Goal: Task Accomplishment & Management: Manage account settings

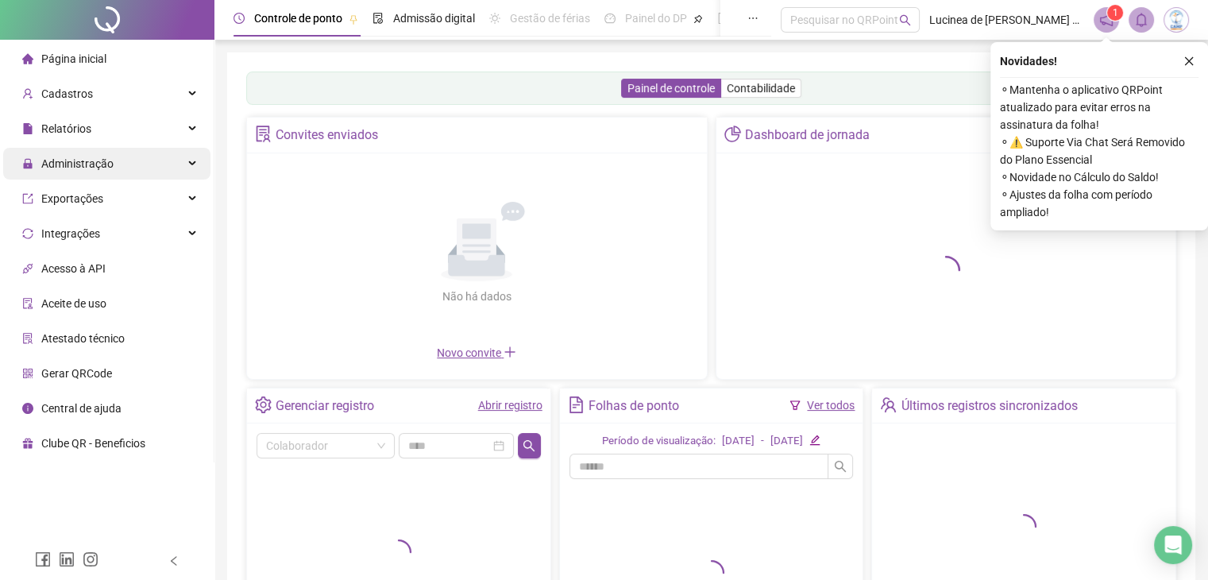
click at [70, 161] on span "Administração" at bounding box center [77, 163] width 72 height 13
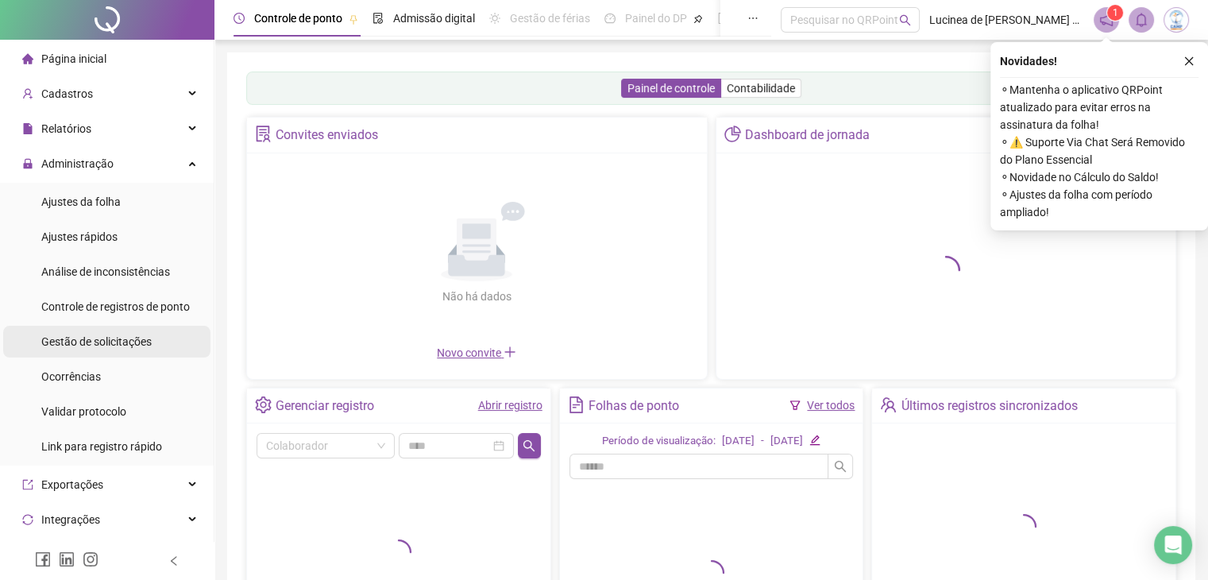
click at [84, 341] on span "Gestão de solicitações" at bounding box center [96, 341] width 110 height 13
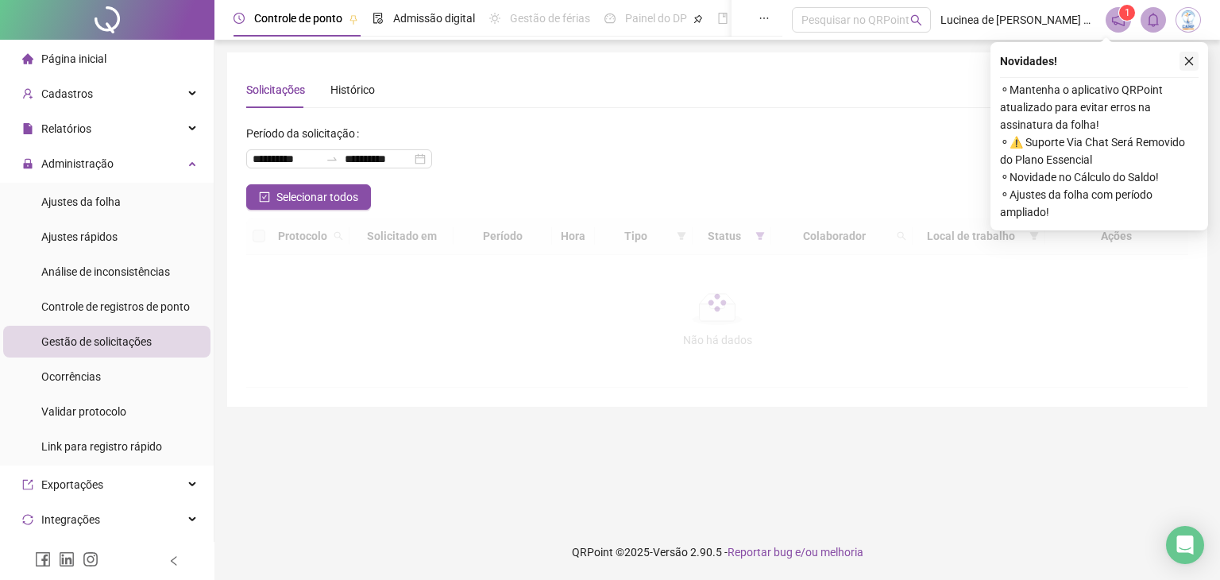
click at [1187, 64] on icon "close" at bounding box center [1188, 61] width 11 height 11
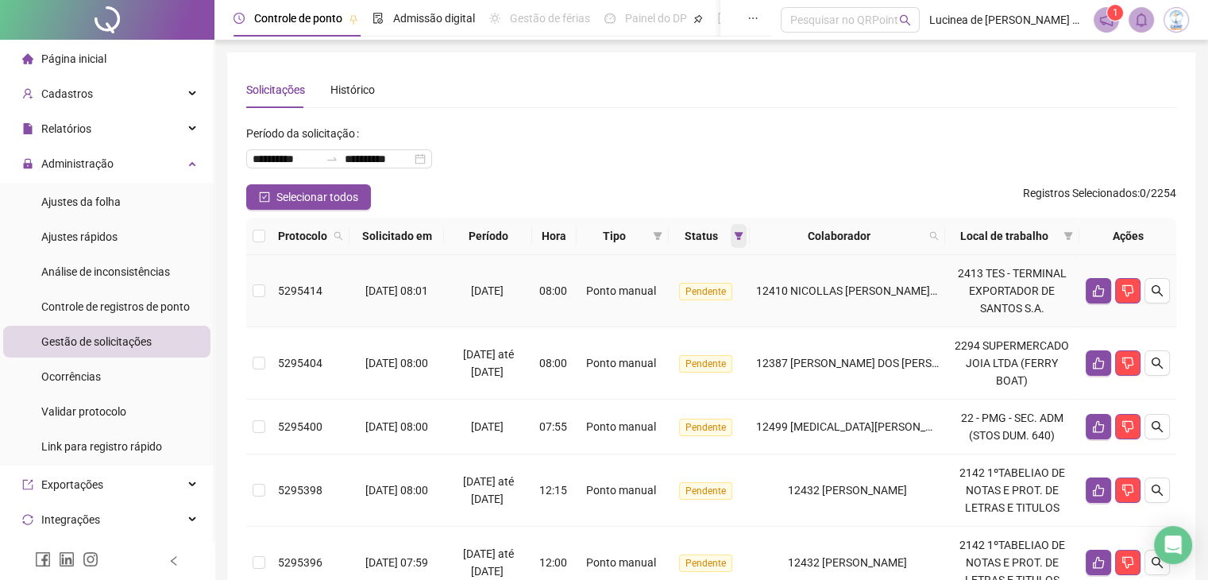
click at [740, 241] on span at bounding box center [739, 236] width 16 height 24
click at [693, 266] on span "Recusada" at bounding box center [704, 267] width 55 height 17
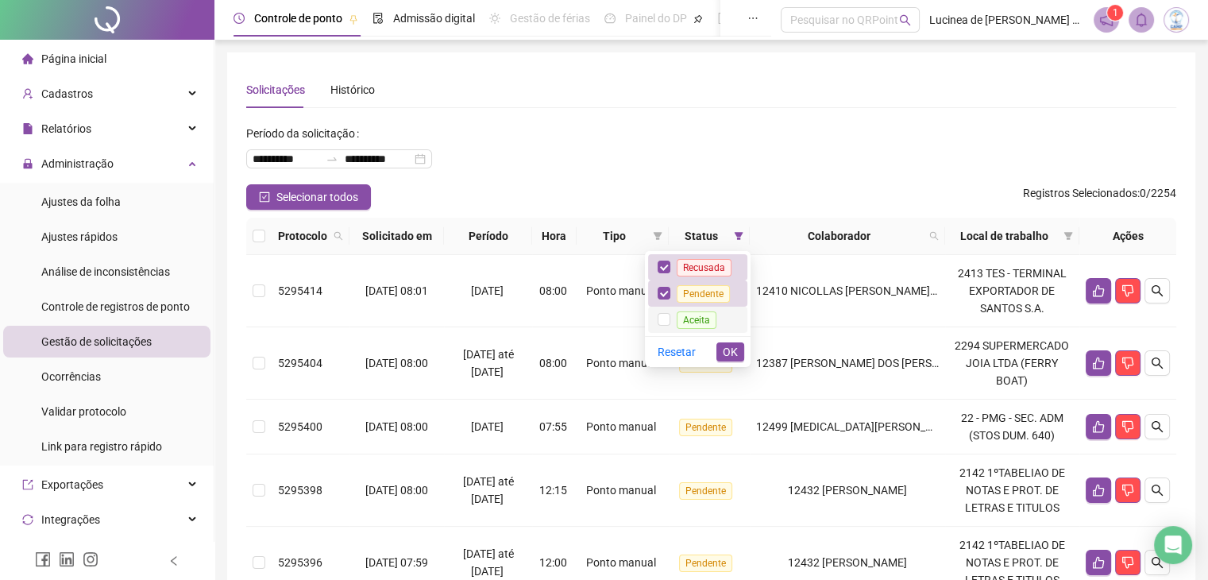
click at [691, 318] on span "Aceita" at bounding box center [697, 319] width 40 height 17
click at [727, 353] on span "OK" at bounding box center [730, 351] width 15 height 17
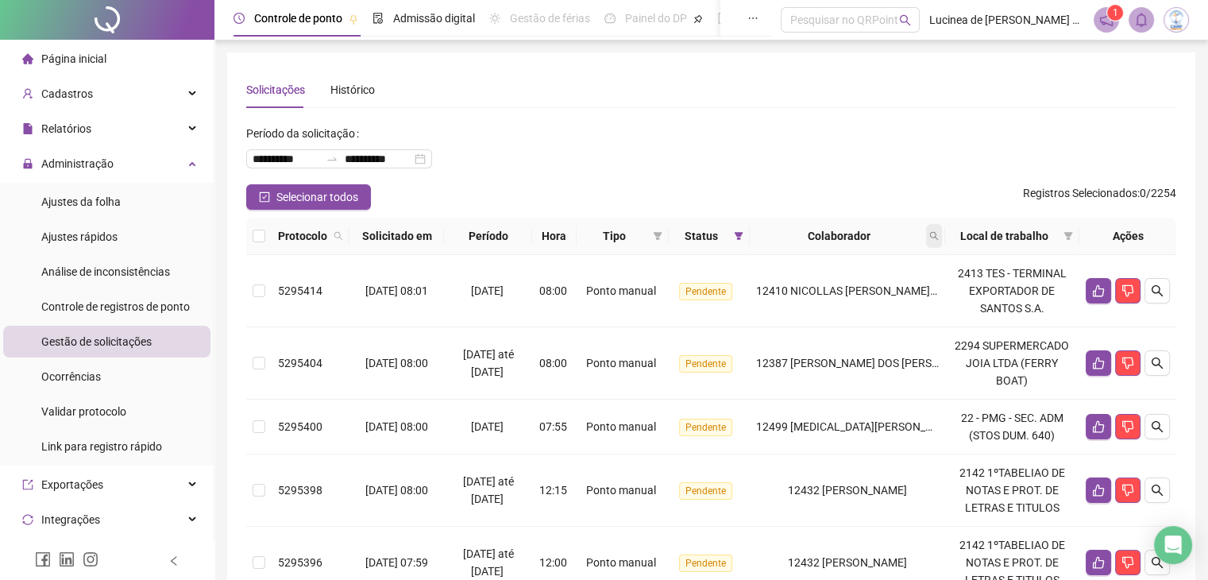
click at [939, 234] on icon "search" at bounding box center [934, 236] width 10 height 10
type input "*****"
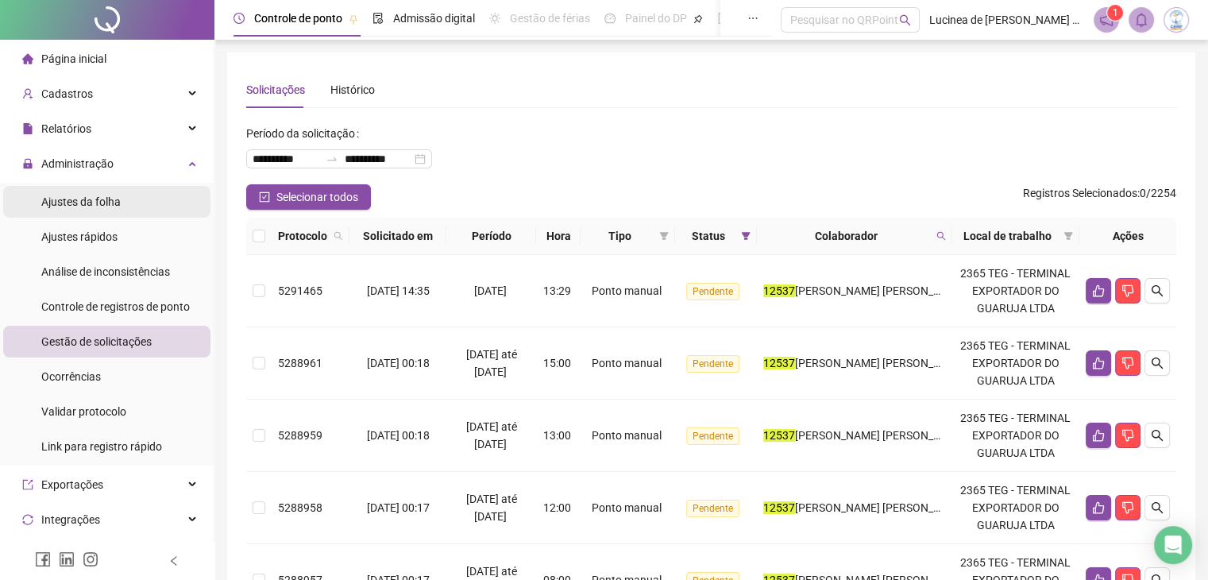
click at [129, 207] on li "Ajustes da folha" at bounding box center [106, 202] width 207 height 32
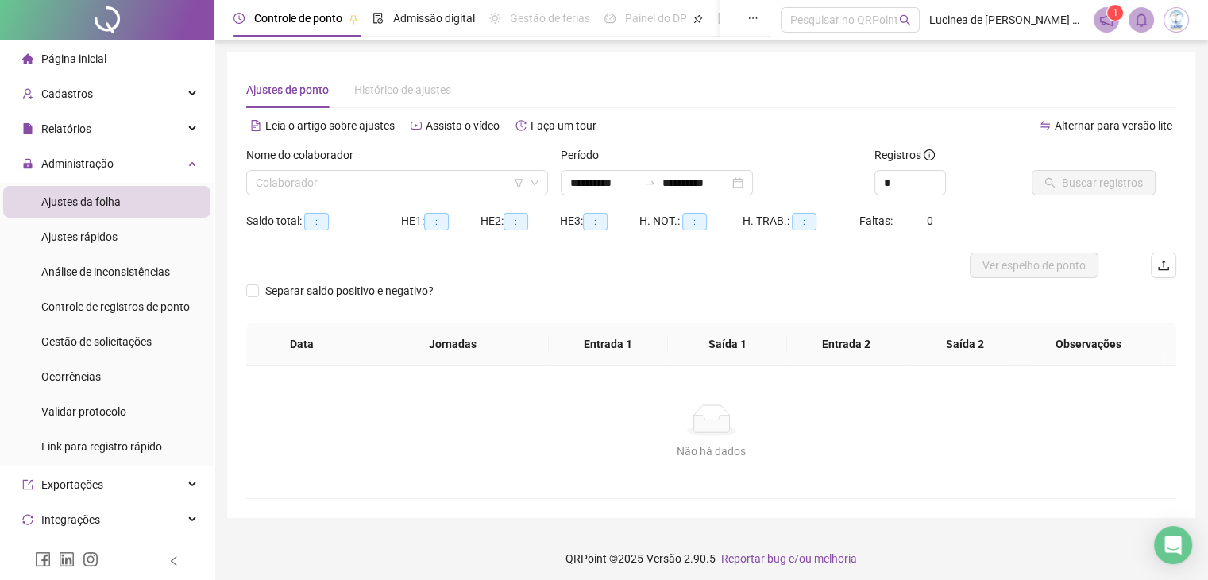
type input "**********"
click at [430, 178] on input "search" at bounding box center [390, 183] width 268 height 24
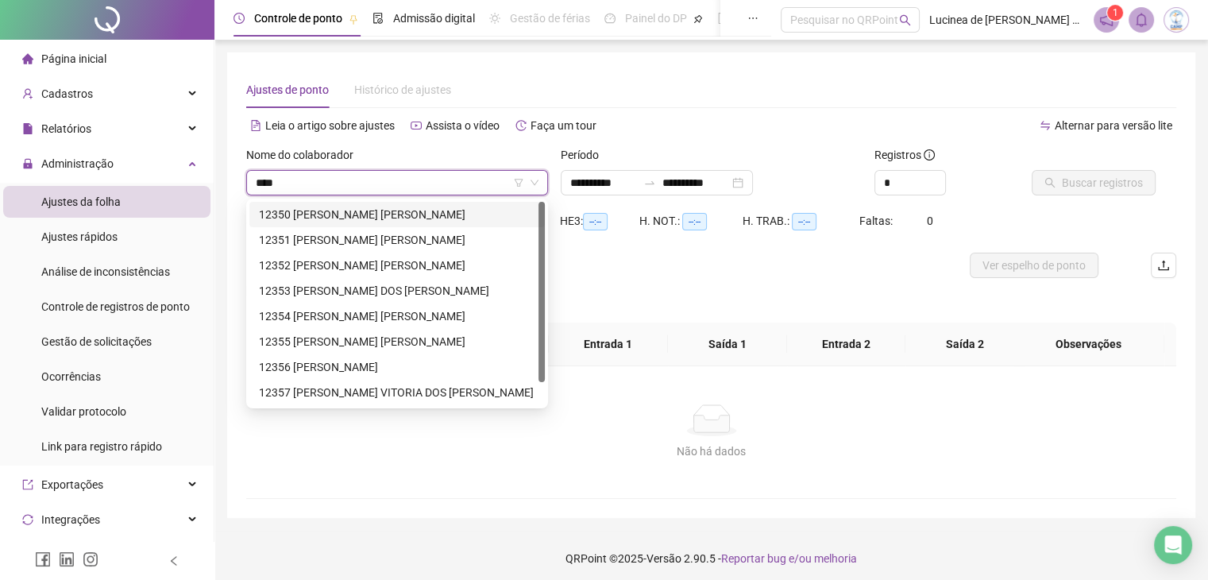
type input "*****"
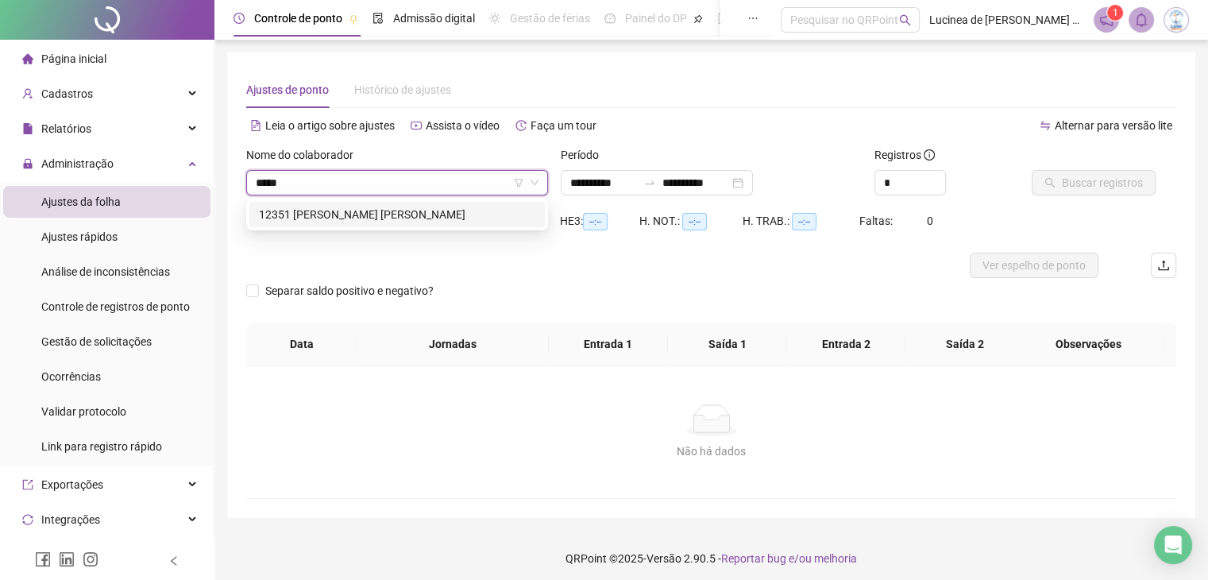
click at [432, 215] on div "12351 [PERSON_NAME] [PERSON_NAME]" at bounding box center [397, 214] width 276 height 17
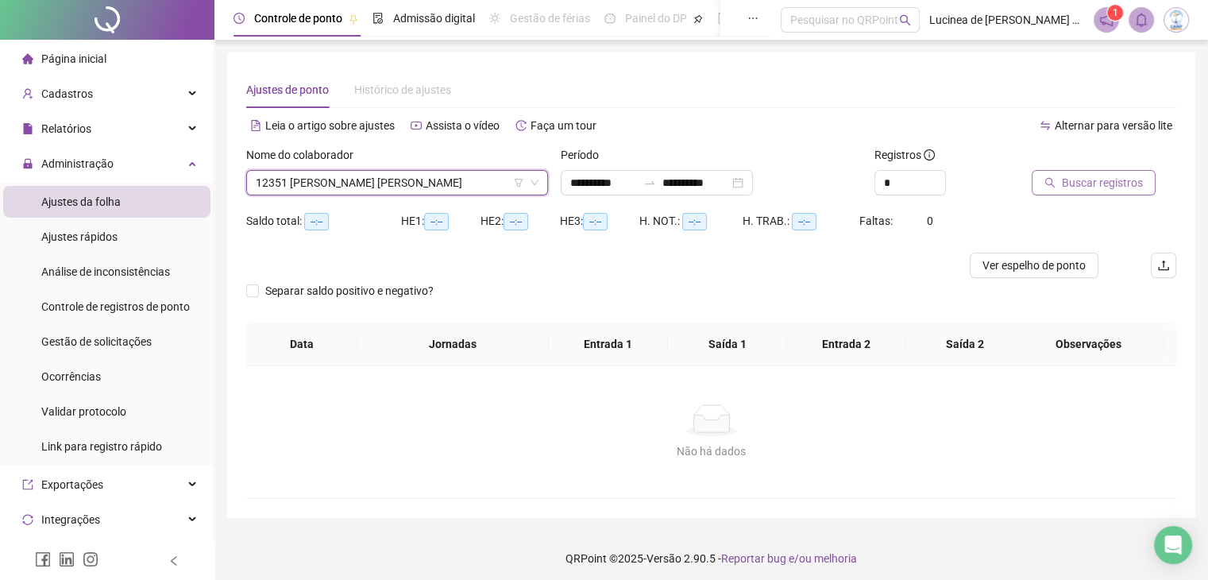
click at [1111, 179] on span "Buscar registros" at bounding box center [1102, 182] width 81 height 17
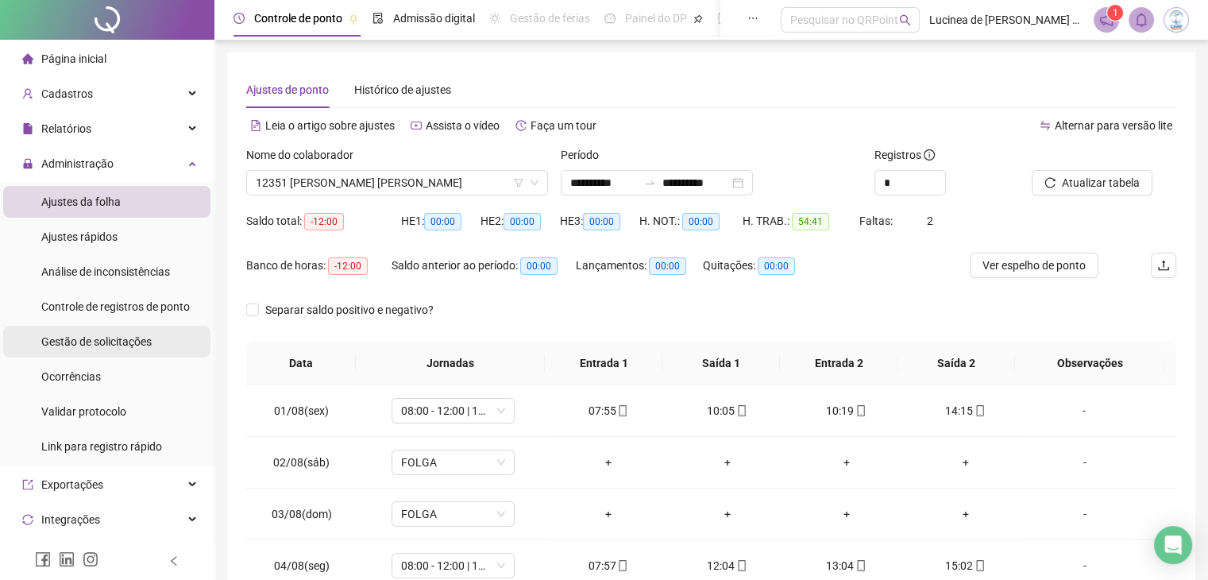
click at [95, 344] on span "Gestão de solicitações" at bounding box center [96, 341] width 110 height 13
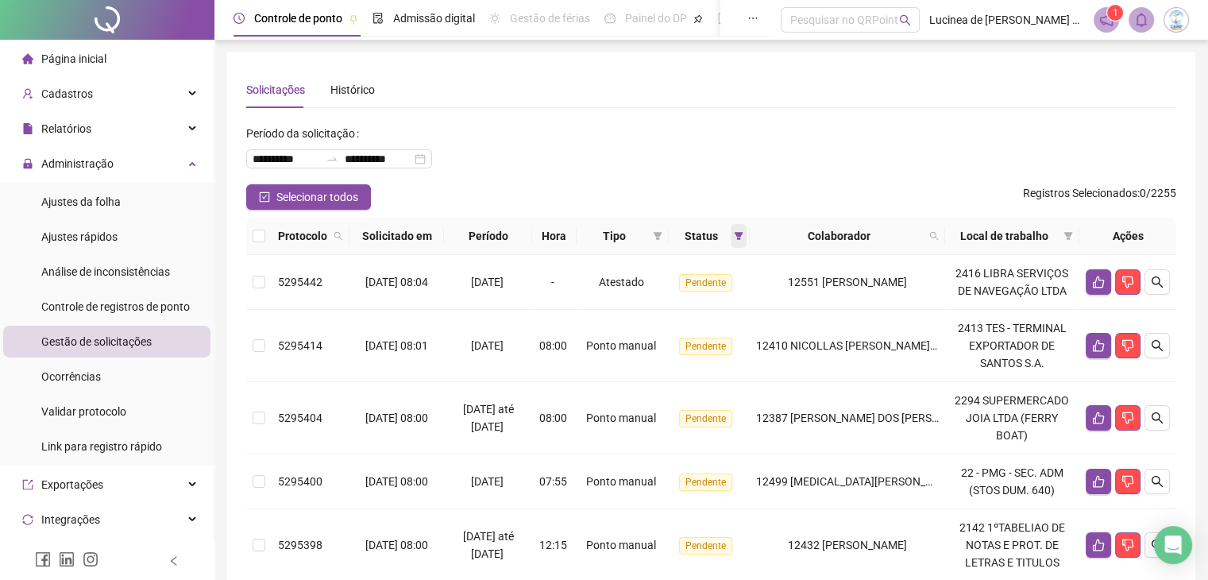
click at [743, 238] on icon "filter" at bounding box center [739, 236] width 10 height 10
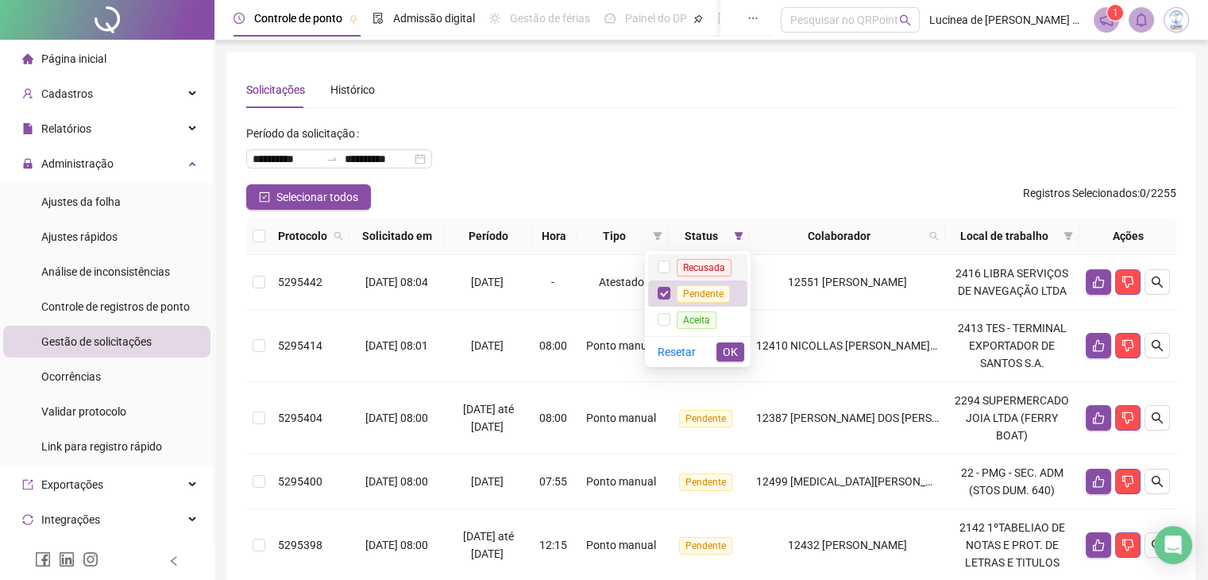
click at [717, 266] on span "Recusada" at bounding box center [704, 267] width 55 height 17
click at [699, 319] on span "Aceita" at bounding box center [697, 319] width 40 height 17
click at [723, 345] on span "OK" at bounding box center [730, 351] width 15 height 17
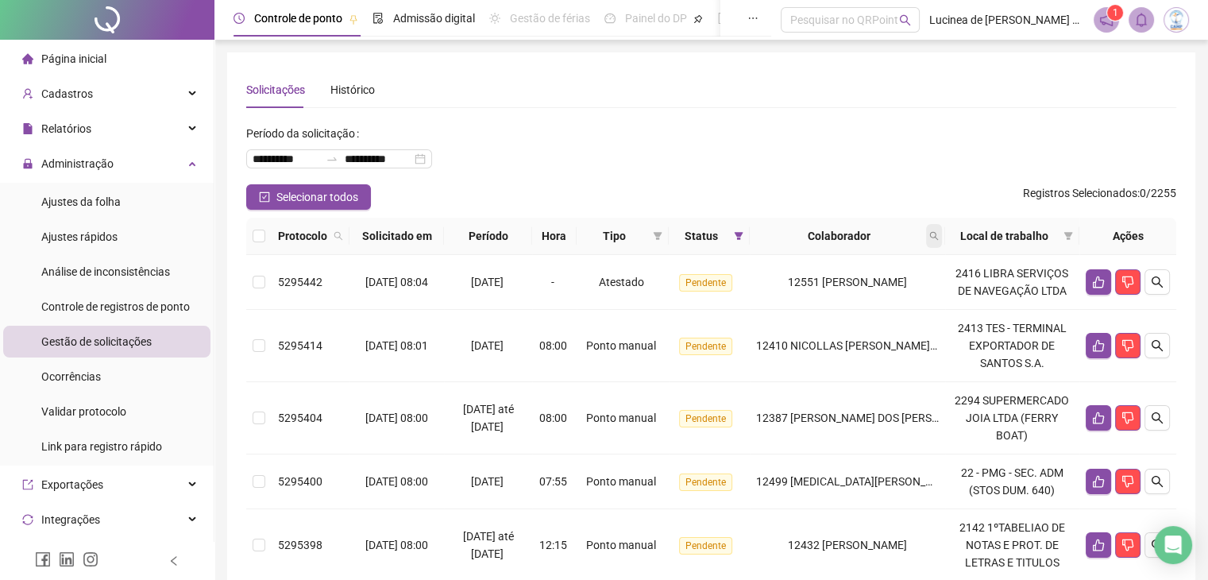
click at [942, 235] on span at bounding box center [934, 236] width 16 height 24
click at [836, 295] on span "Buscar" at bounding box center [834, 298] width 35 height 17
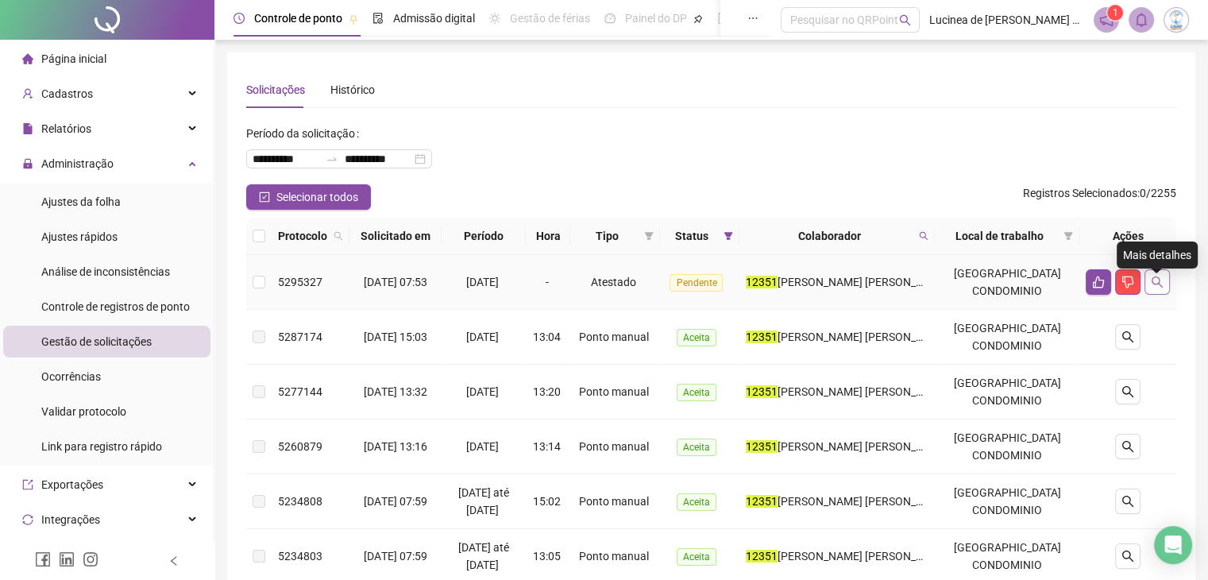
click at [1159, 287] on icon "search" at bounding box center [1157, 281] width 11 height 11
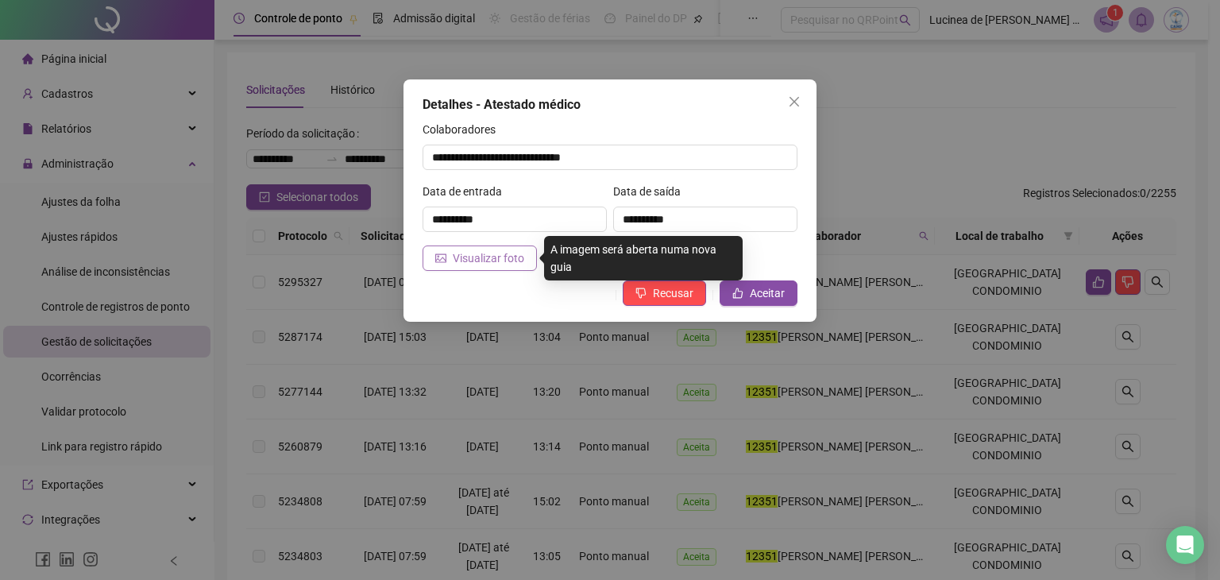
click at [474, 257] on span "Visualizar foto" at bounding box center [488, 257] width 71 height 17
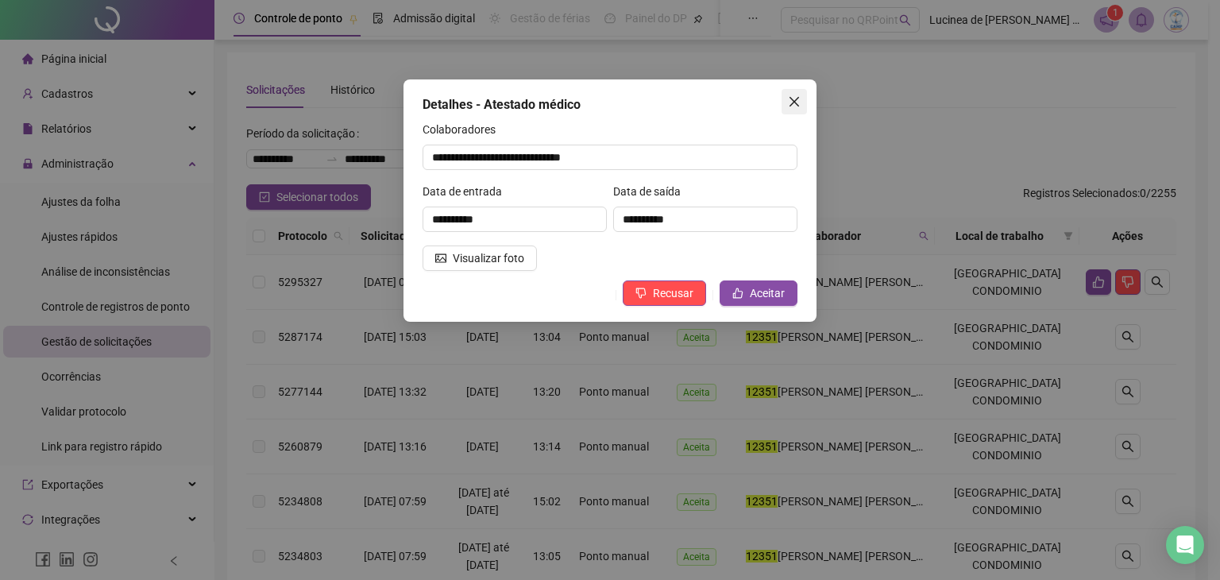
click at [803, 95] on span "Close" at bounding box center [793, 101] width 25 height 13
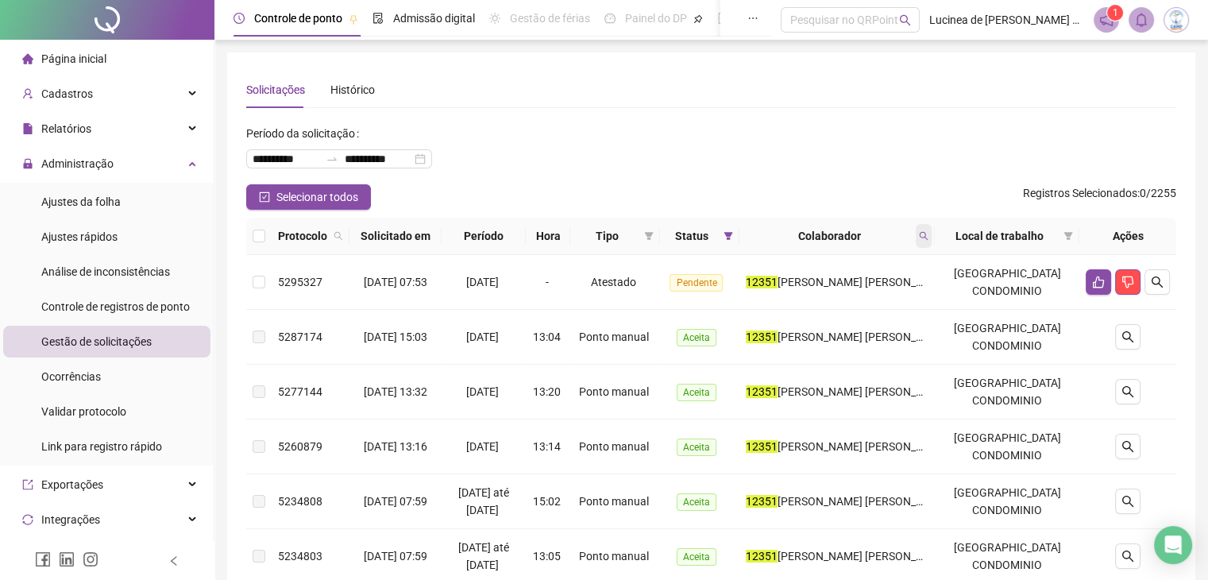
click at [928, 236] on icon "search" at bounding box center [924, 236] width 10 height 10
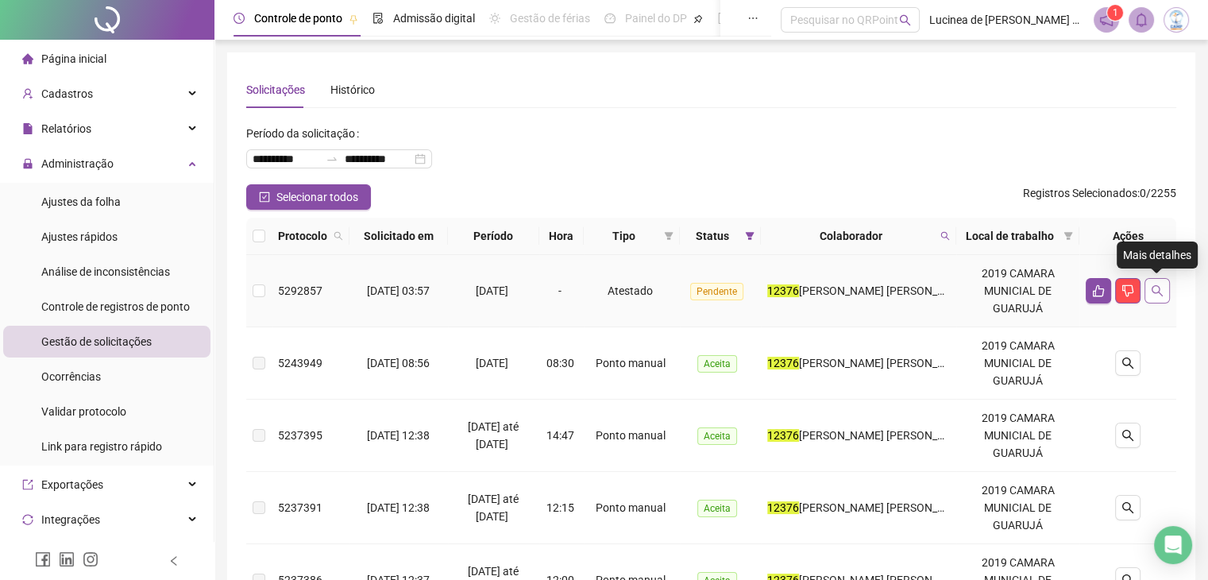
click at [1154, 291] on icon "search" at bounding box center [1157, 290] width 13 height 13
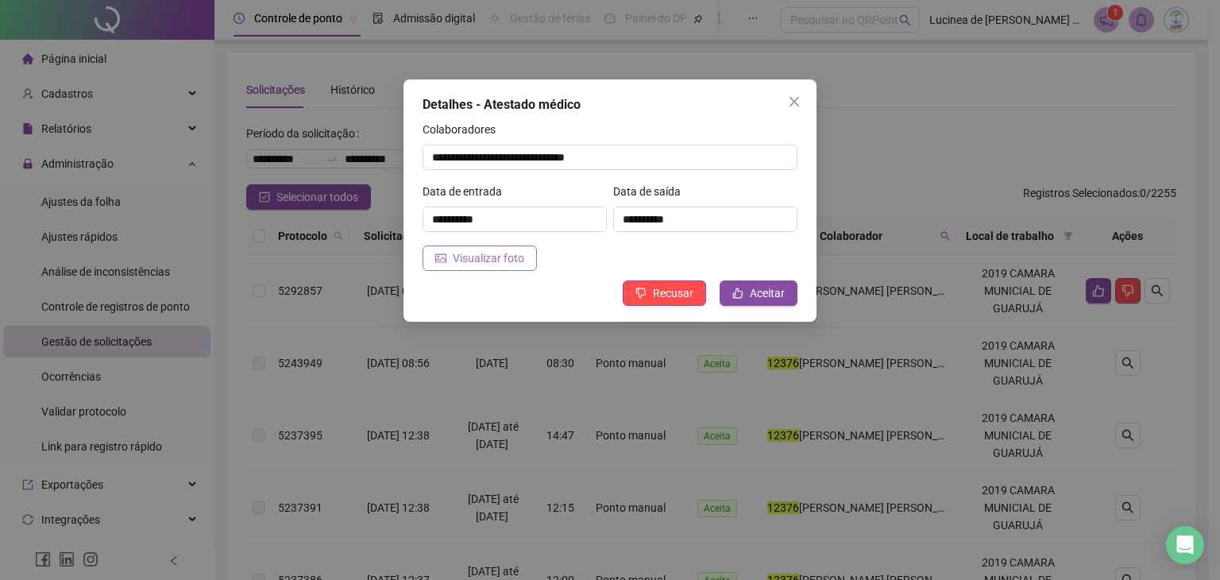
click at [493, 258] on span "Visualizar foto" at bounding box center [488, 257] width 71 height 17
click at [789, 99] on icon "close" at bounding box center [794, 101] width 13 height 13
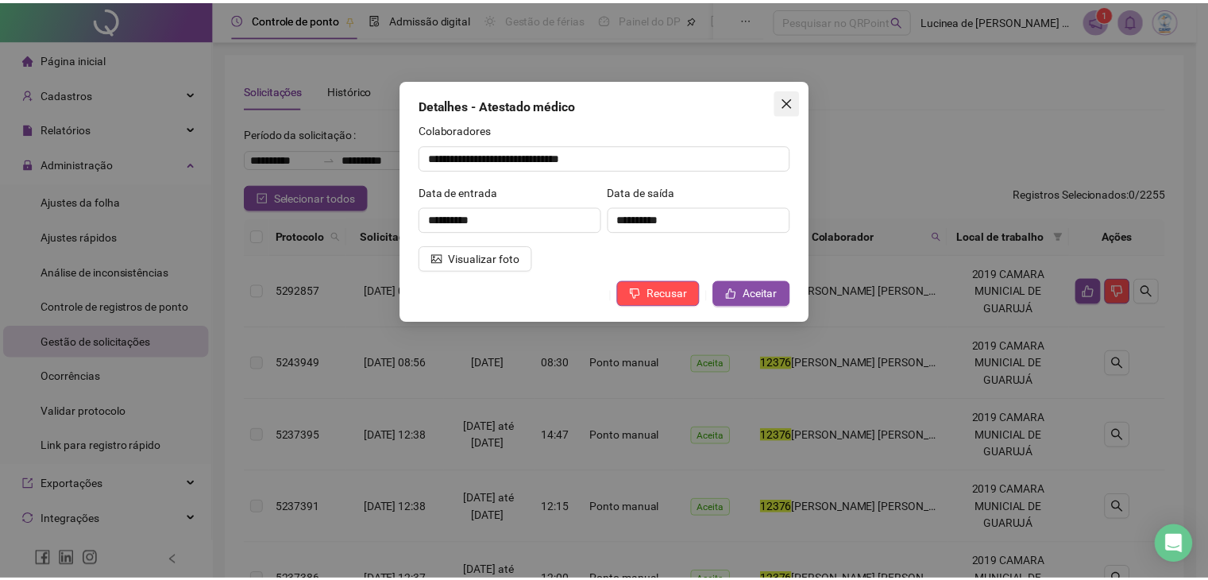
click at [943, 239] on span at bounding box center [945, 236] width 16 height 24
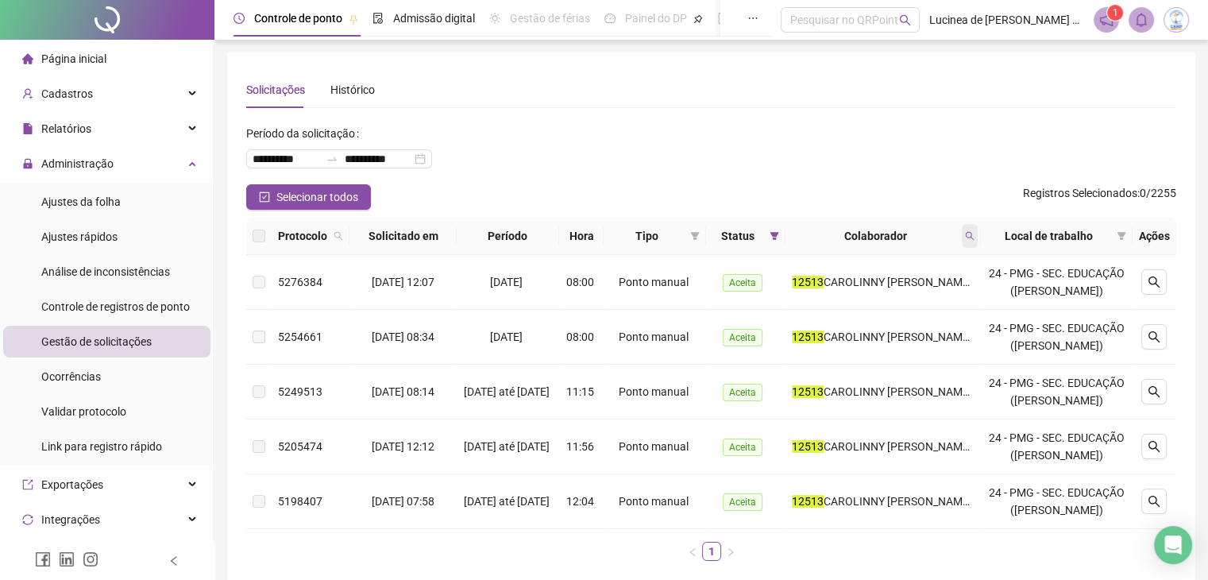
click at [974, 237] on icon "search" at bounding box center [970, 236] width 9 height 9
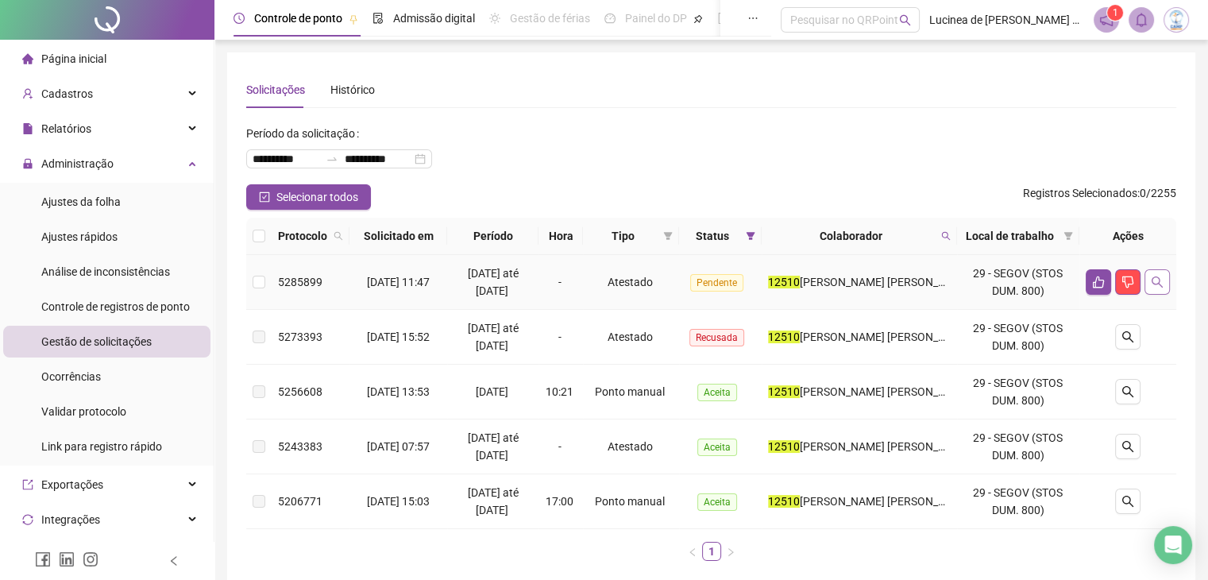
click at [1166, 280] on button "button" at bounding box center [1156, 281] width 25 height 25
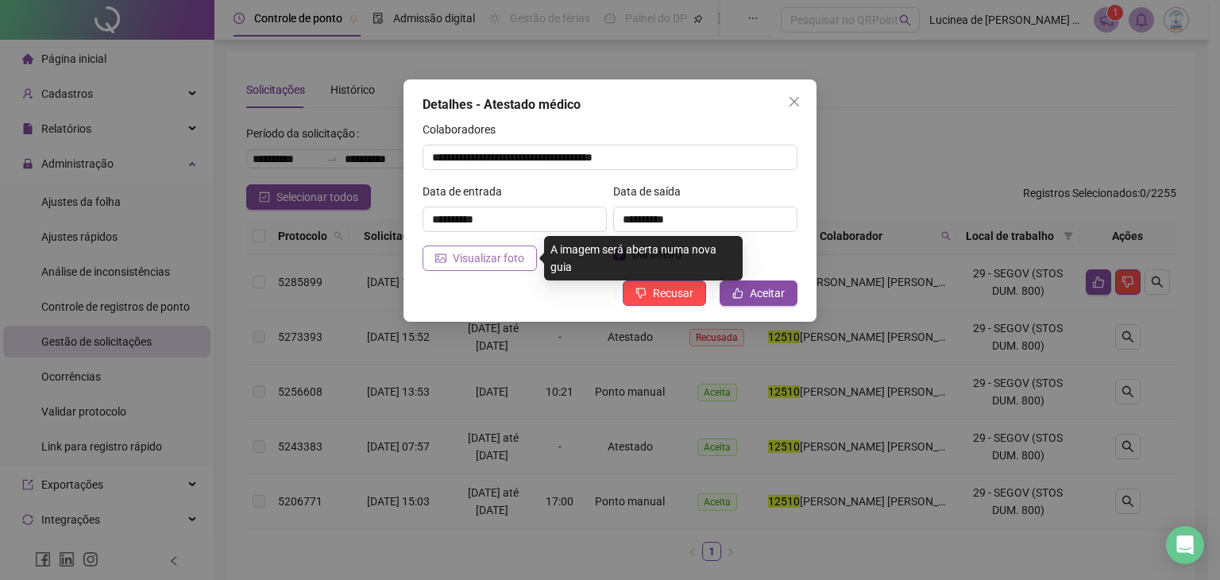
click at [492, 262] on span "Visualizar foto" at bounding box center [488, 257] width 71 height 17
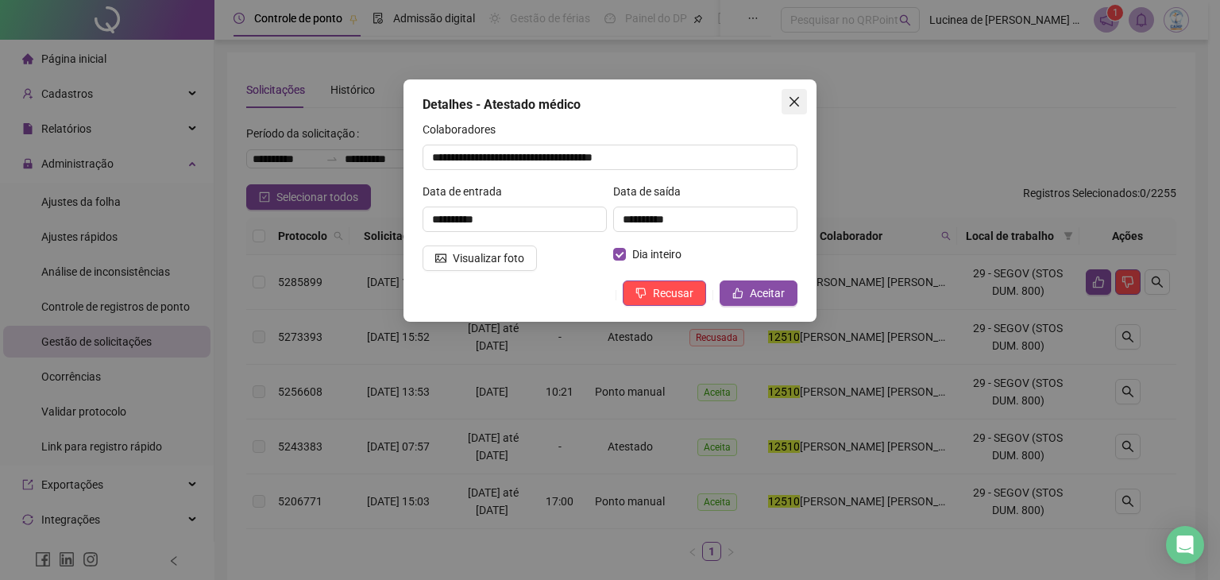
click at [792, 98] on icon "close" at bounding box center [794, 101] width 13 height 13
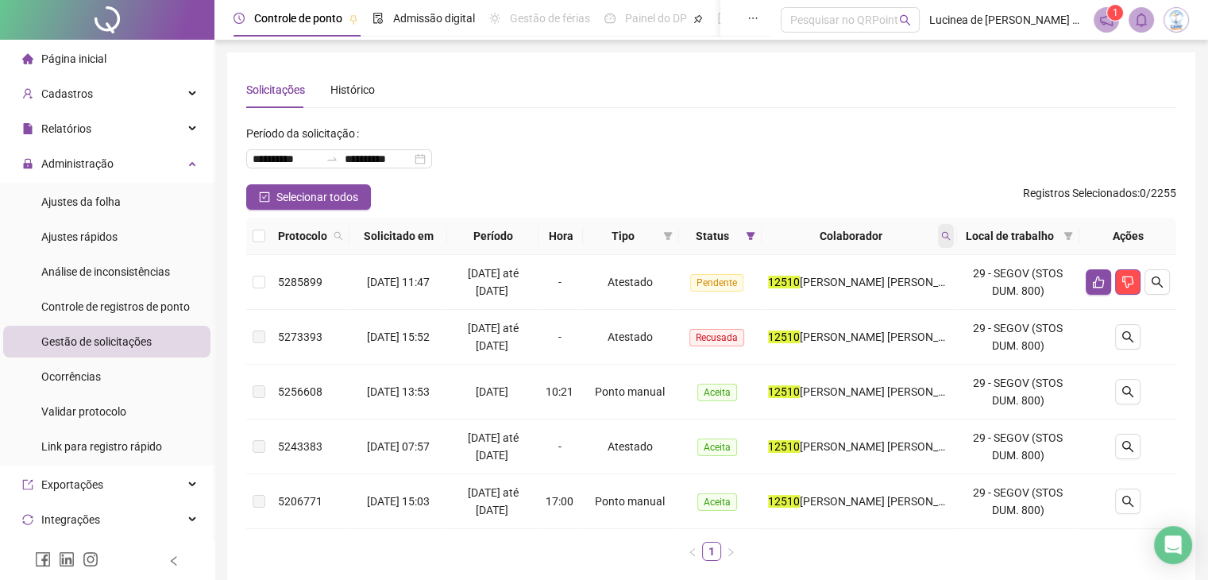
click at [947, 233] on icon "search" at bounding box center [946, 236] width 10 height 10
type input "*****"
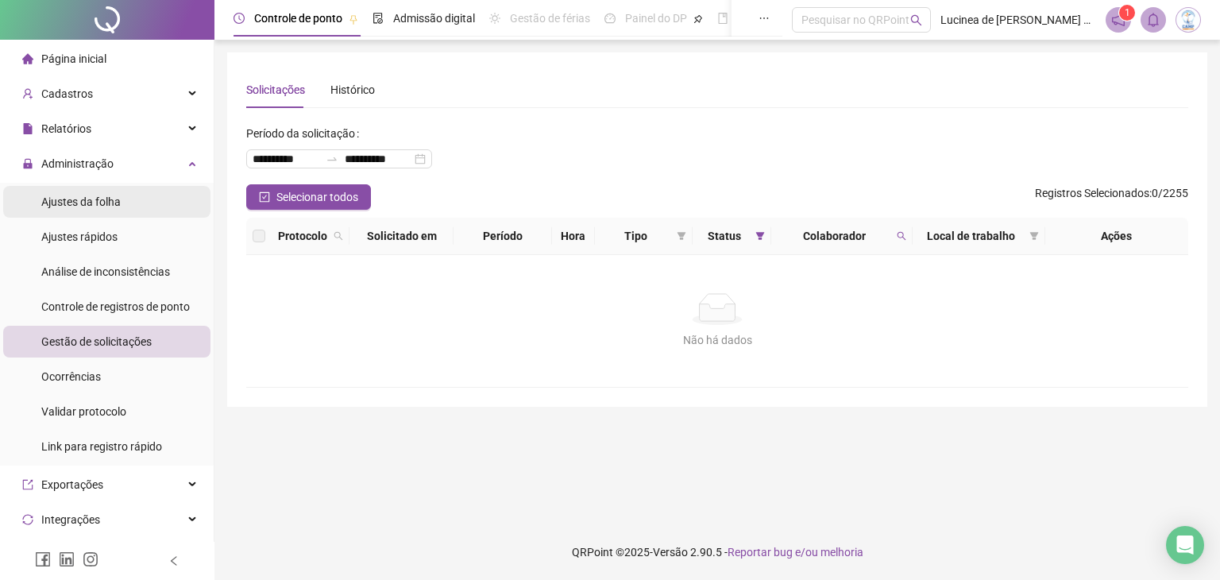
click at [108, 199] on span "Ajustes da folha" at bounding box center [80, 201] width 79 height 13
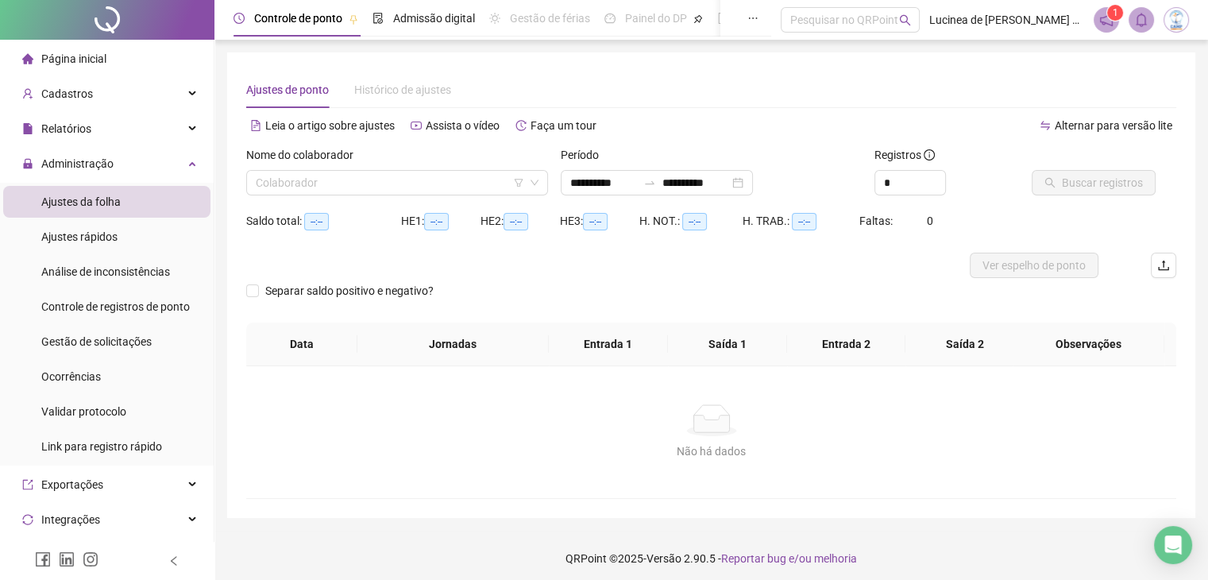
type input "**********"
click at [435, 163] on div "Nome do colaborador" at bounding box center [397, 158] width 302 height 24
click at [438, 188] on input "search" at bounding box center [390, 183] width 268 height 24
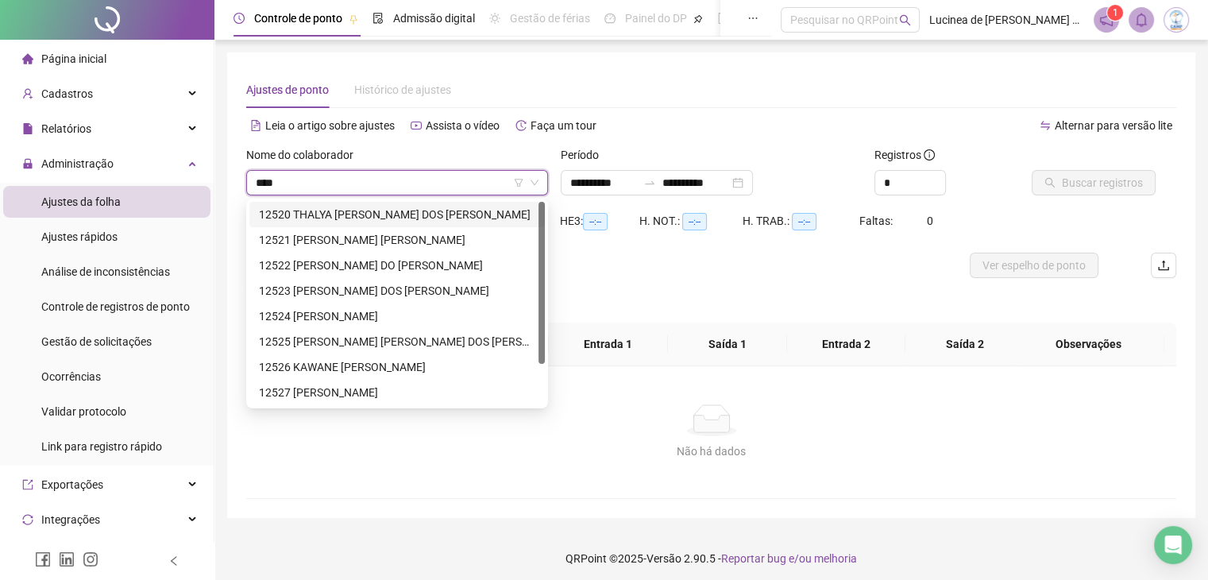
type input "*****"
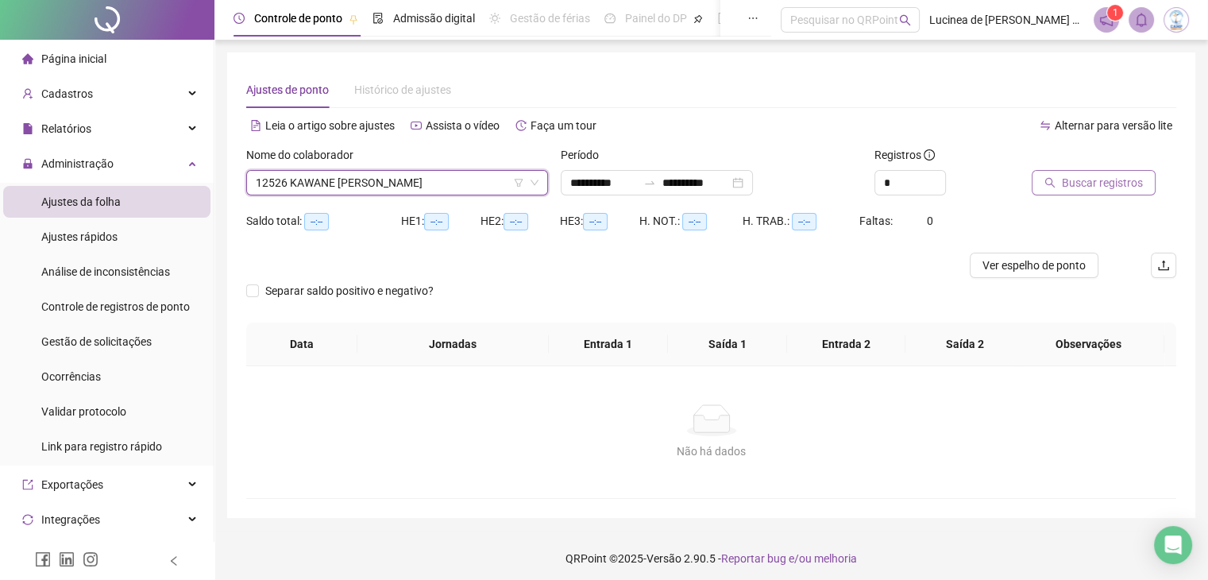
click at [1132, 176] on span "Buscar registros" at bounding box center [1102, 182] width 81 height 17
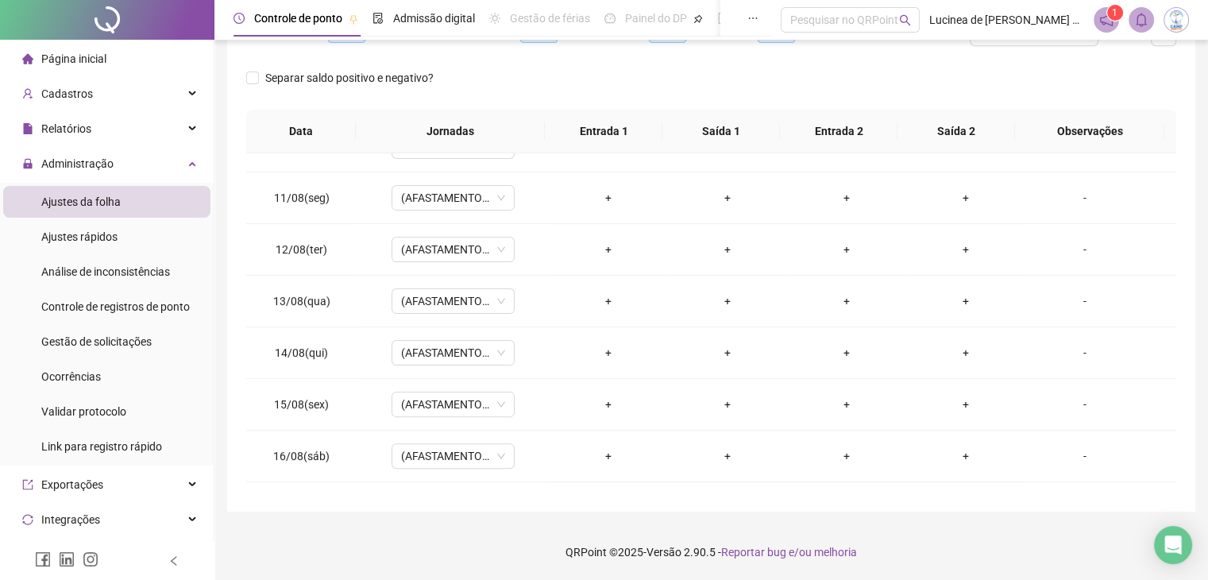
scroll to position [535, 0]
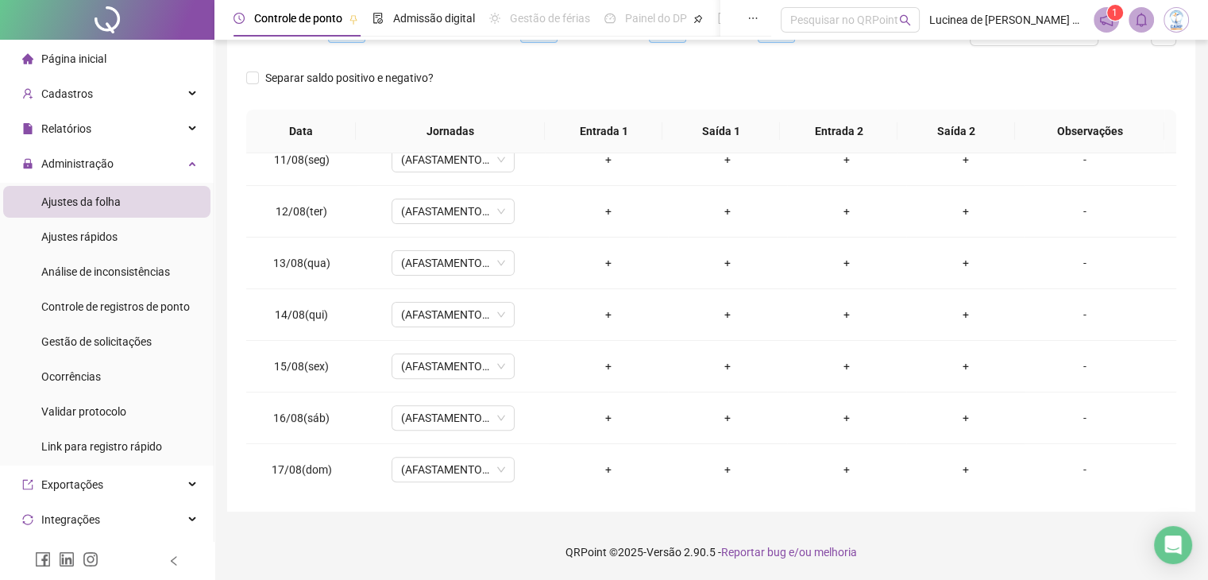
click at [88, 192] on div "Ajustes da folha" at bounding box center [80, 202] width 79 height 32
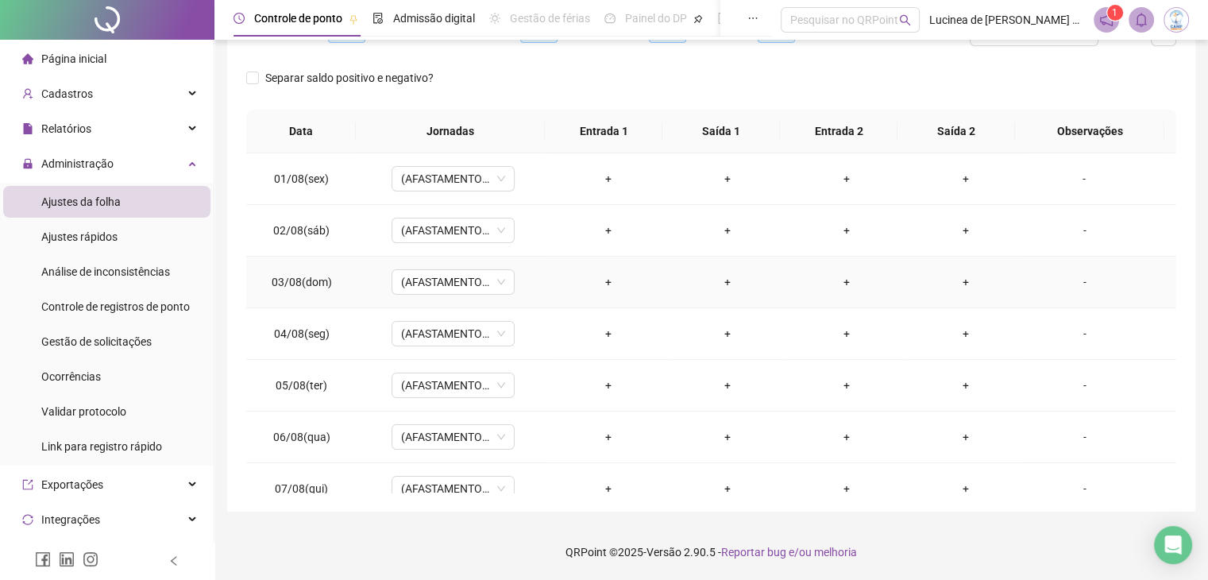
scroll to position [0, 0]
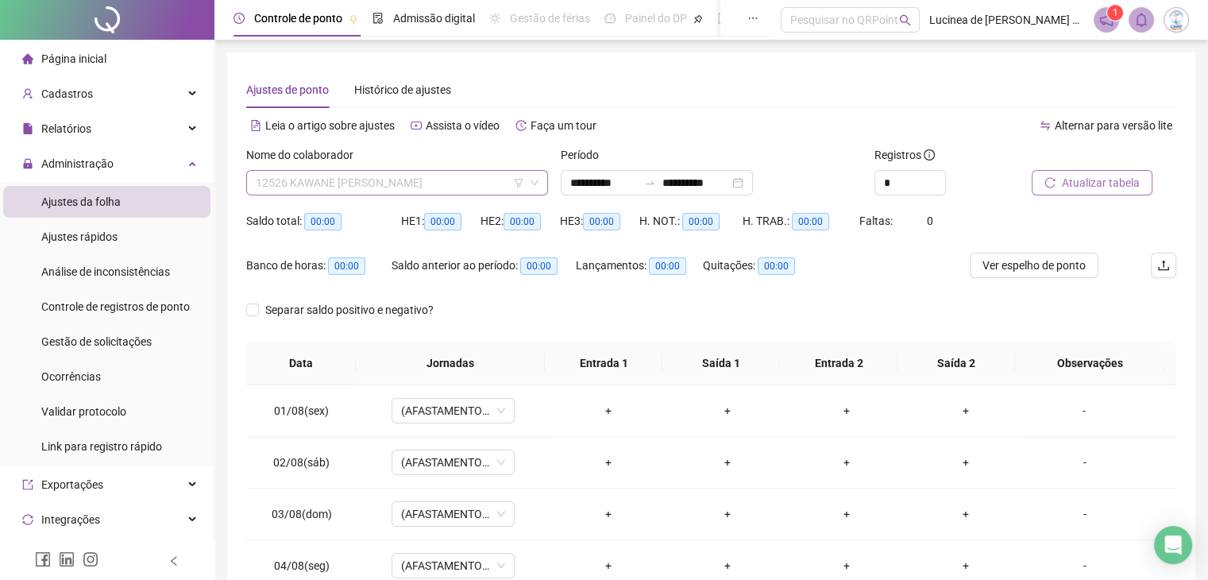
click at [370, 185] on span "12526 KAWANE [PERSON_NAME]" at bounding box center [397, 183] width 283 height 24
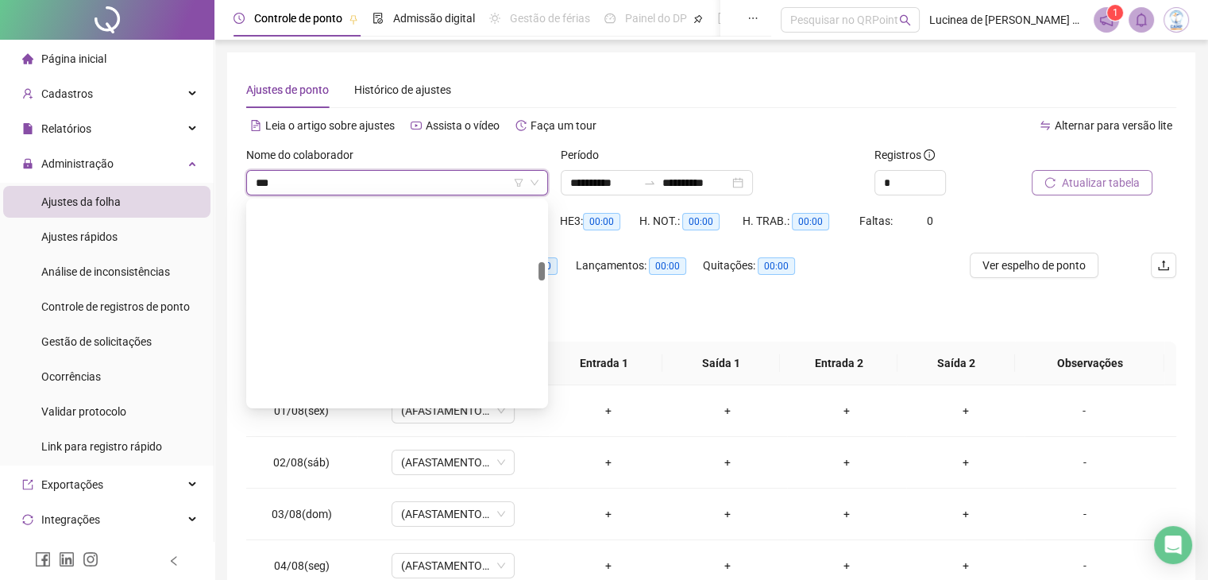
scroll to position [51, 0]
type input "*****"
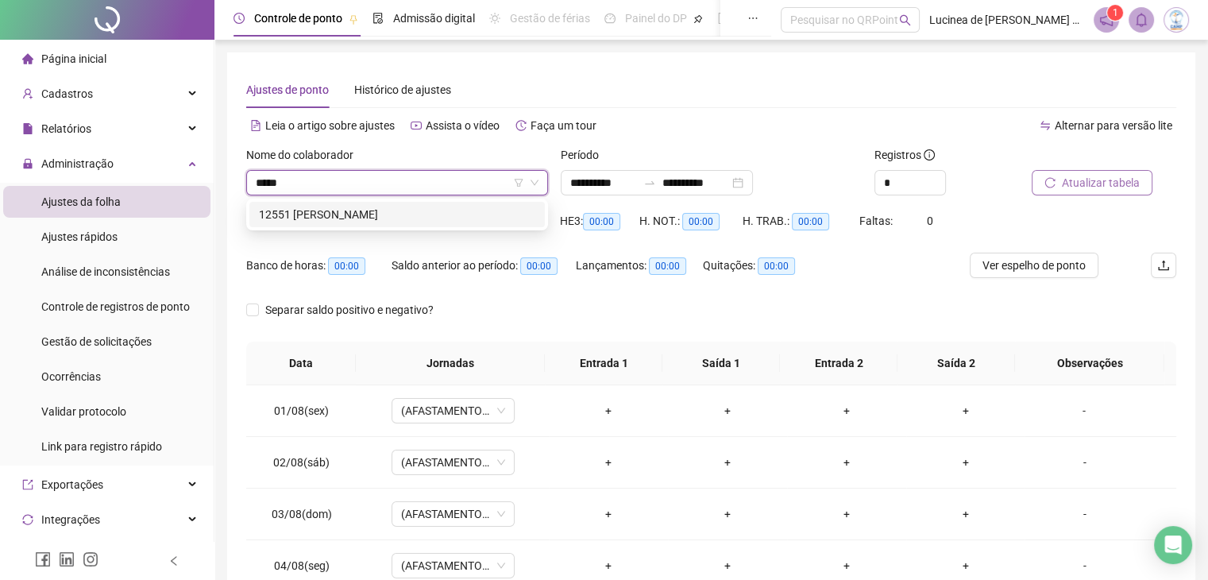
scroll to position [0, 0]
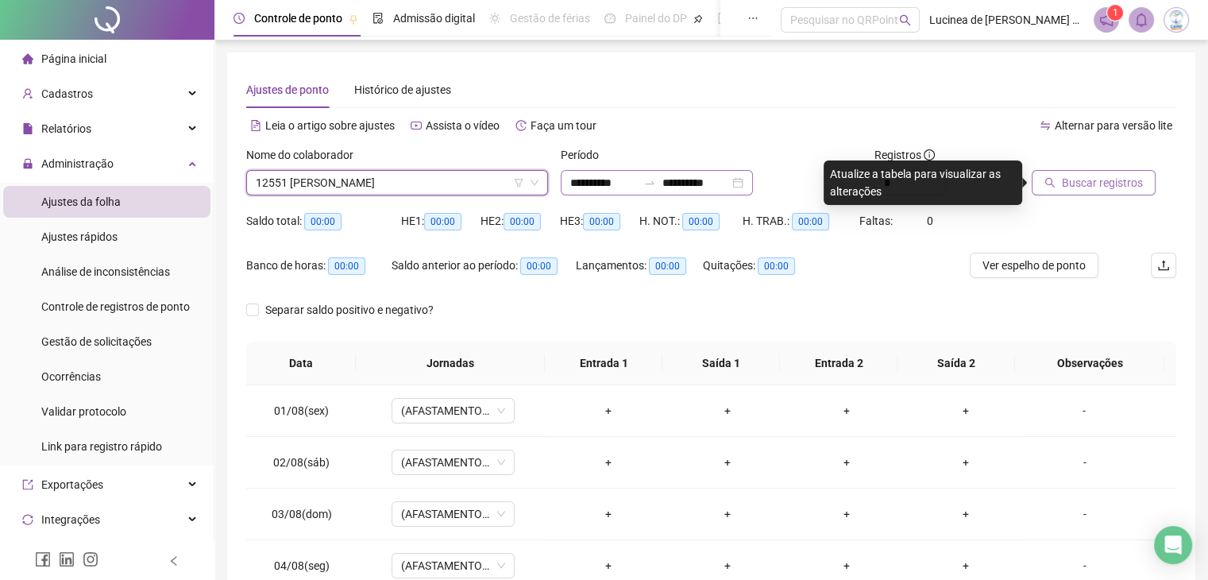
click at [753, 182] on div "**********" at bounding box center [657, 182] width 192 height 25
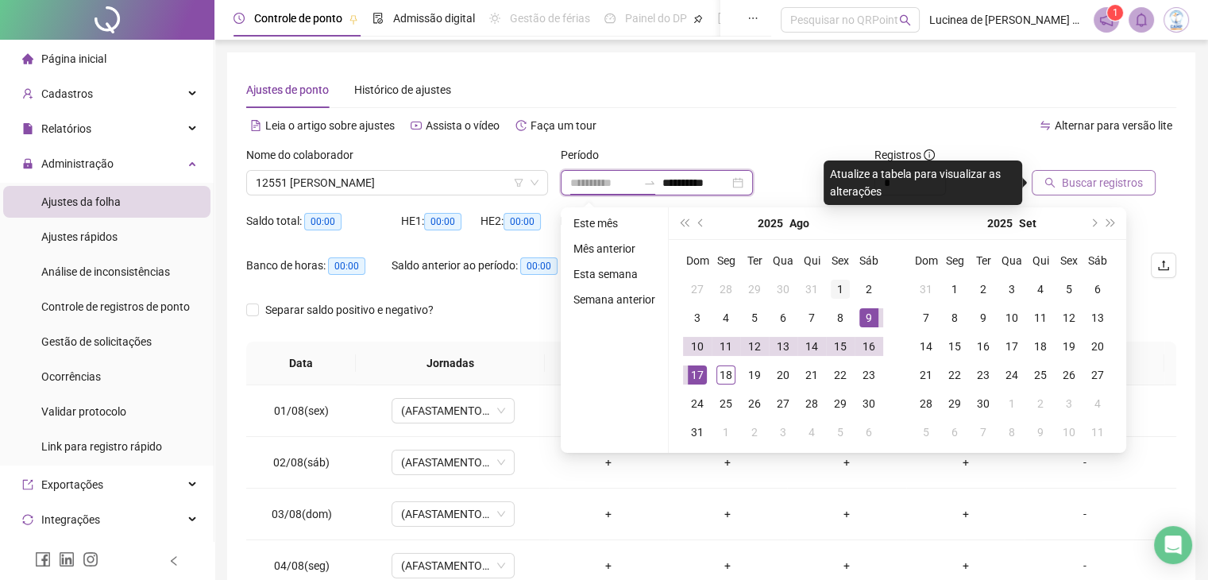
type input "**********"
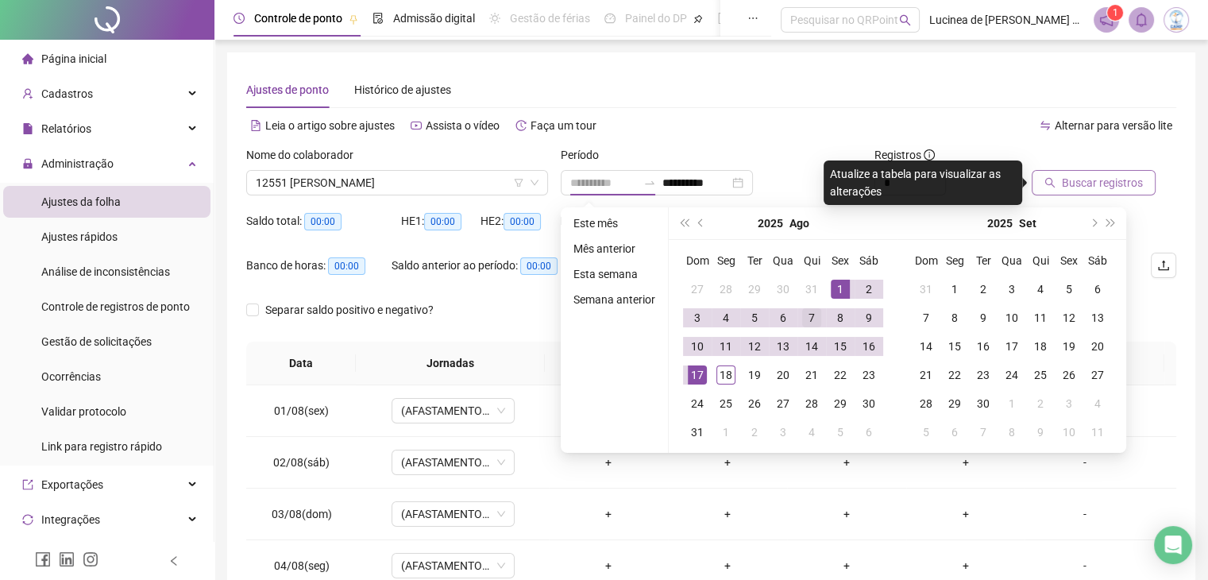
drag, startPoint x: 839, startPoint y: 292, endPoint x: 812, endPoint y: 307, distance: 31.6
click at [839, 291] on div "1" at bounding box center [840, 289] width 19 height 19
type input "**********"
click at [731, 376] on div "18" at bounding box center [725, 374] width 19 height 19
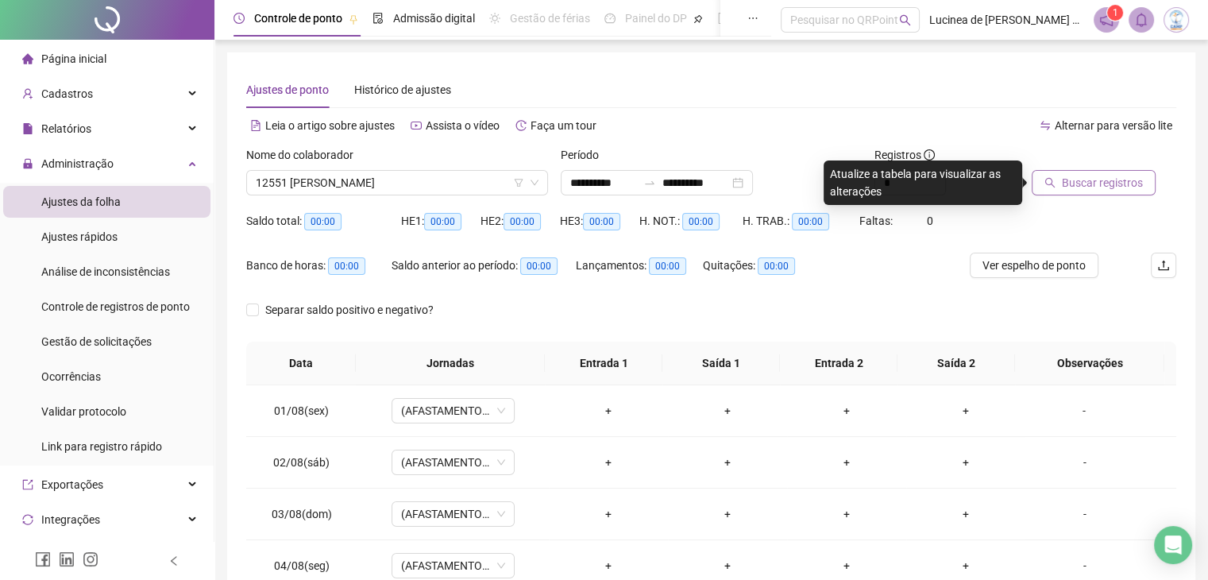
click at [1098, 184] on span "Buscar registros" at bounding box center [1102, 182] width 81 height 17
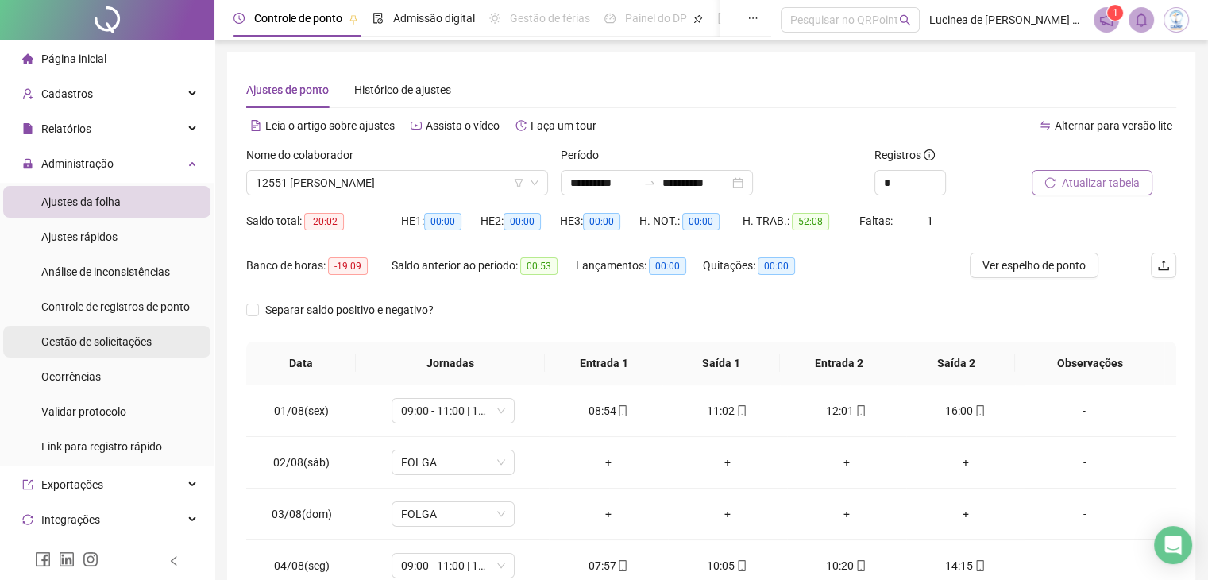
click at [120, 342] on span "Gestão de solicitações" at bounding box center [96, 341] width 110 height 13
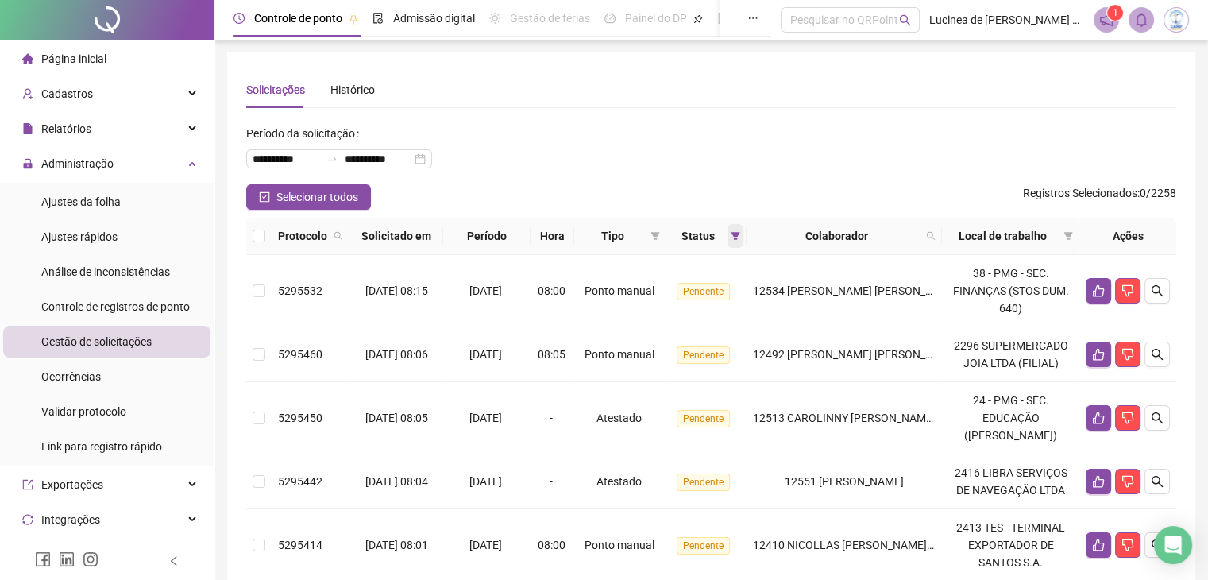
click at [735, 237] on span at bounding box center [735, 236] width 16 height 24
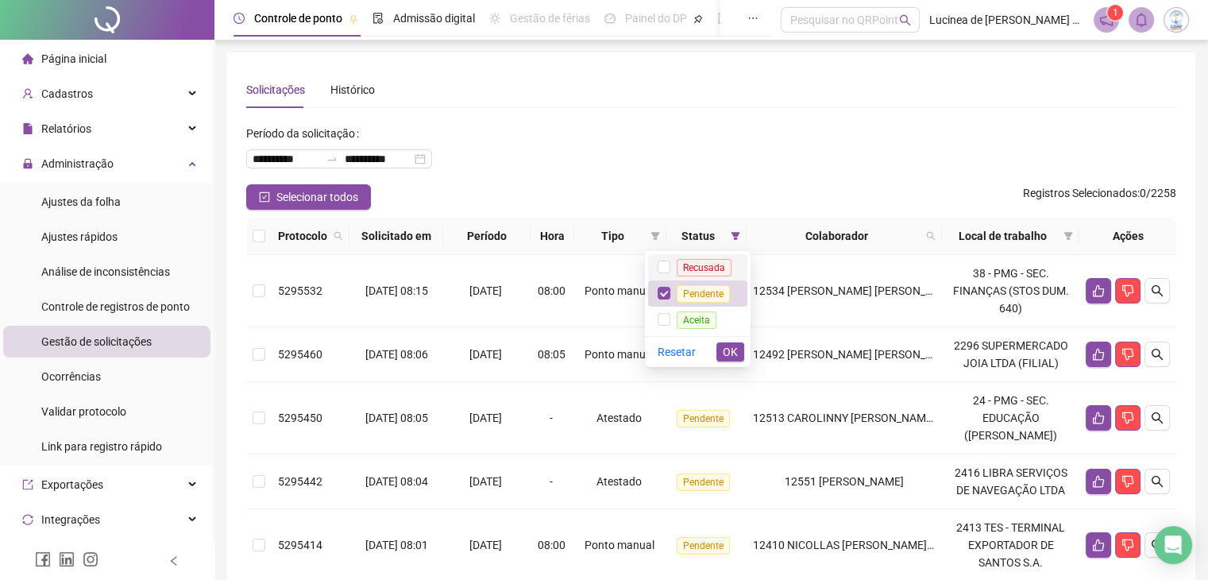
click at [694, 276] on li "Recusada" at bounding box center [697, 267] width 99 height 26
click at [691, 322] on span "Aceita" at bounding box center [697, 319] width 40 height 17
click at [724, 352] on span "OK" at bounding box center [730, 351] width 15 height 17
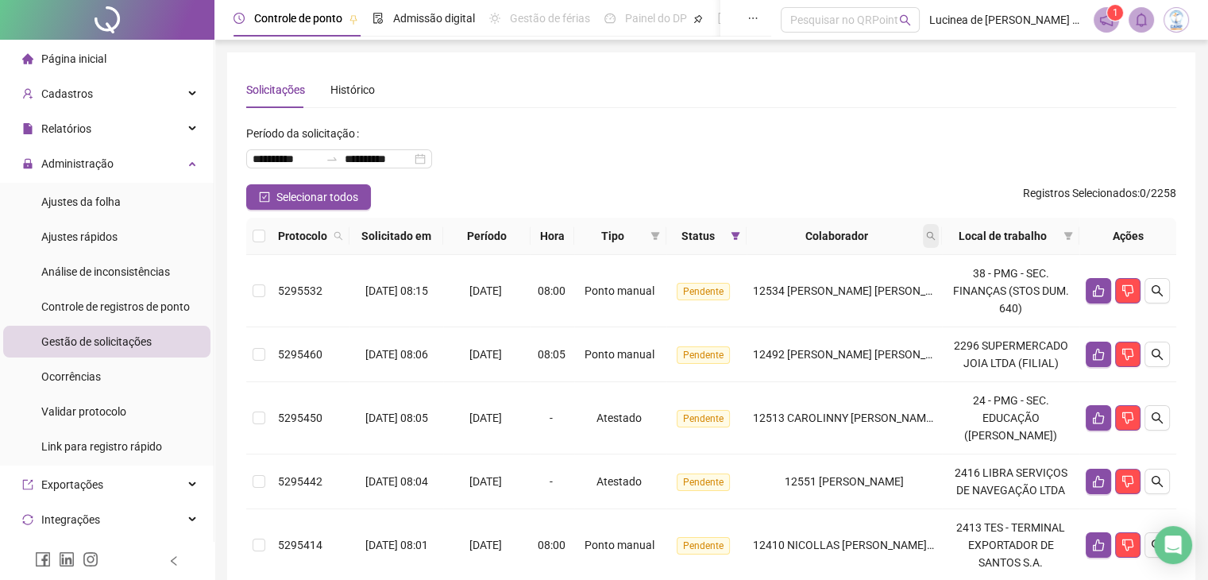
click at [934, 236] on icon "search" at bounding box center [931, 236] width 9 height 9
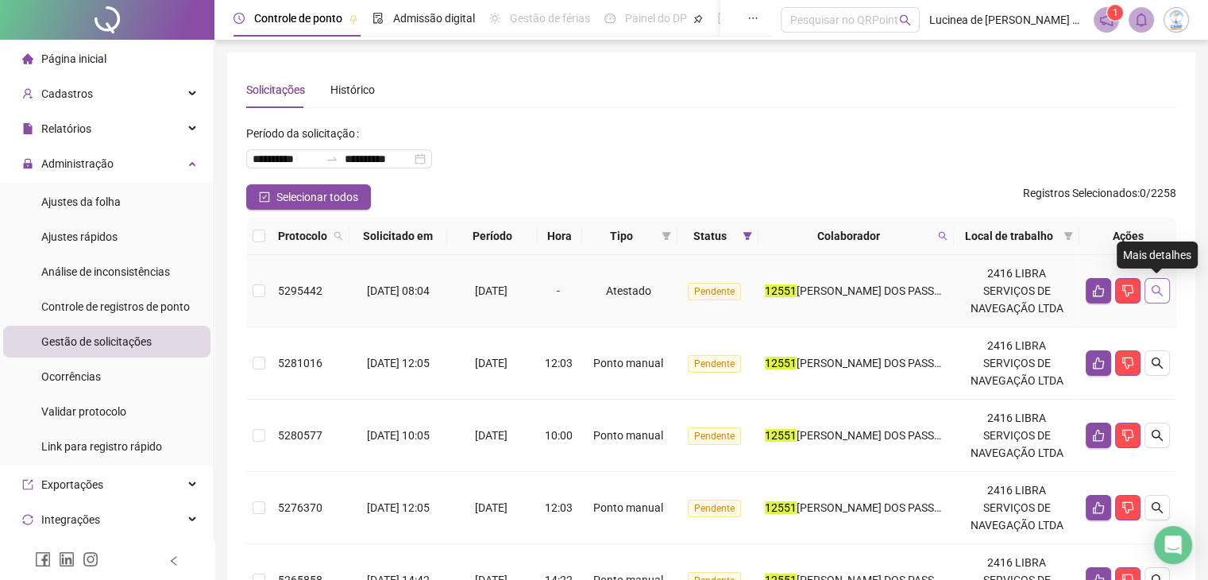
click at [1160, 287] on icon "search" at bounding box center [1157, 290] width 13 height 13
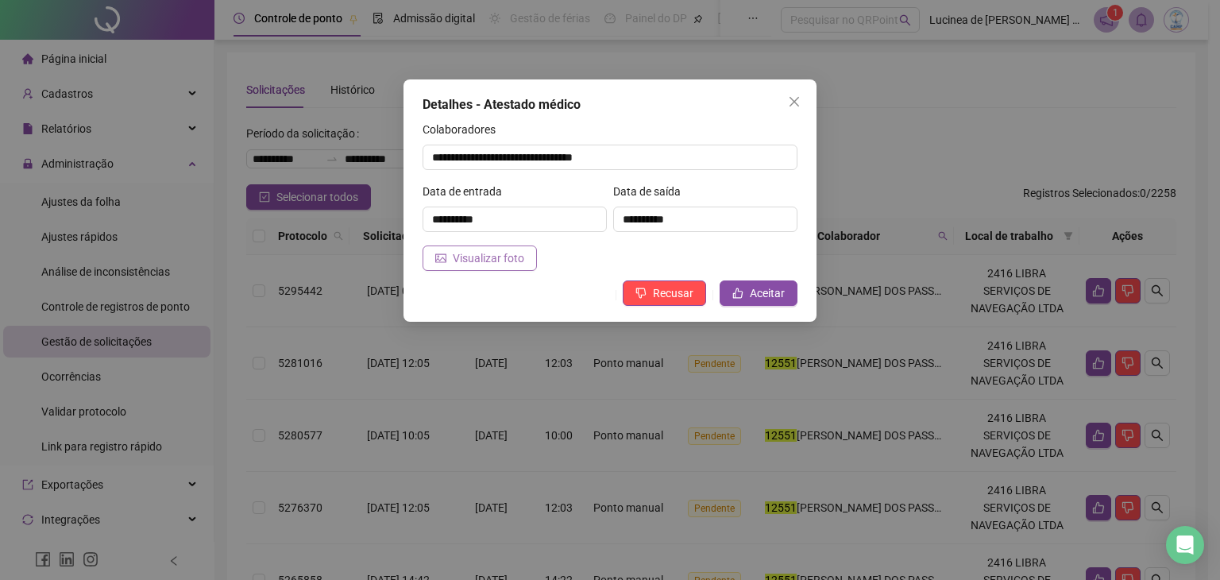
click at [493, 258] on span "Visualizar foto" at bounding box center [488, 257] width 71 height 17
click at [797, 102] on icon "close" at bounding box center [794, 101] width 13 height 13
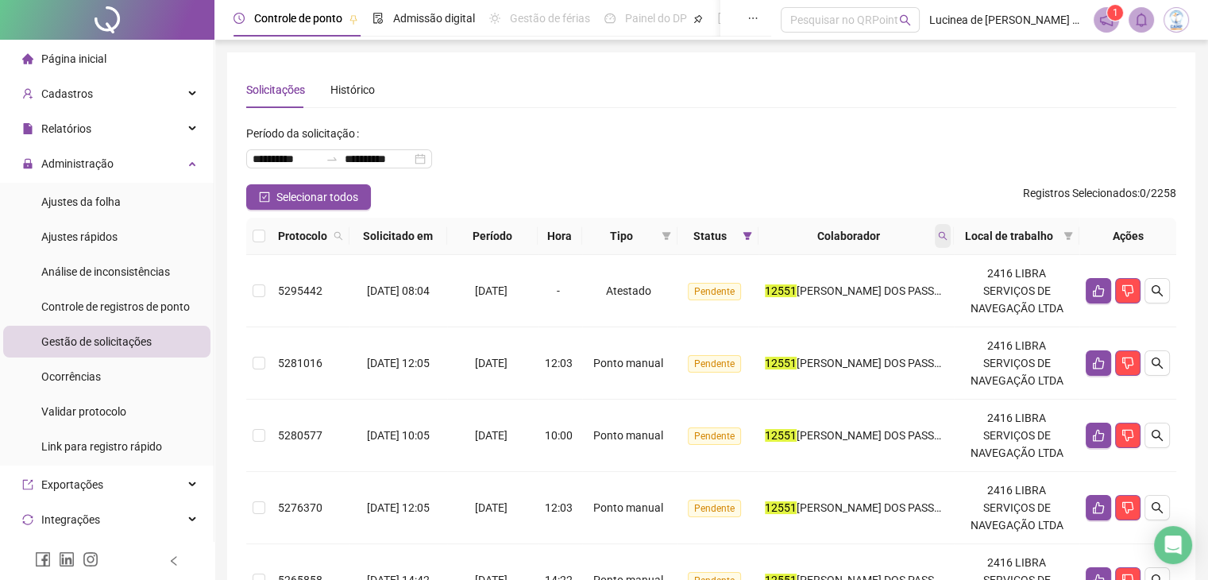
click at [941, 237] on icon "search" at bounding box center [943, 236] width 10 height 10
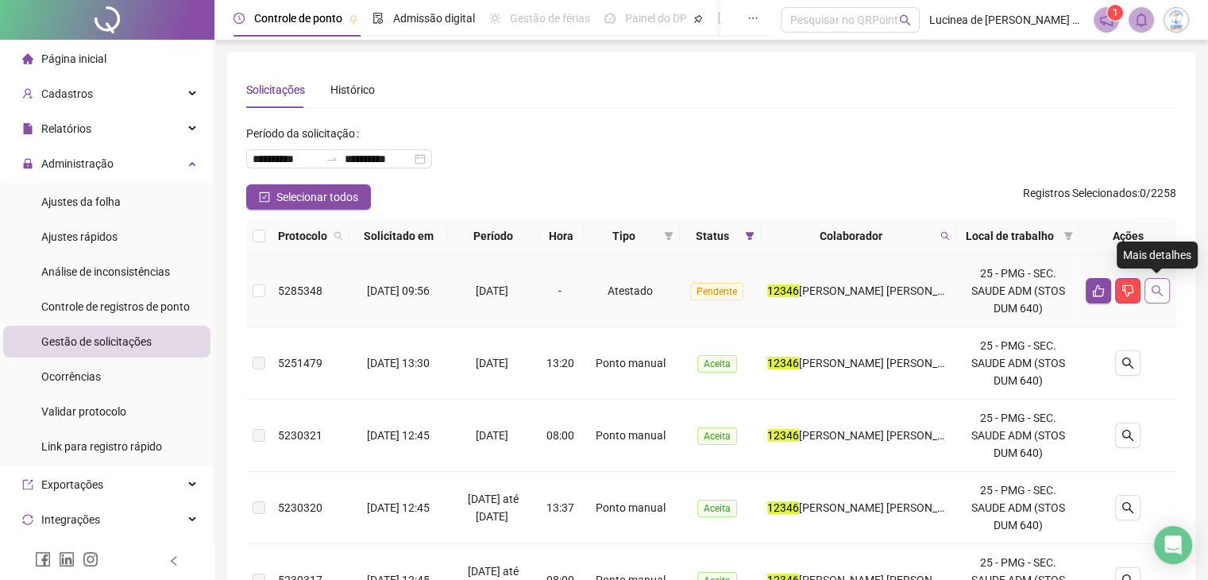
click at [1156, 287] on icon "search" at bounding box center [1157, 290] width 13 height 13
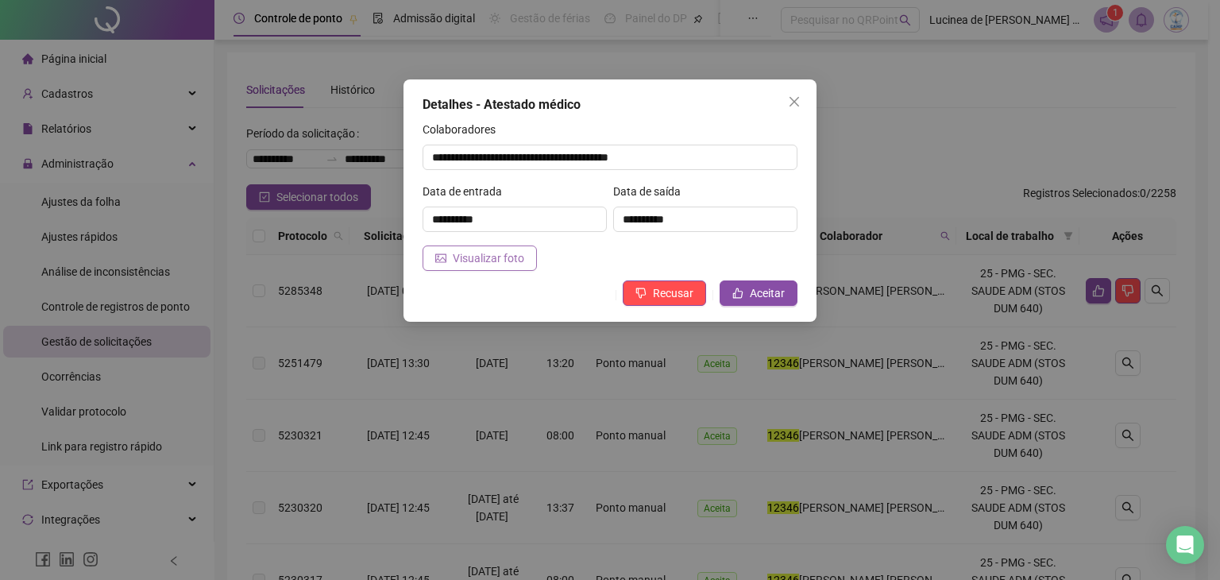
click at [522, 264] on button "Visualizar foto" at bounding box center [479, 257] width 114 height 25
click at [795, 102] on icon "close" at bounding box center [794, 102] width 10 height 10
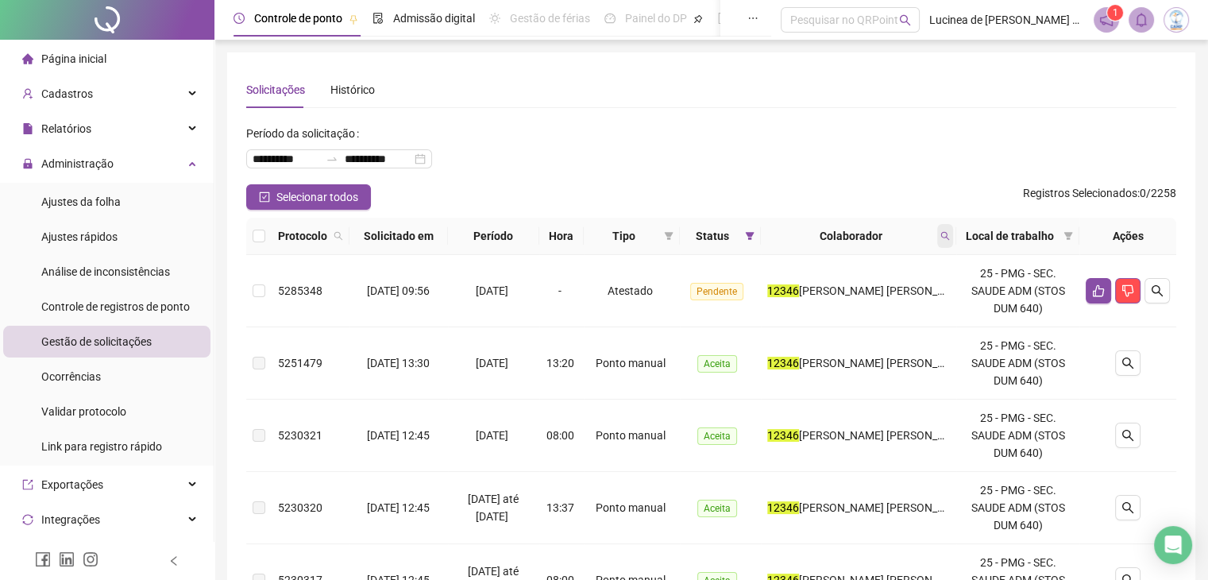
click at [947, 233] on icon "search" at bounding box center [945, 236] width 10 height 10
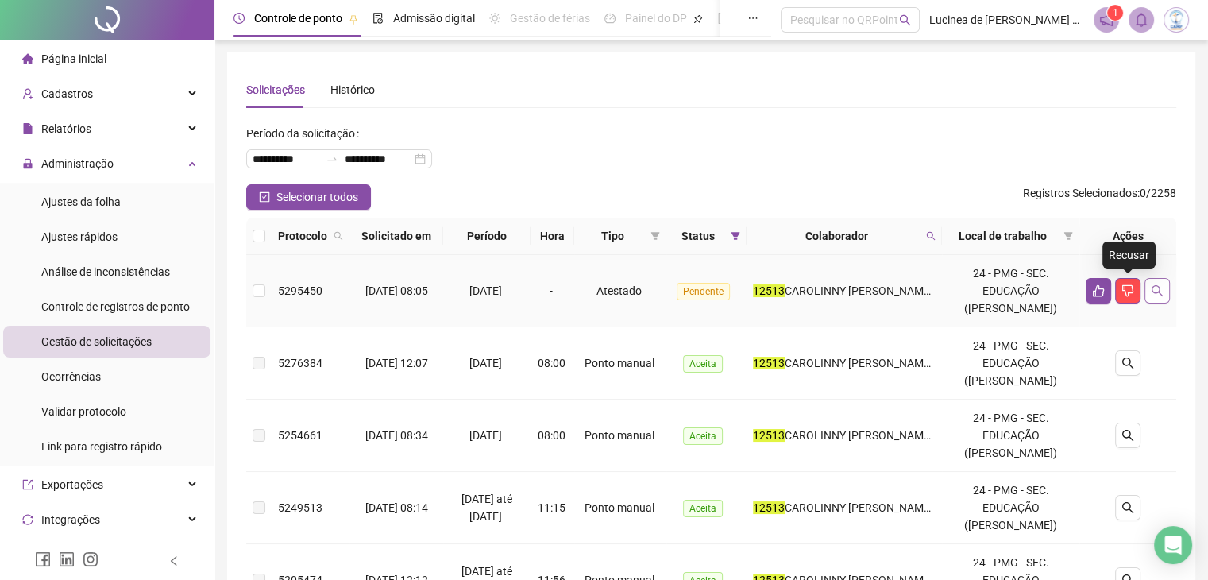
click at [1157, 294] on icon "search" at bounding box center [1157, 290] width 13 height 13
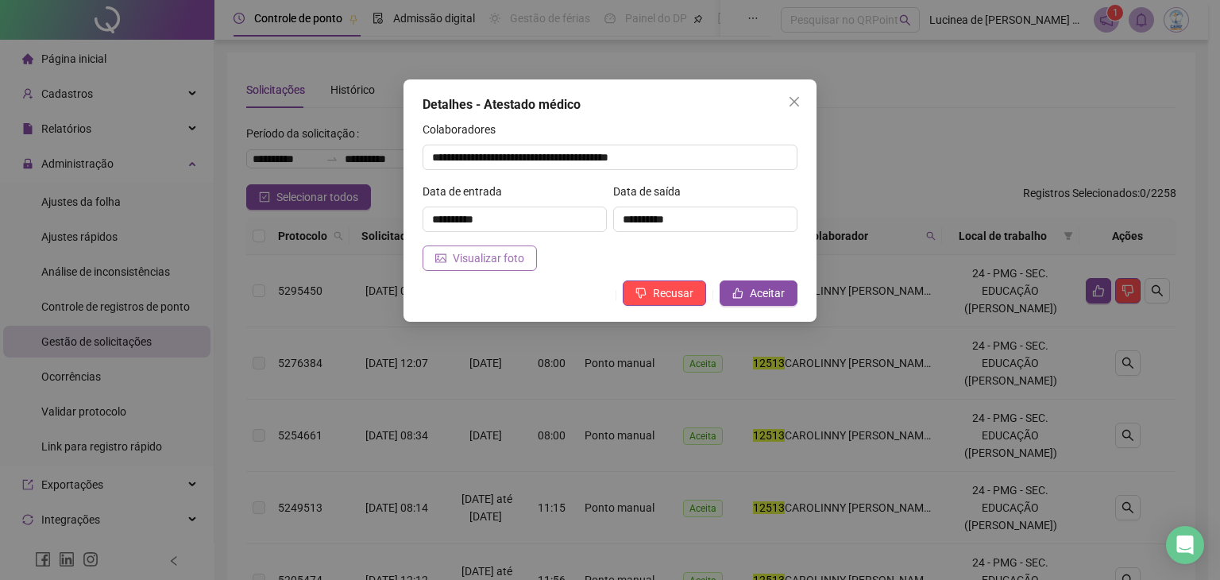
click at [469, 260] on span "Visualizar foto" at bounding box center [488, 257] width 71 height 17
click at [793, 94] on button "Close" at bounding box center [793, 101] width 25 height 25
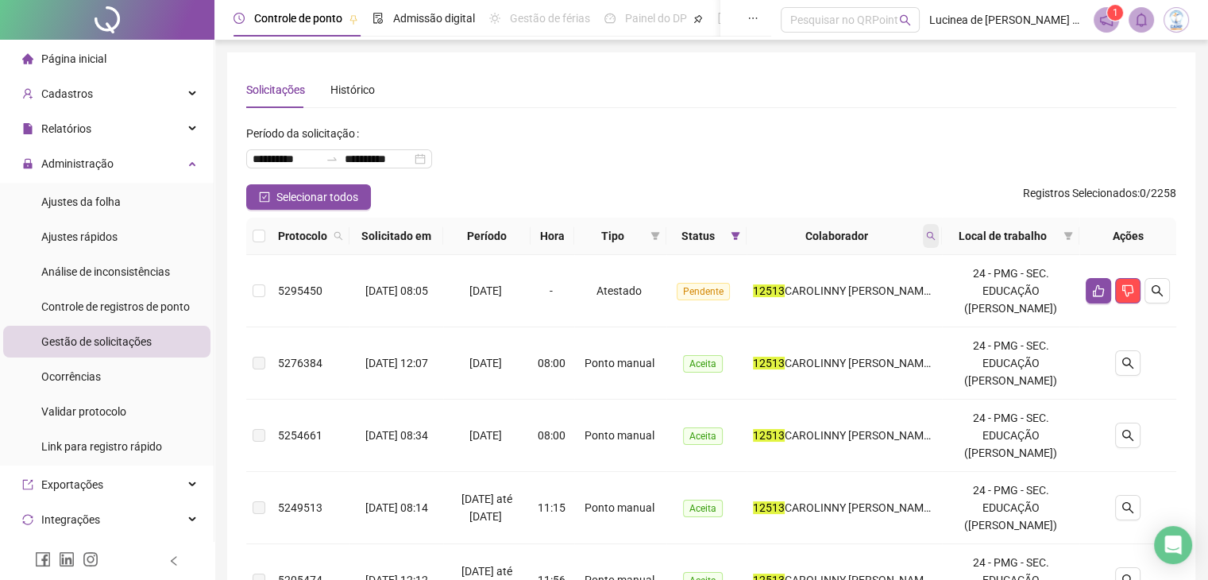
click at [936, 238] on icon "search" at bounding box center [931, 236] width 10 height 10
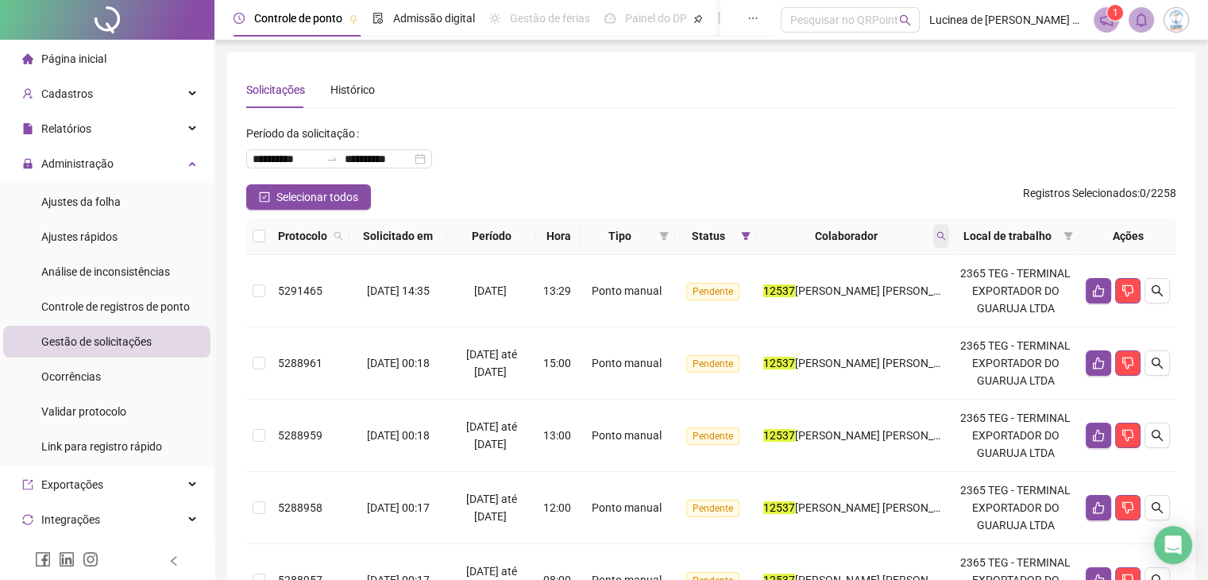
click at [946, 240] on icon "search" at bounding box center [941, 236] width 10 height 10
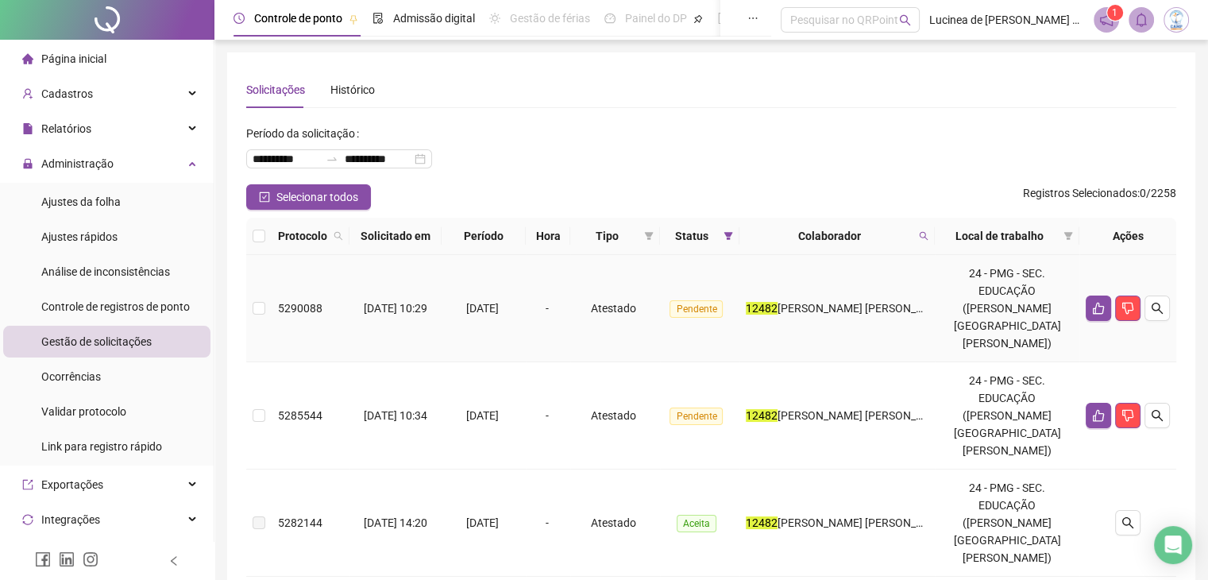
scroll to position [79, 0]
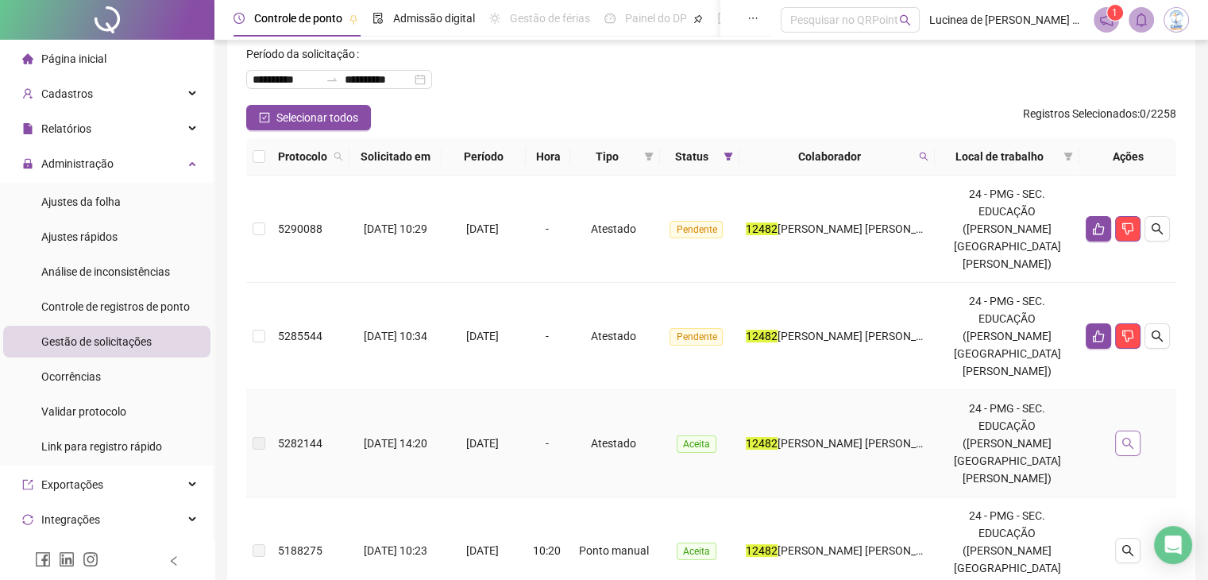
click at [1134, 430] on button "button" at bounding box center [1127, 442] width 25 height 25
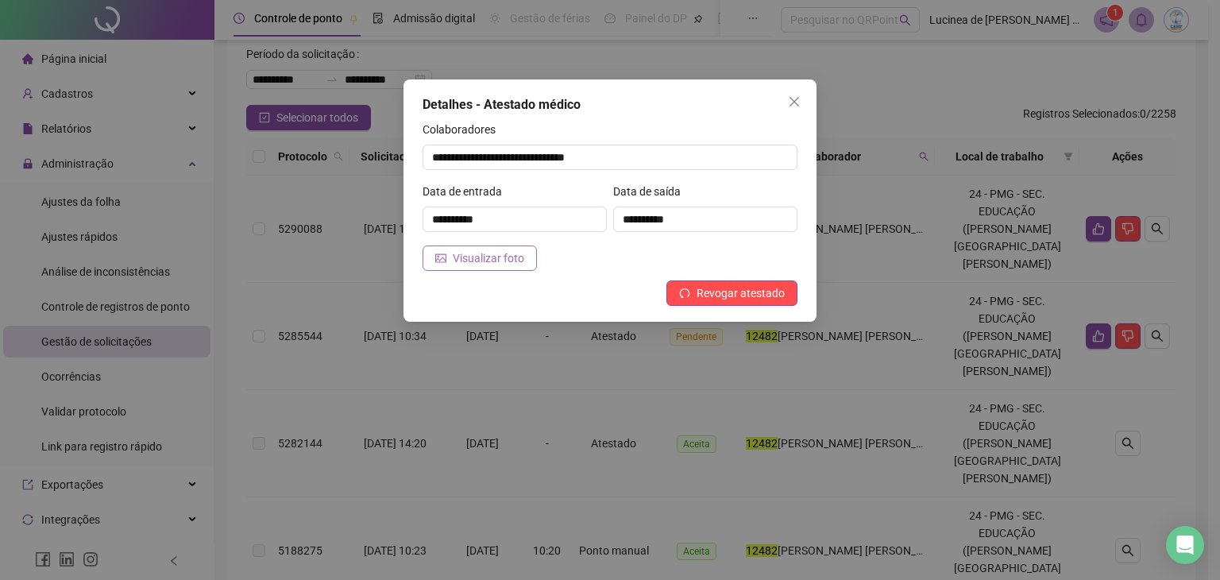
click at [478, 264] on span "Visualizar foto" at bounding box center [488, 257] width 71 height 17
click at [799, 99] on icon "close" at bounding box center [794, 101] width 13 height 13
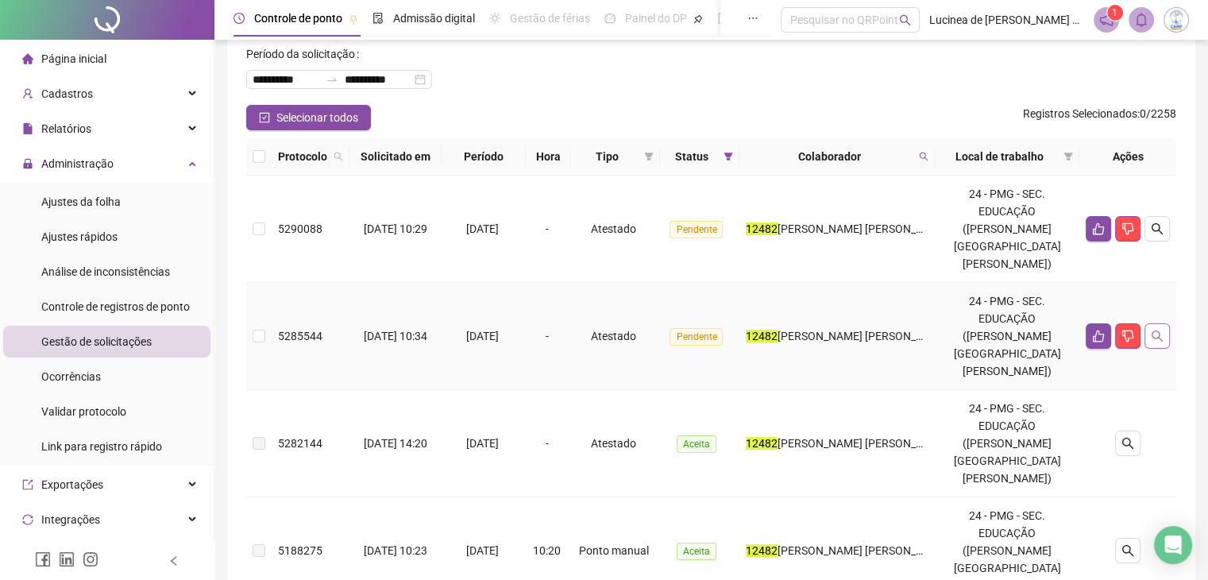
click at [1157, 330] on icon "search" at bounding box center [1157, 336] width 13 height 13
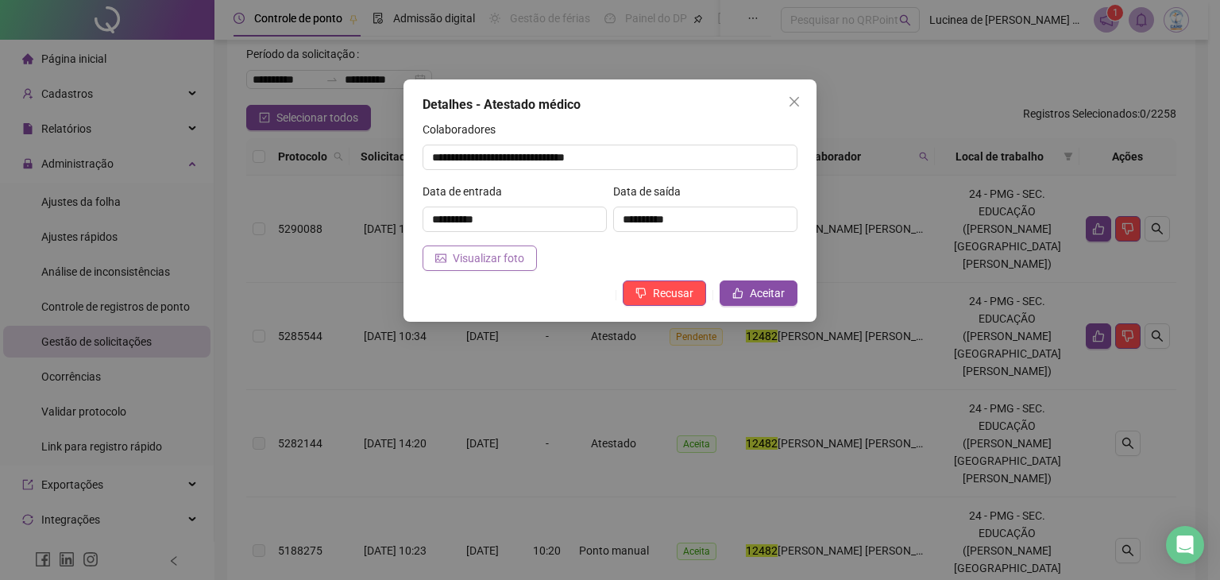
click at [484, 264] on span "Visualizar foto" at bounding box center [488, 257] width 71 height 17
click at [794, 98] on icon "close" at bounding box center [794, 101] width 13 height 13
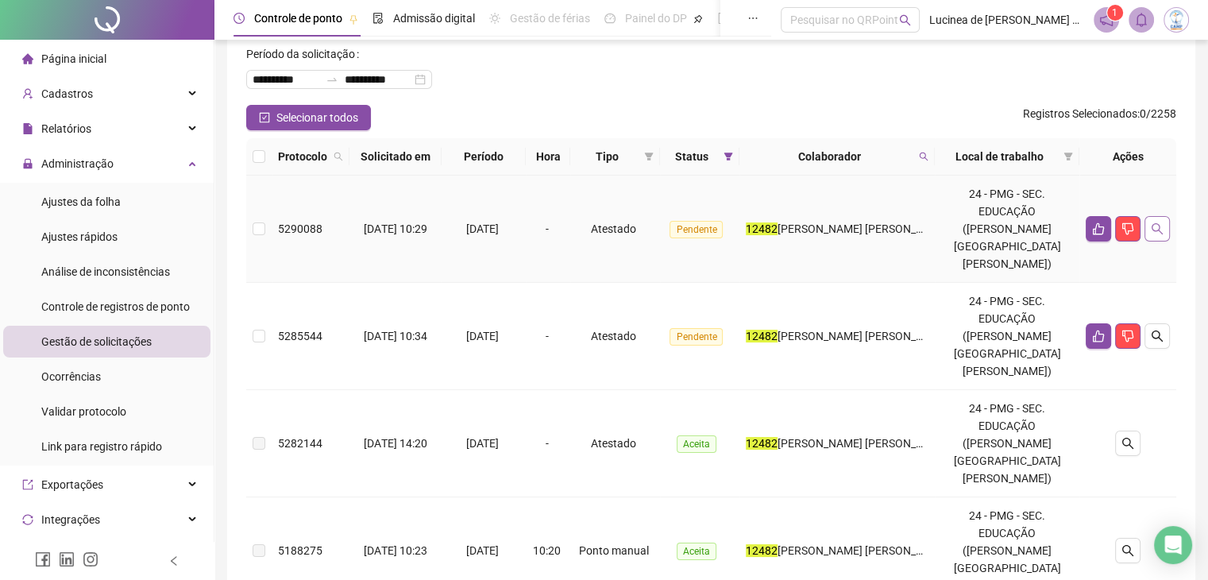
click at [1163, 222] on icon "search" at bounding box center [1157, 228] width 13 height 13
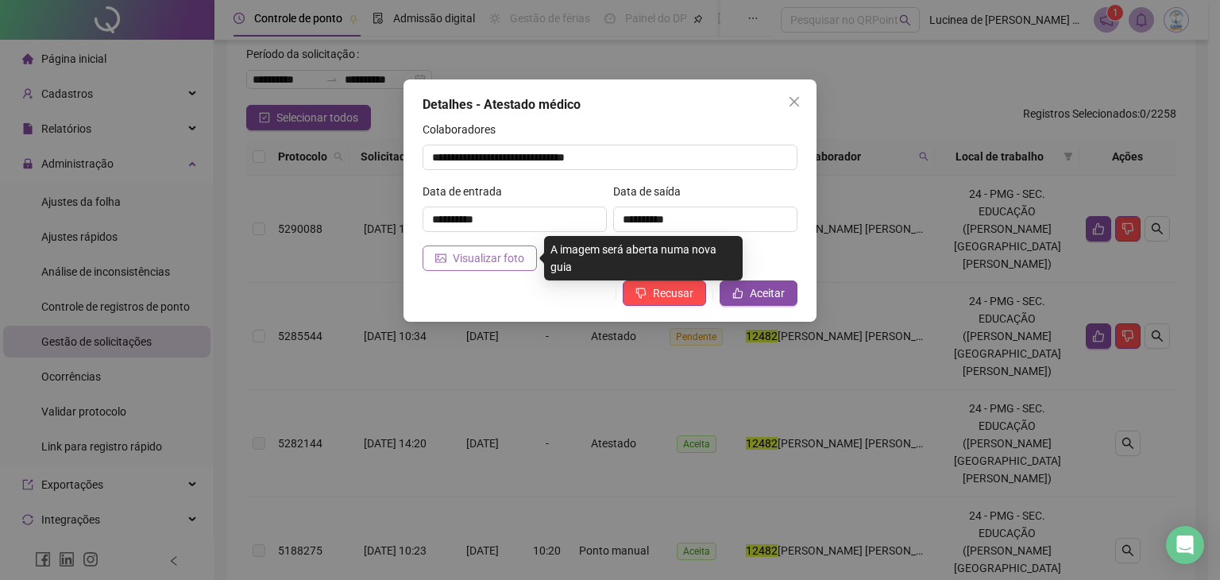
click at [515, 258] on span "Visualizar foto" at bounding box center [488, 257] width 71 height 17
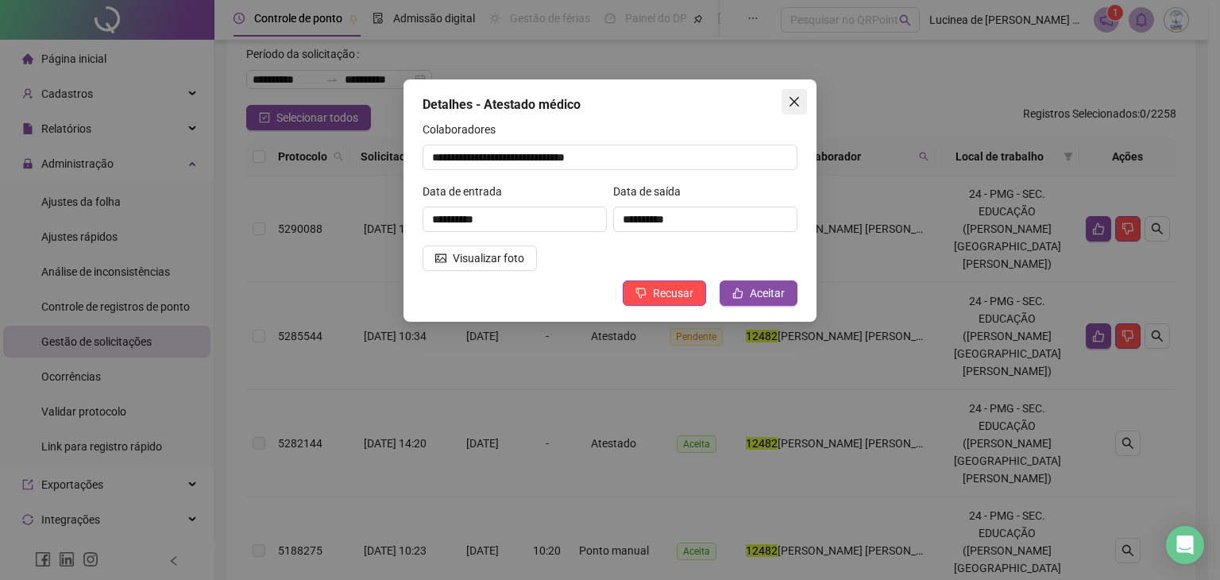
click at [789, 97] on icon "close" at bounding box center [794, 101] width 13 height 13
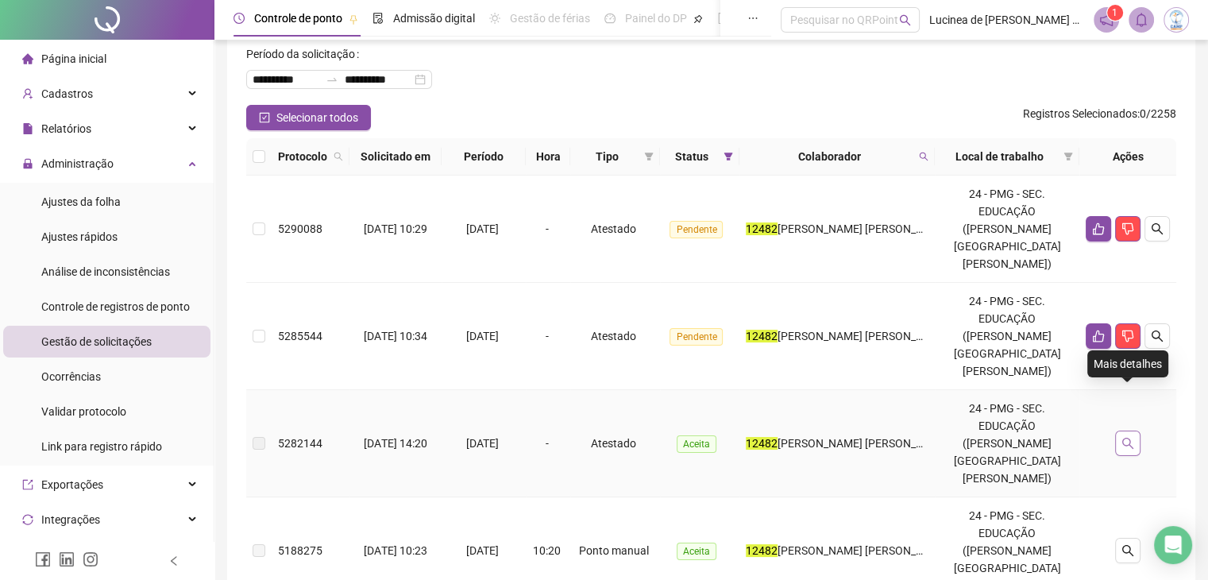
click at [1137, 430] on button "button" at bounding box center [1127, 442] width 25 height 25
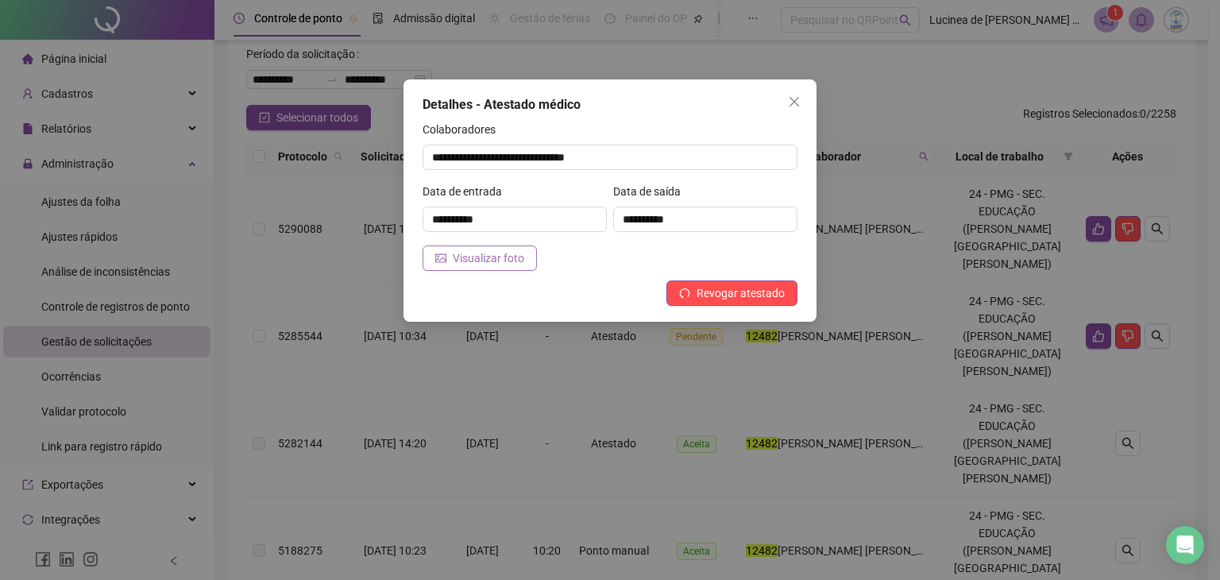
click at [470, 258] on span "Visualizar foto" at bounding box center [488, 257] width 71 height 17
click at [793, 96] on icon "close" at bounding box center [794, 101] width 13 height 13
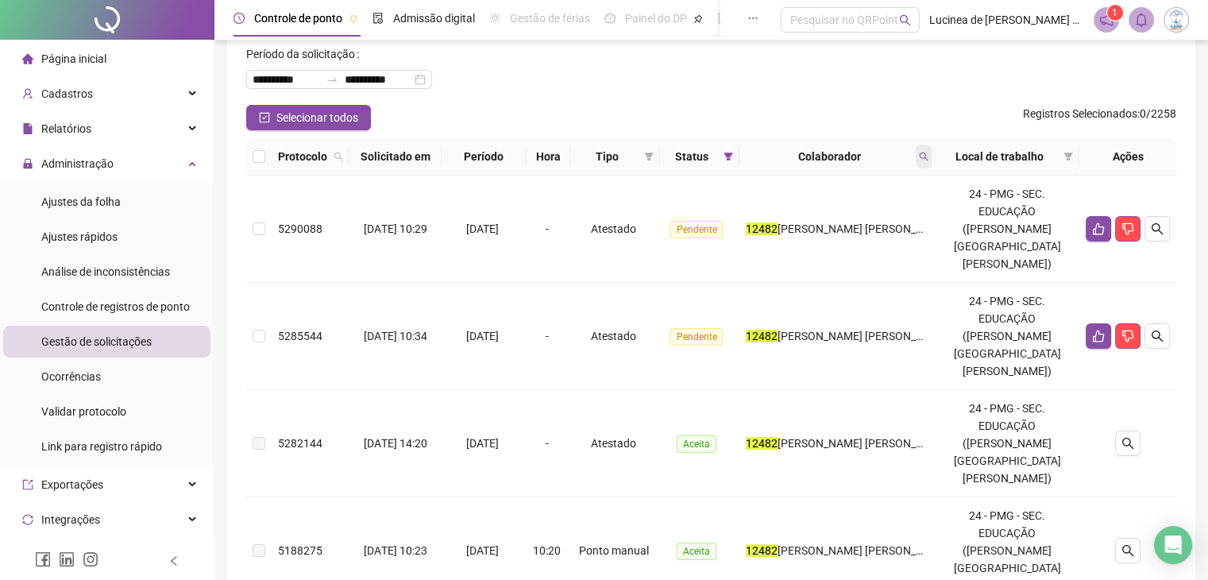
click at [932, 155] on span at bounding box center [924, 157] width 16 height 24
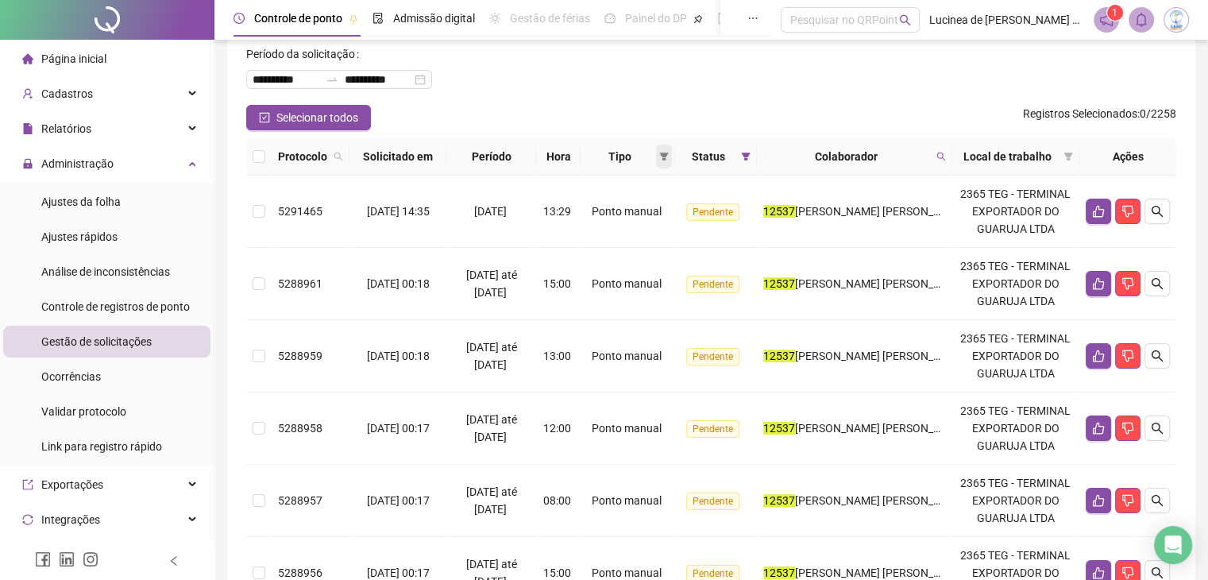
click at [669, 160] on icon "filter" at bounding box center [664, 156] width 9 height 8
click at [642, 212] on span "Atestado" at bounding box center [621, 212] width 89 height 17
click at [661, 268] on span "OK" at bounding box center [657, 269] width 15 height 17
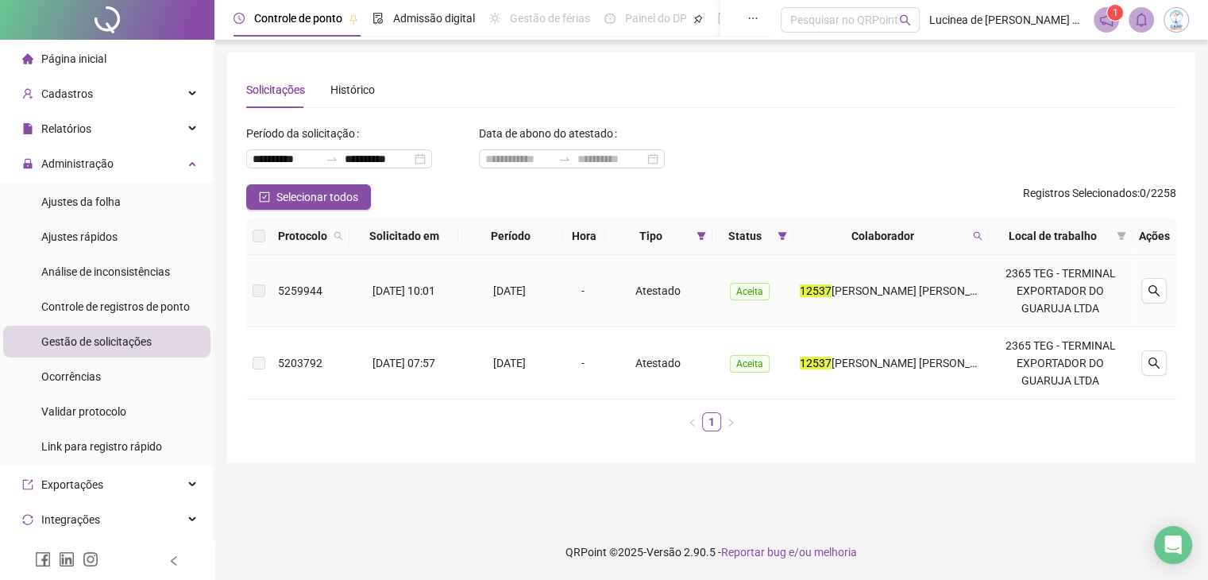
scroll to position [0, 0]
click at [985, 233] on icon "search" at bounding box center [987, 236] width 10 height 10
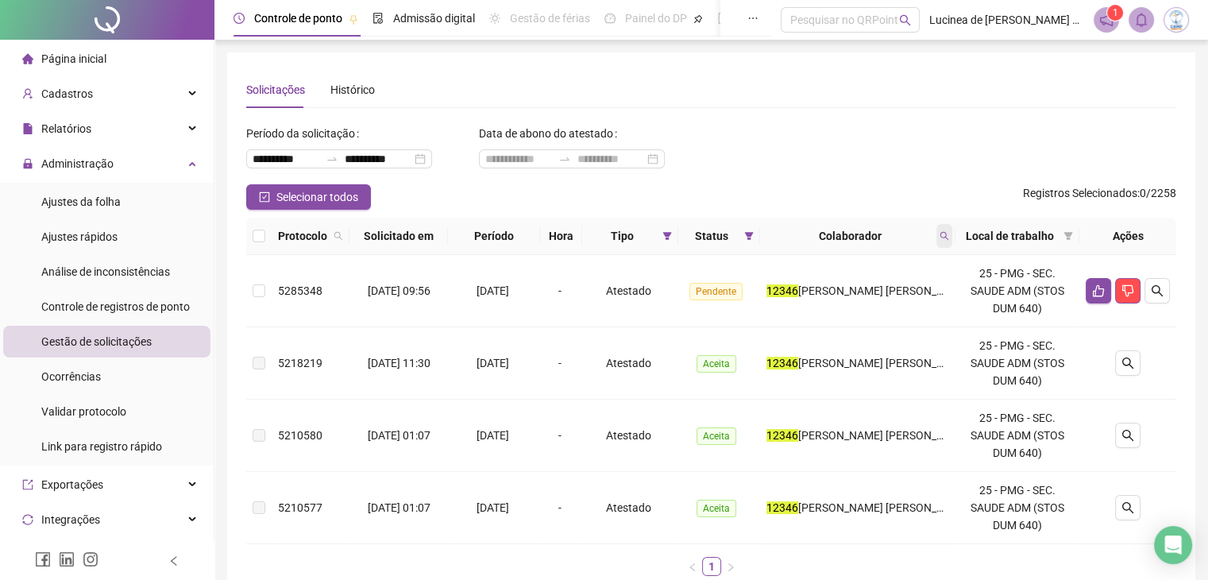
click at [947, 233] on icon "search" at bounding box center [944, 236] width 10 height 10
click at [949, 236] on icon "search" at bounding box center [944, 236] width 10 height 10
click at [949, 235] on icon "search" at bounding box center [944, 236] width 10 height 10
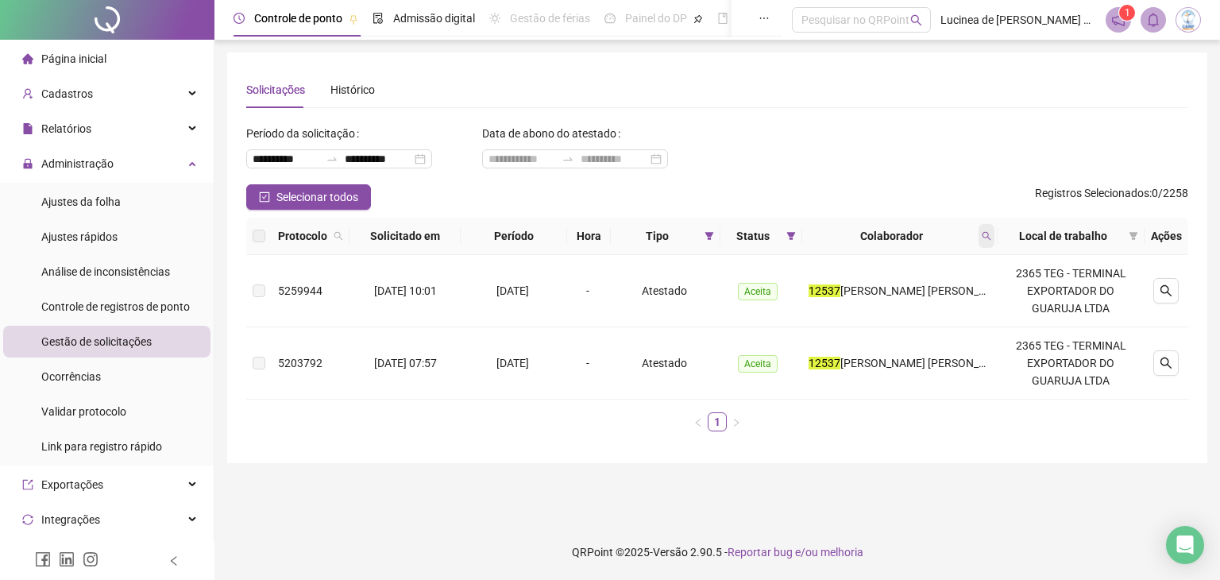
click at [987, 233] on icon "search" at bounding box center [986, 236] width 9 height 9
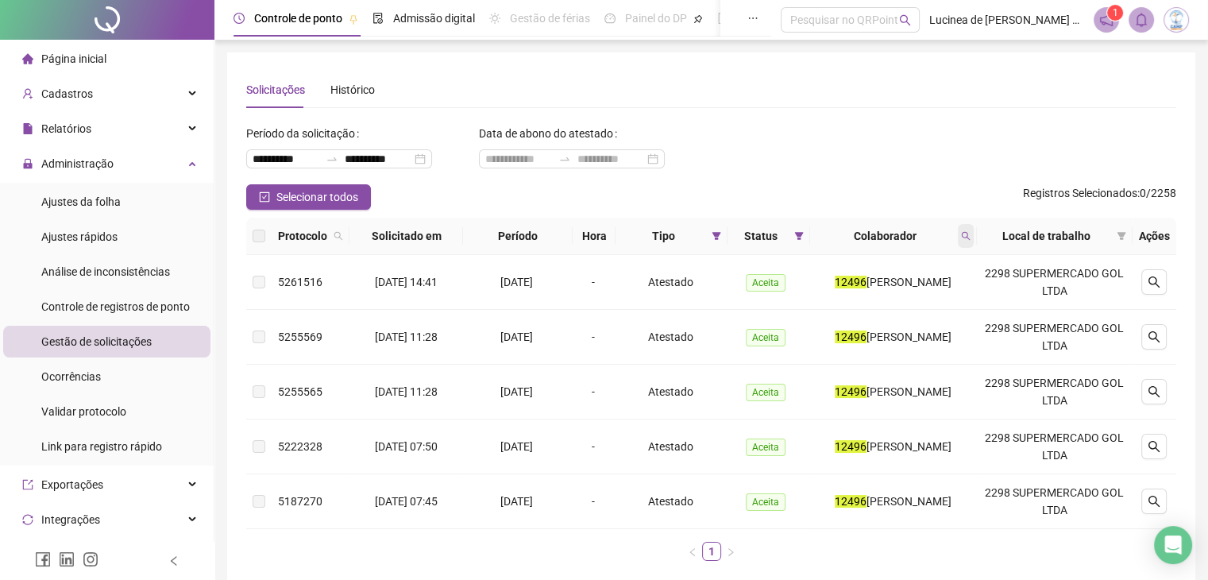
click at [970, 237] on icon "search" at bounding box center [965, 236] width 9 height 9
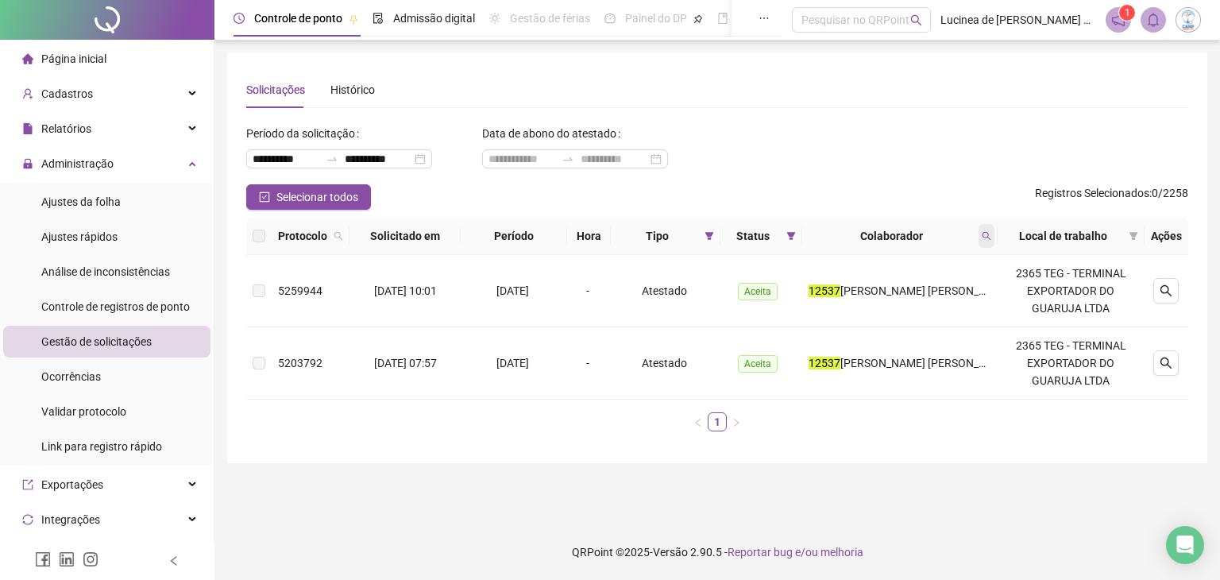
click at [990, 239] on icon "search" at bounding box center [987, 236] width 10 height 10
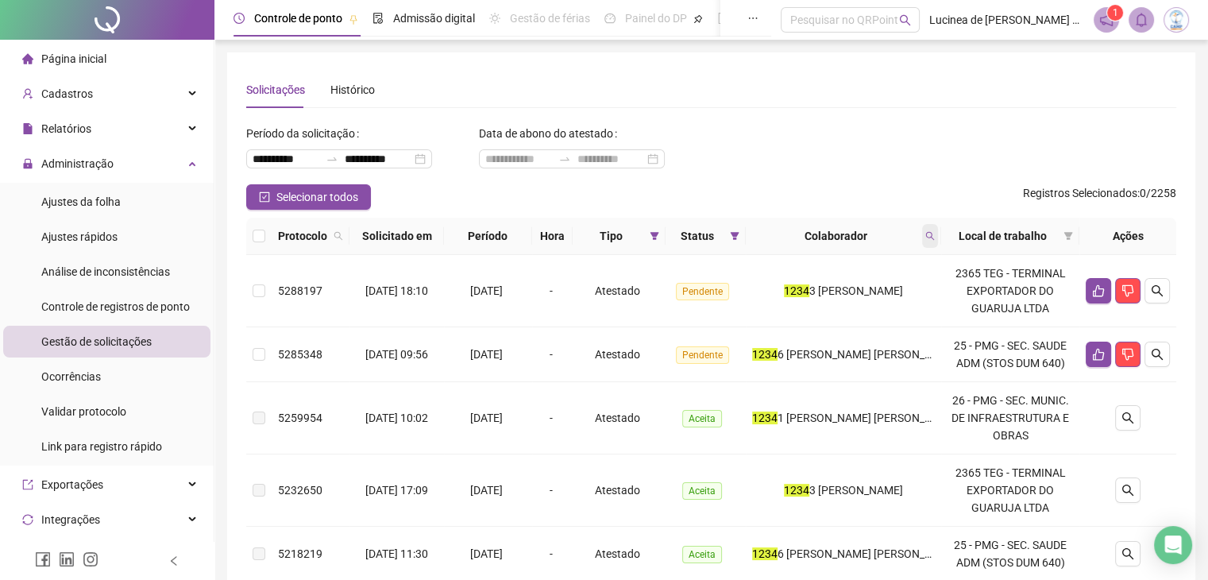
click at [930, 233] on icon "search" at bounding box center [930, 236] width 10 height 10
click at [870, 265] on input "****" at bounding box center [861, 269] width 149 height 25
type input "*****"
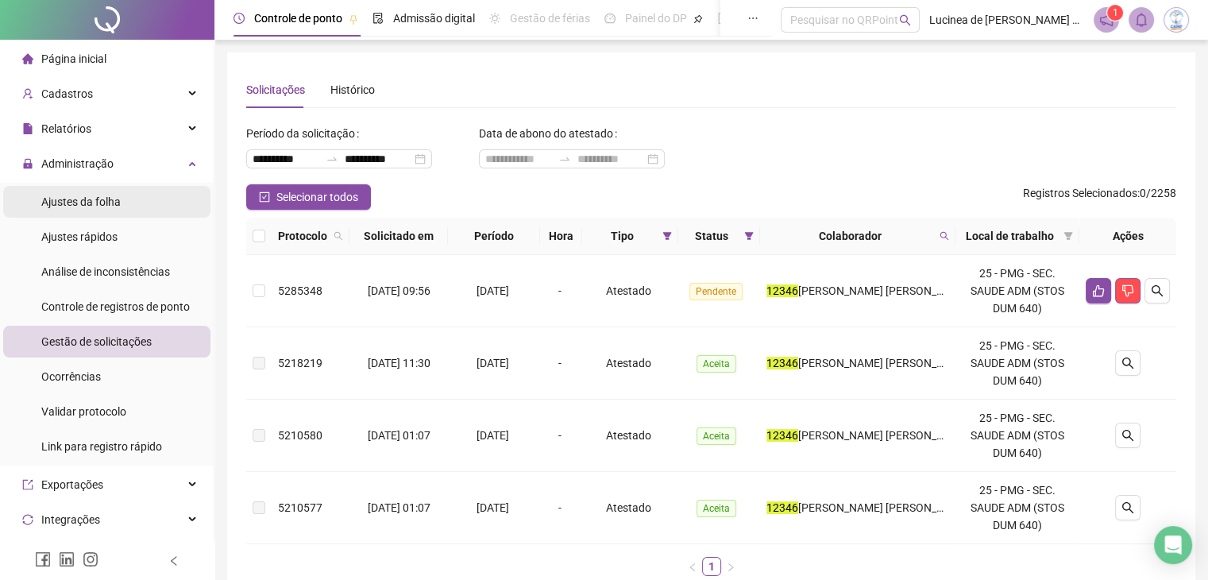
click at [107, 198] on span "Ajustes da folha" at bounding box center [80, 201] width 79 height 13
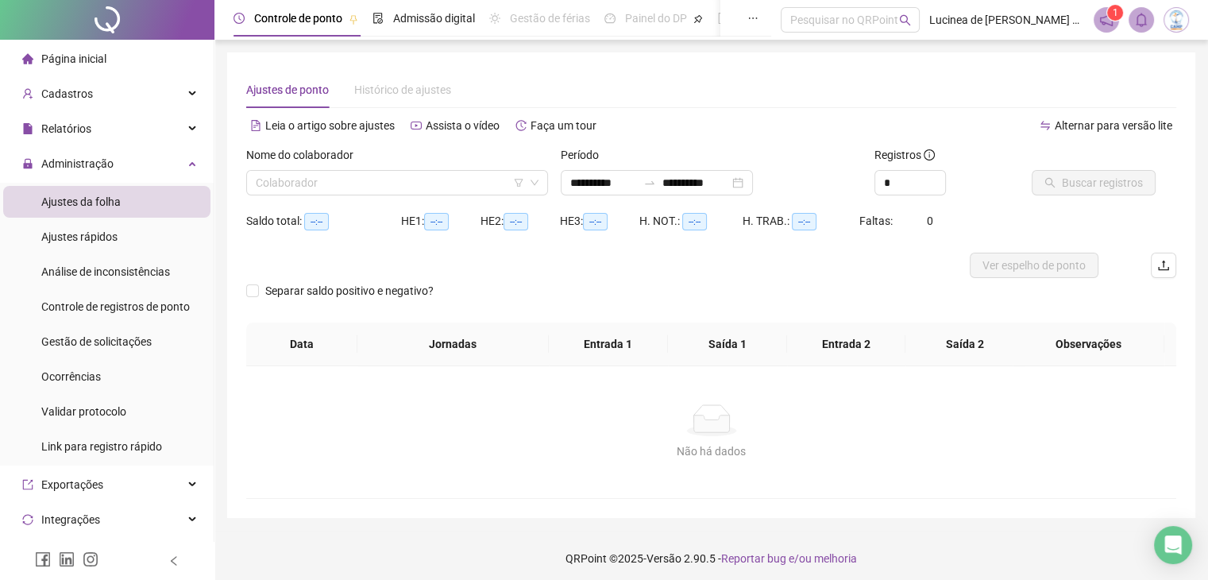
type input "**********"
click at [334, 183] on input "search" at bounding box center [390, 183] width 268 height 24
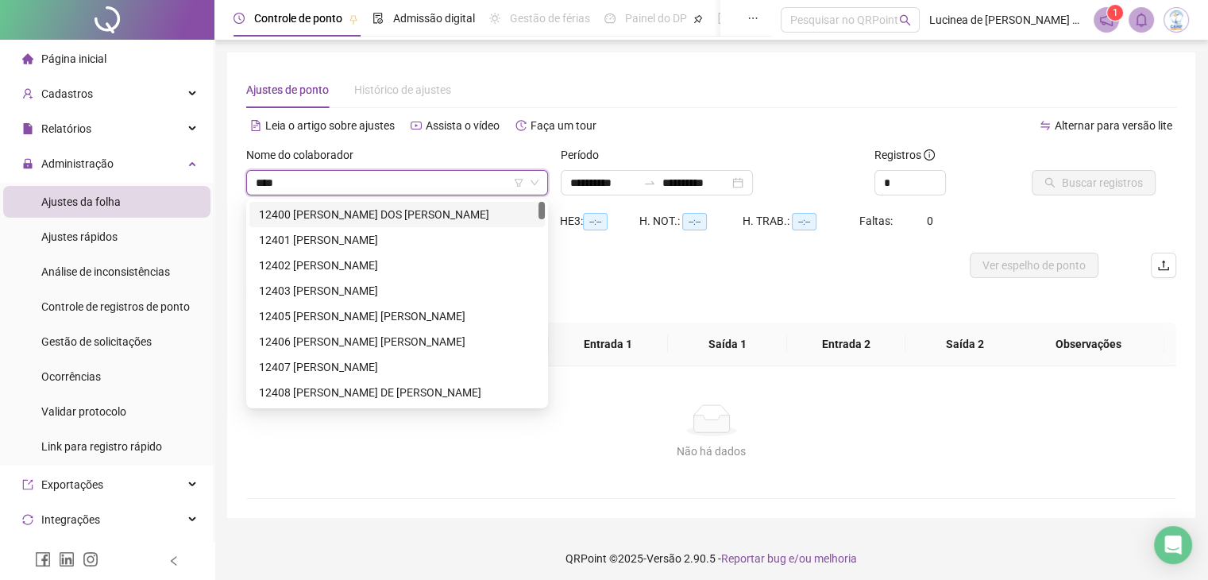
type input "*****"
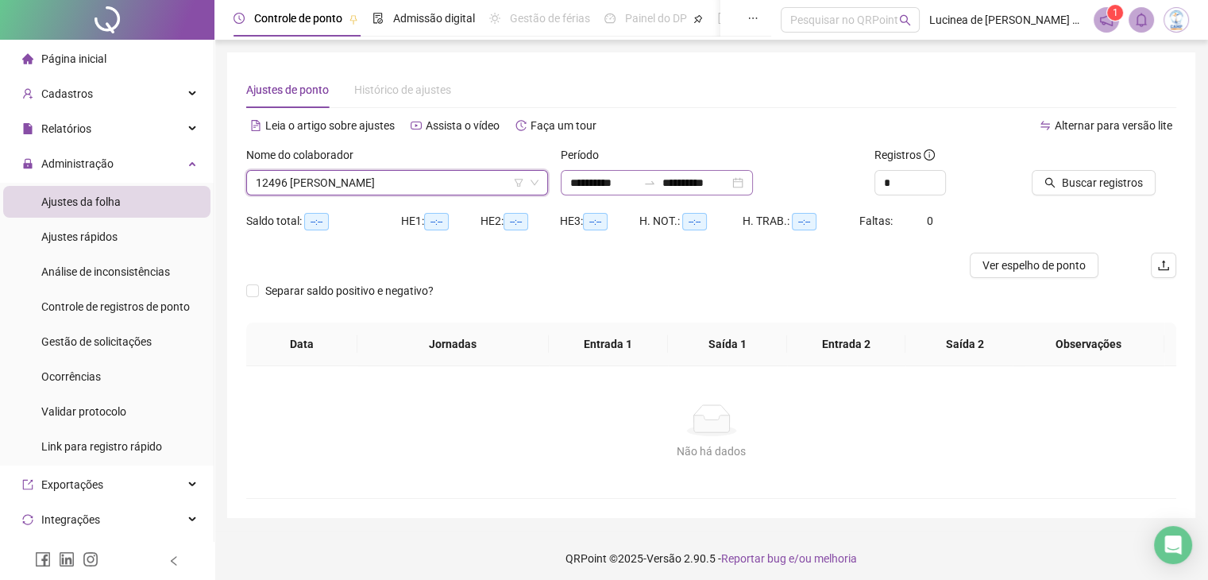
click at [753, 179] on div "**********" at bounding box center [657, 182] width 192 height 25
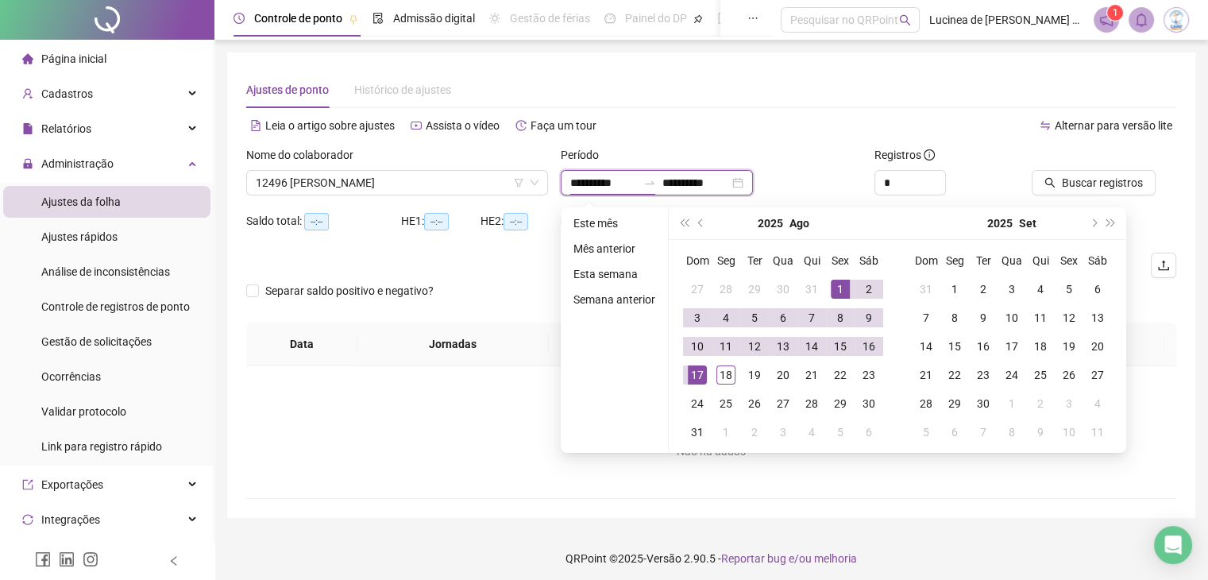
type input "**********"
click at [844, 289] on div "1" at bounding box center [840, 289] width 19 height 19
type input "**********"
click at [720, 376] on div "18" at bounding box center [725, 374] width 19 height 19
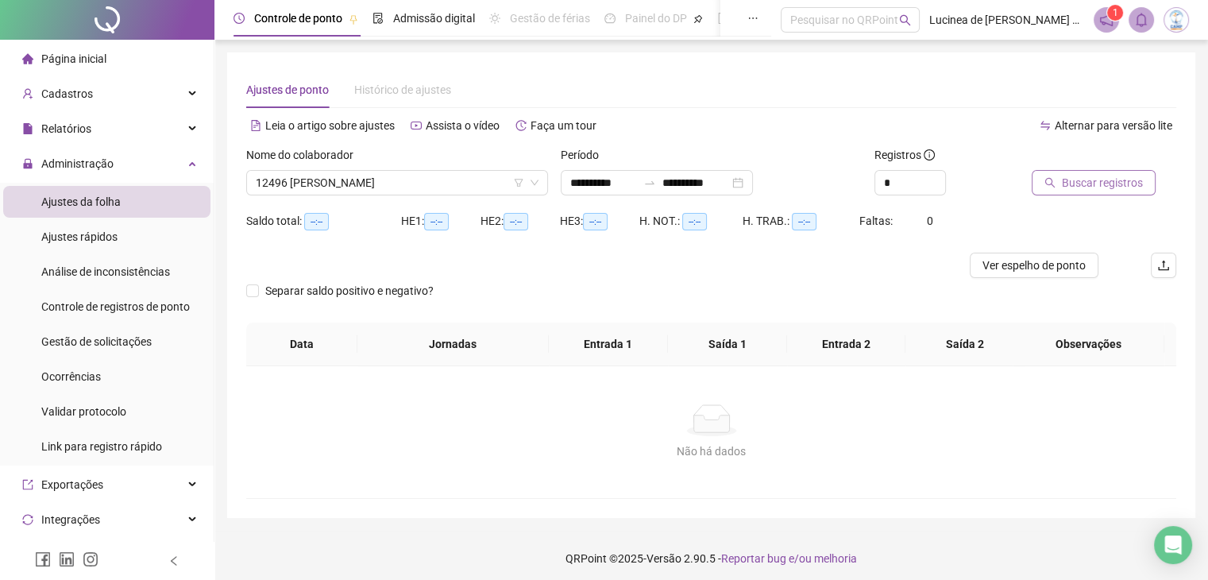
click at [1096, 194] on button "Buscar registros" at bounding box center [1094, 182] width 124 height 25
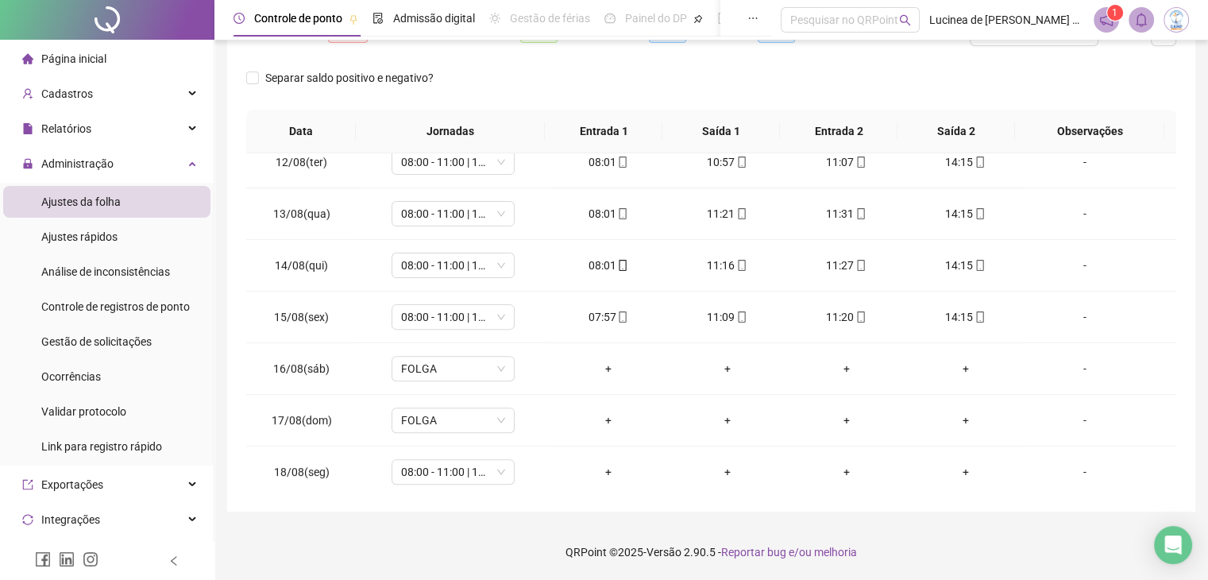
scroll to position [587, 0]
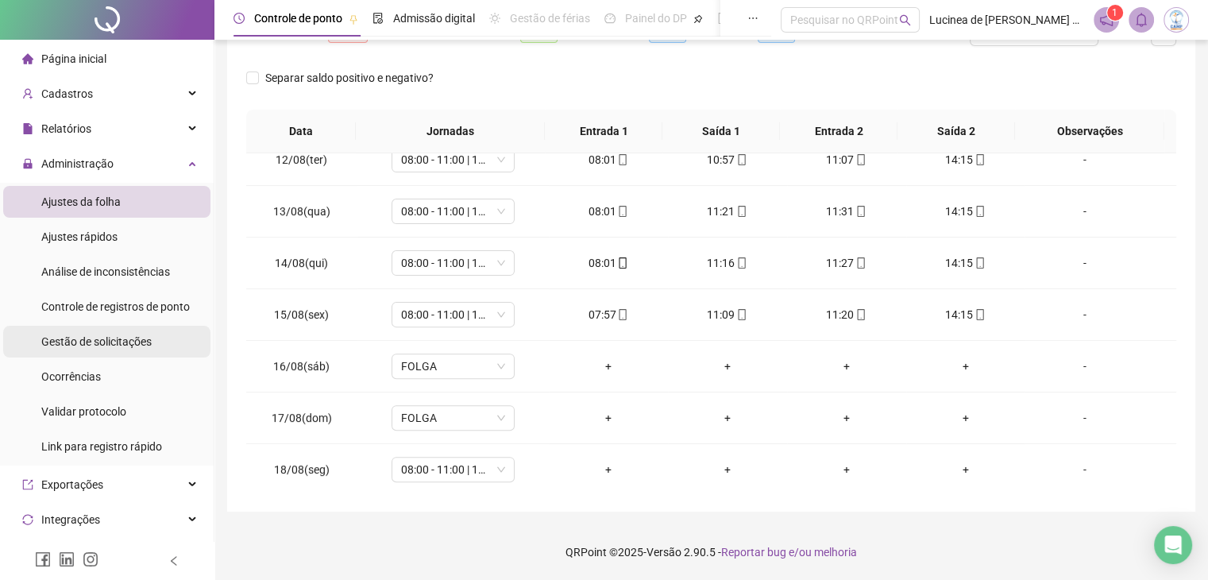
click at [96, 338] on span "Gestão de solicitações" at bounding box center [96, 341] width 110 height 13
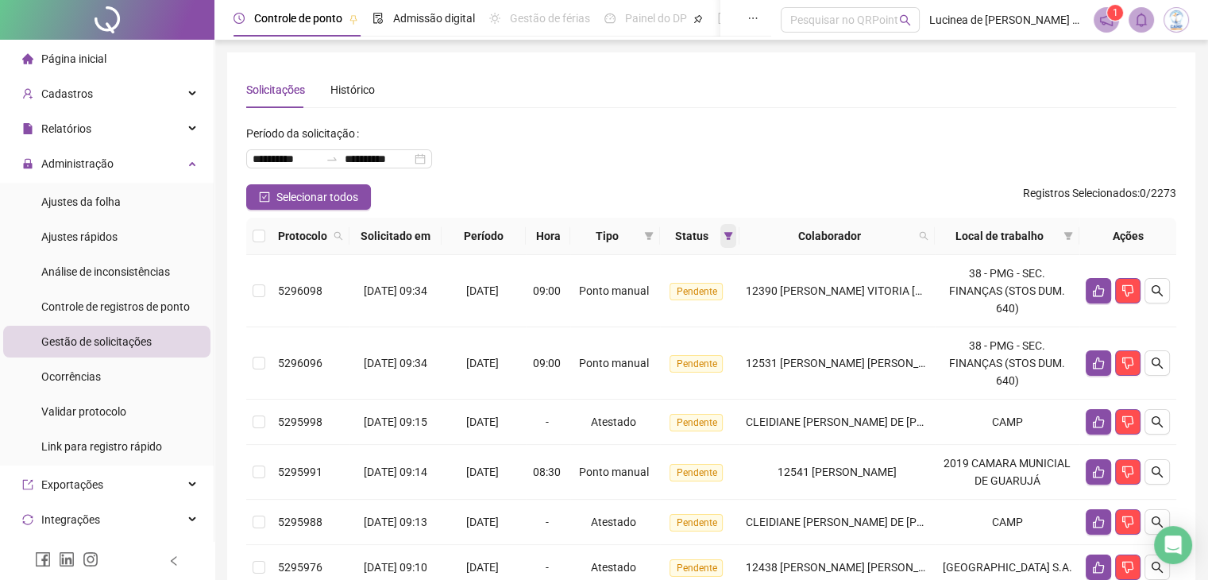
click at [733, 237] on icon "filter" at bounding box center [728, 236] width 10 height 10
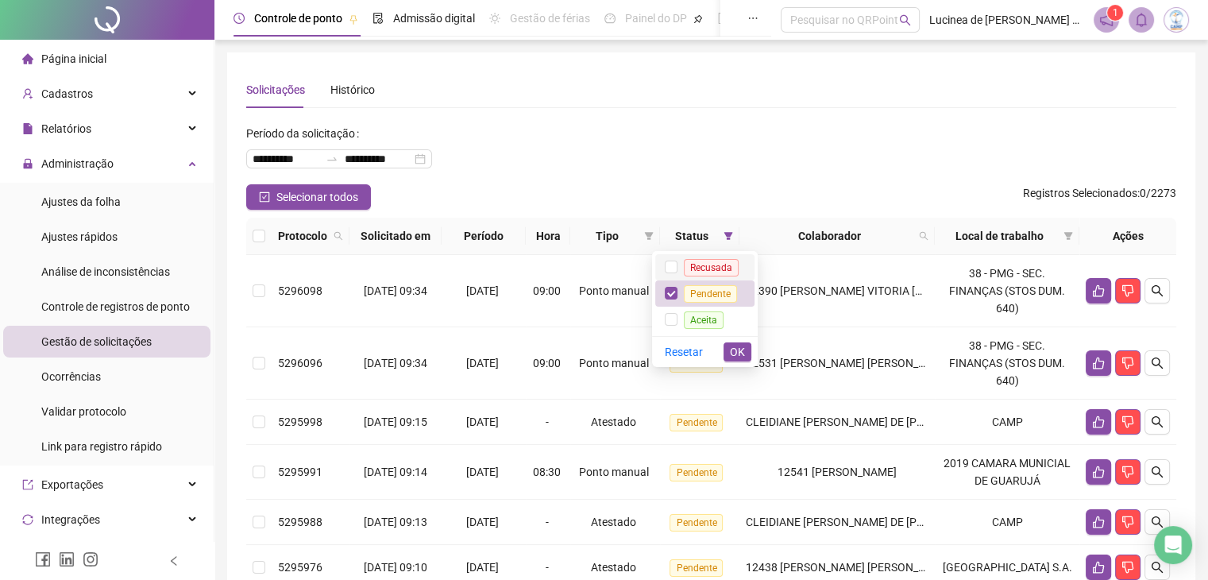
click at [718, 268] on span "Recusada" at bounding box center [711, 267] width 55 height 17
click at [707, 322] on span "Aceita" at bounding box center [704, 319] width 40 height 17
click at [741, 354] on span "OK" at bounding box center [737, 351] width 15 height 17
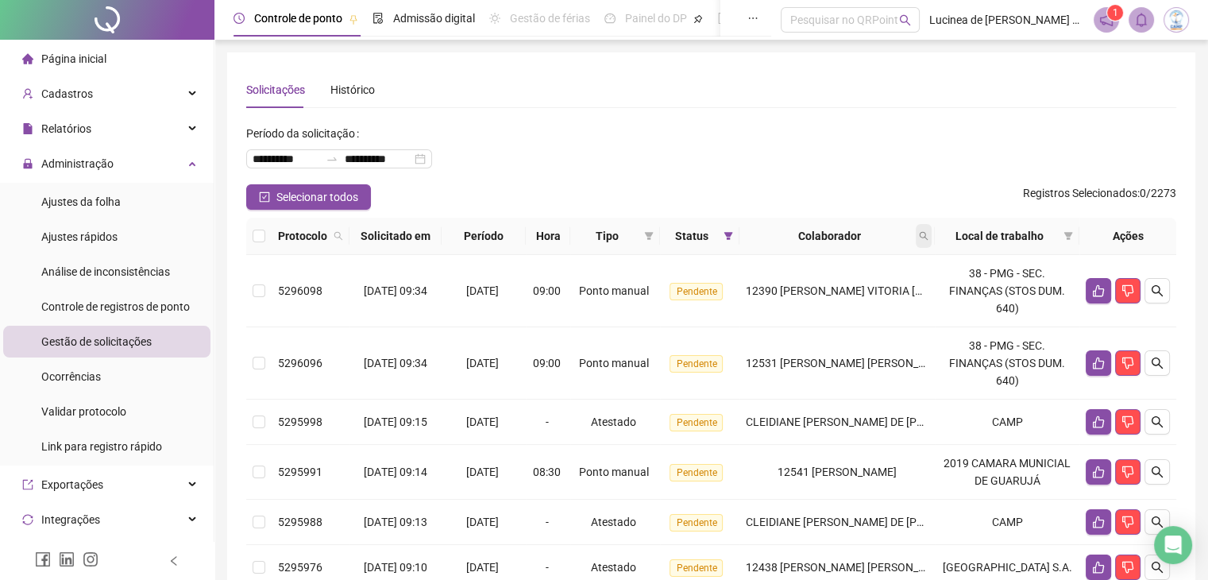
click at [928, 238] on icon "search" at bounding box center [924, 236] width 10 height 10
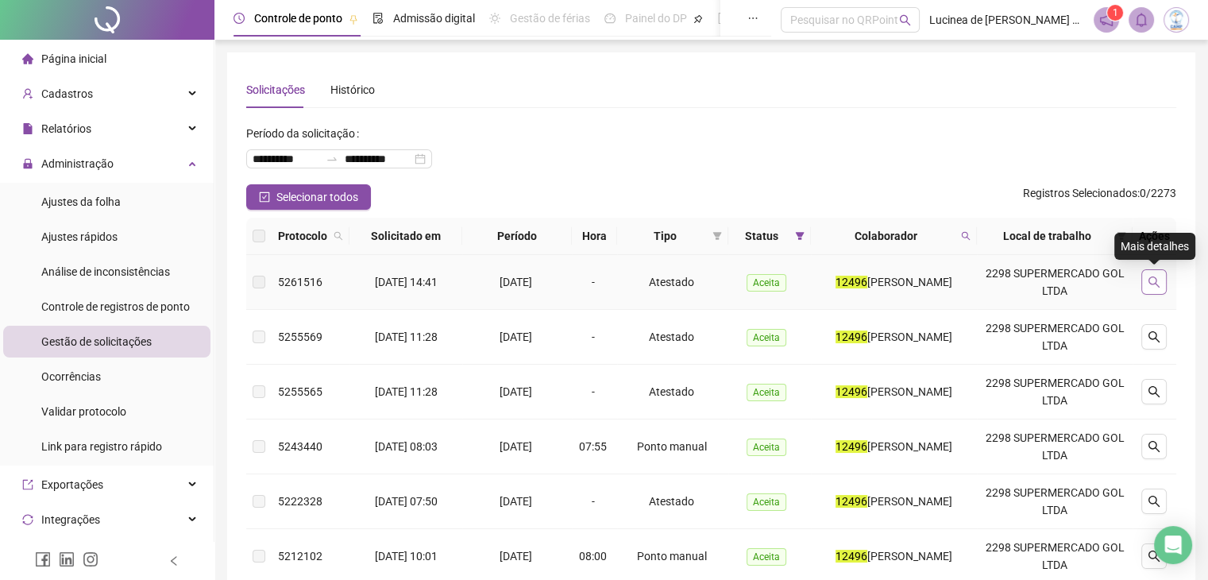
click at [1151, 272] on button "button" at bounding box center [1153, 281] width 25 height 25
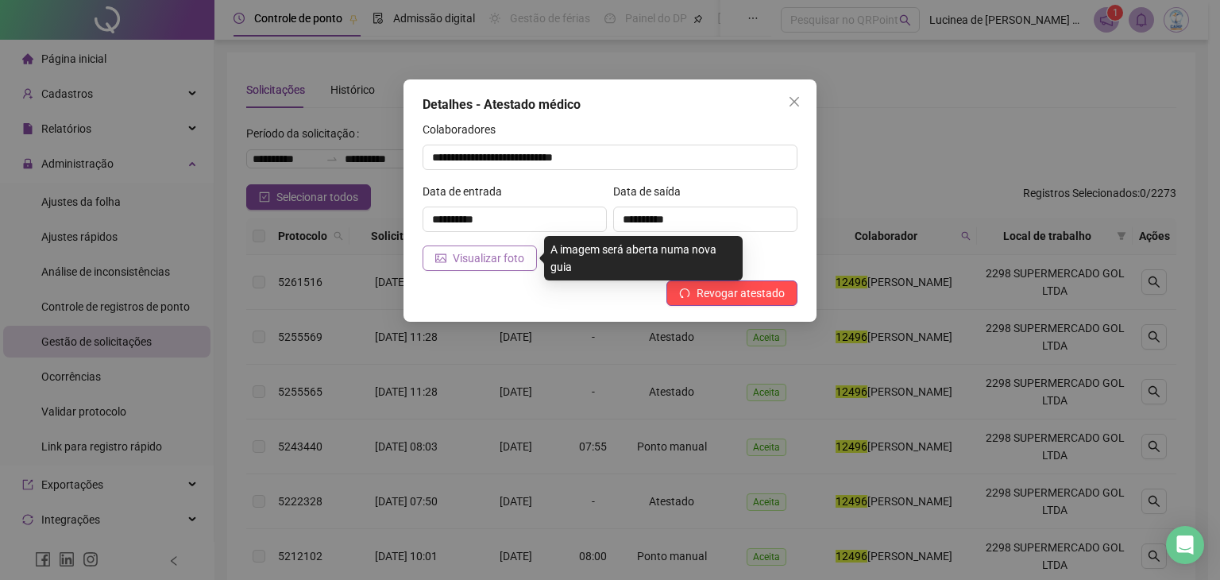
click at [496, 263] on span "Visualizar foto" at bounding box center [488, 257] width 71 height 17
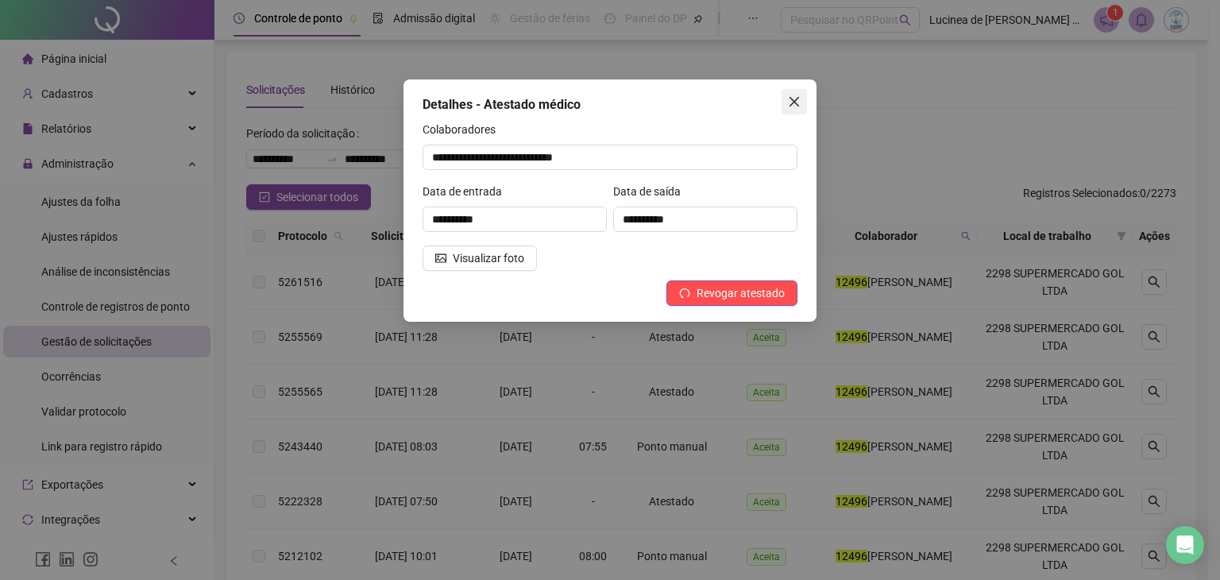
click at [787, 106] on span "Close" at bounding box center [793, 101] width 25 height 13
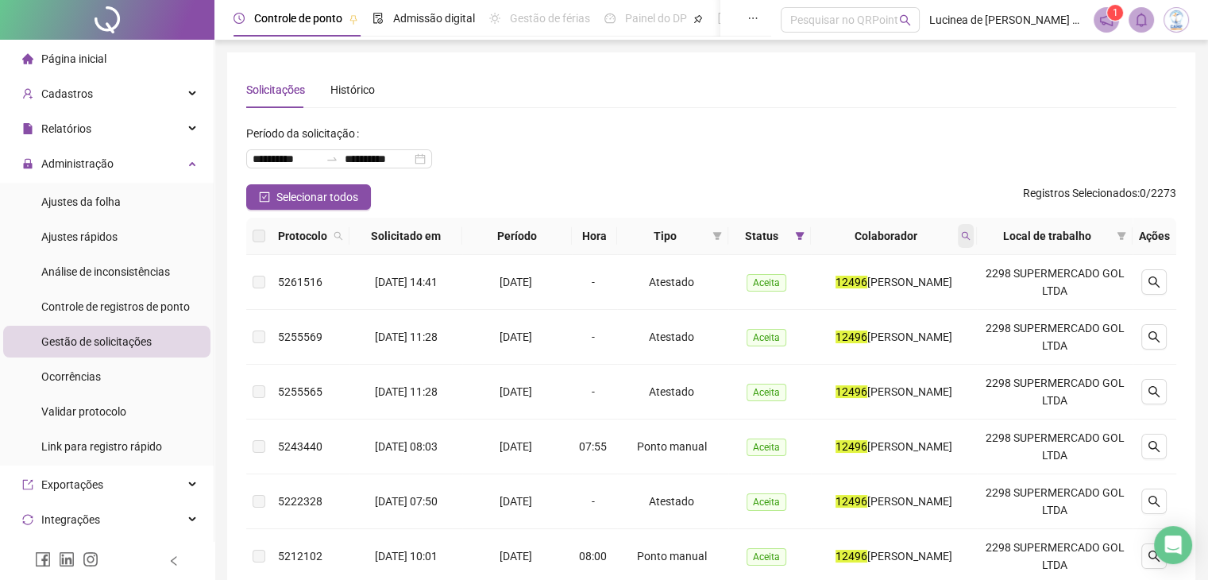
click at [970, 238] on icon "search" at bounding box center [966, 236] width 10 height 10
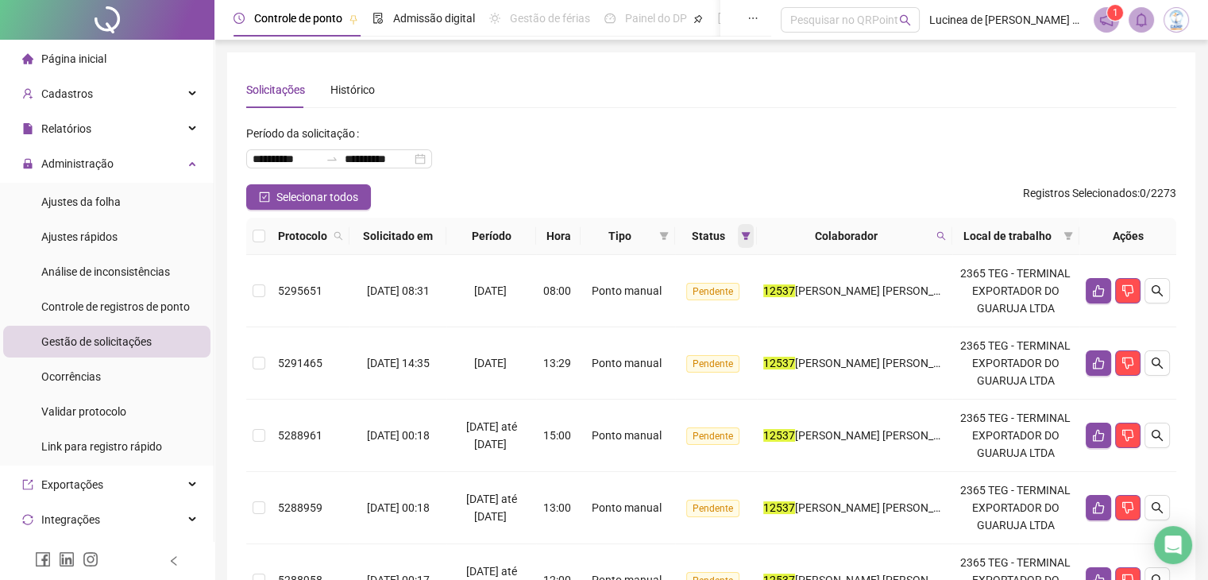
click at [750, 232] on icon "filter" at bounding box center [745, 236] width 9 height 8
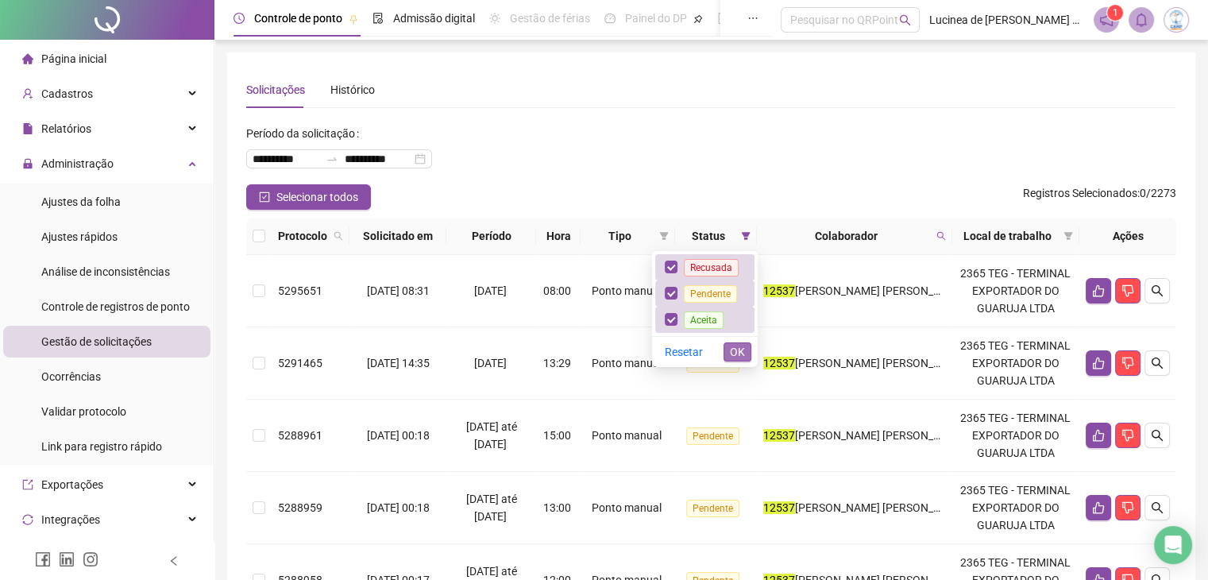
click at [734, 353] on span "OK" at bounding box center [737, 351] width 15 height 17
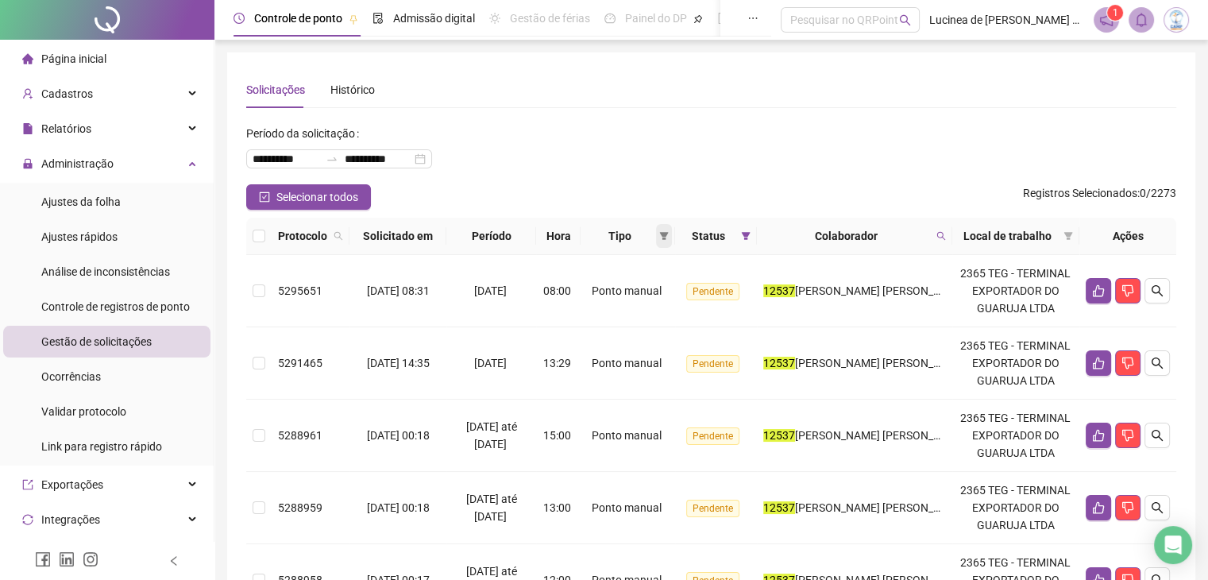
click at [667, 233] on icon "filter" at bounding box center [664, 236] width 9 height 8
click at [631, 295] on span "Atestado" at bounding box center [618, 292] width 45 height 13
click at [655, 352] on span "OK" at bounding box center [657, 349] width 15 height 17
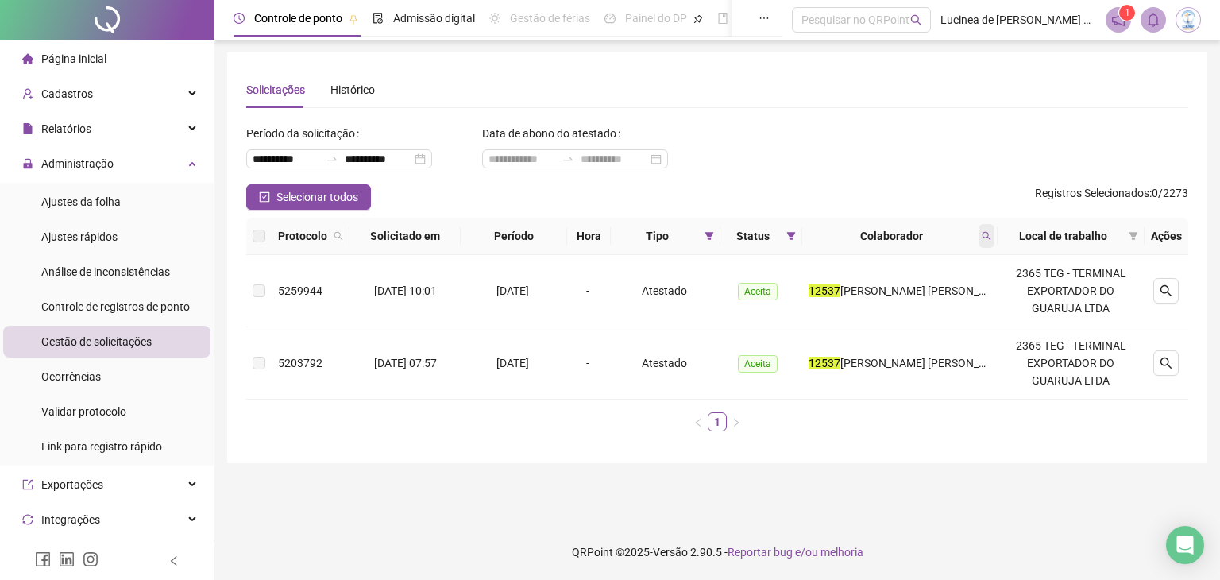
click at [989, 241] on span at bounding box center [986, 236] width 16 height 24
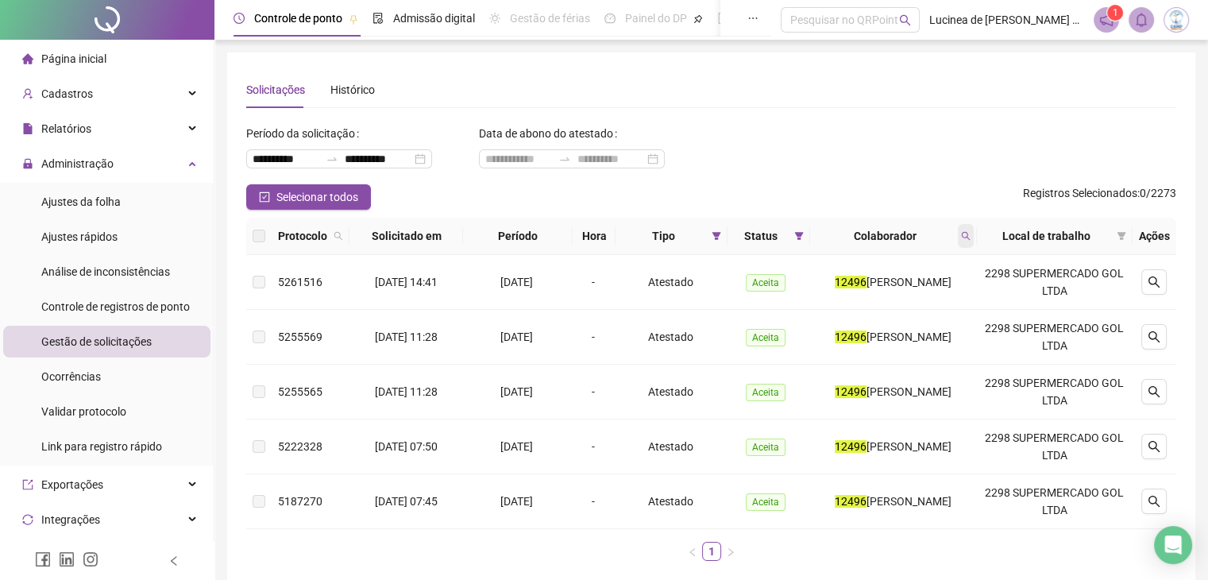
click at [970, 229] on span at bounding box center [966, 236] width 16 height 24
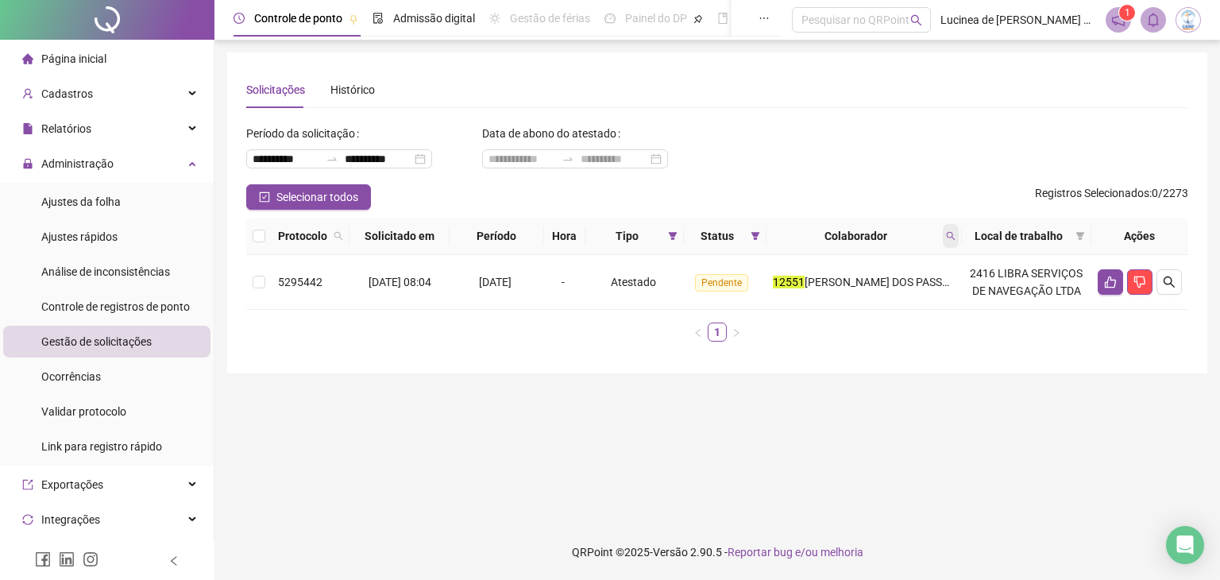
click at [954, 237] on icon "search" at bounding box center [951, 236] width 9 height 9
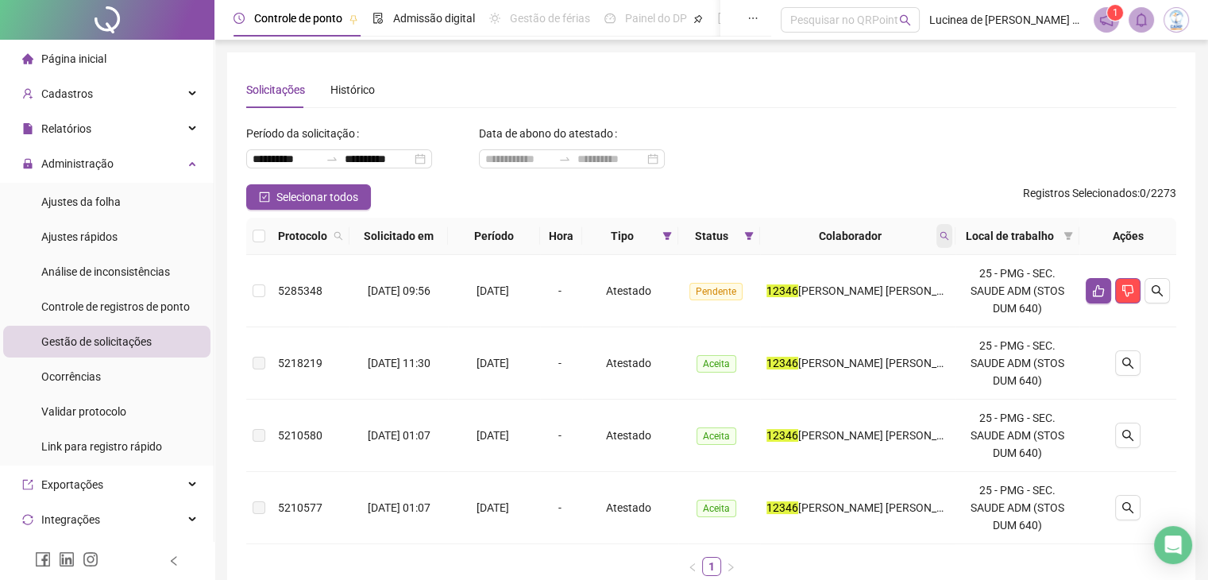
click at [947, 239] on icon "search" at bounding box center [944, 236] width 10 height 10
type input "*****"
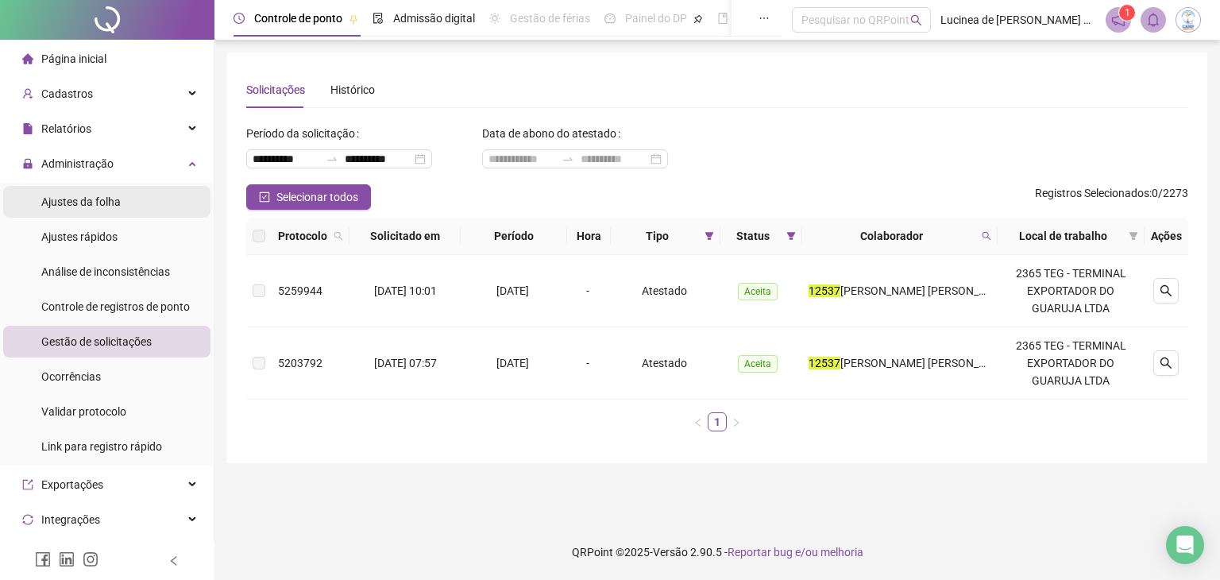
click at [83, 202] on span "Ajustes da folha" at bounding box center [80, 201] width 79 height 13
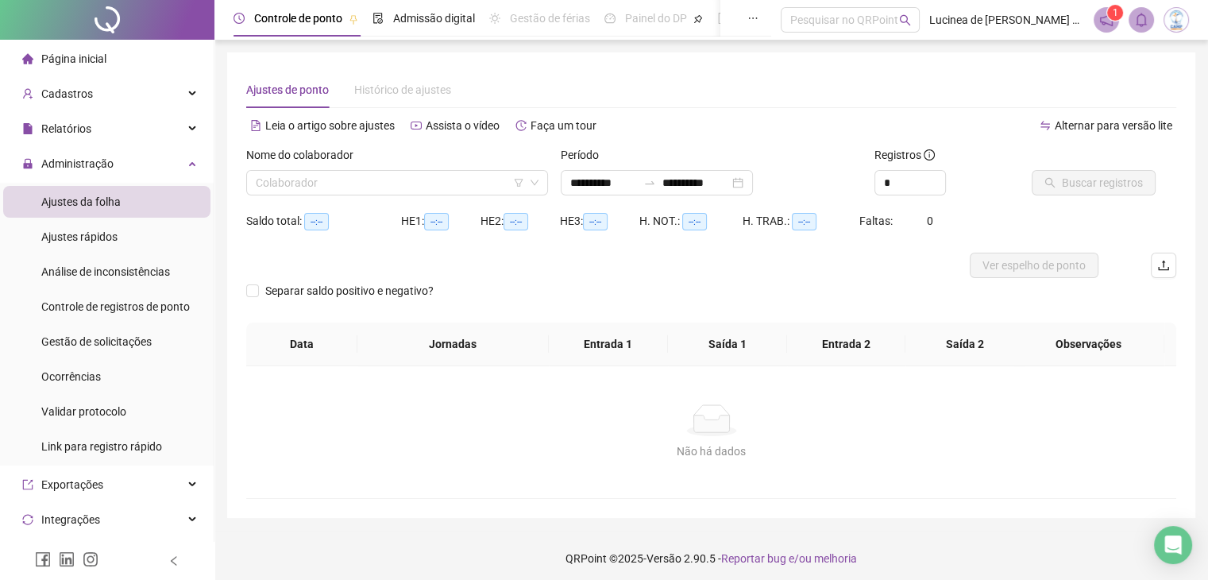
type input "**********"
click at [76, 329] on div "Gestão de solicitações" at bounding box center [96, 342] width 110 height 32
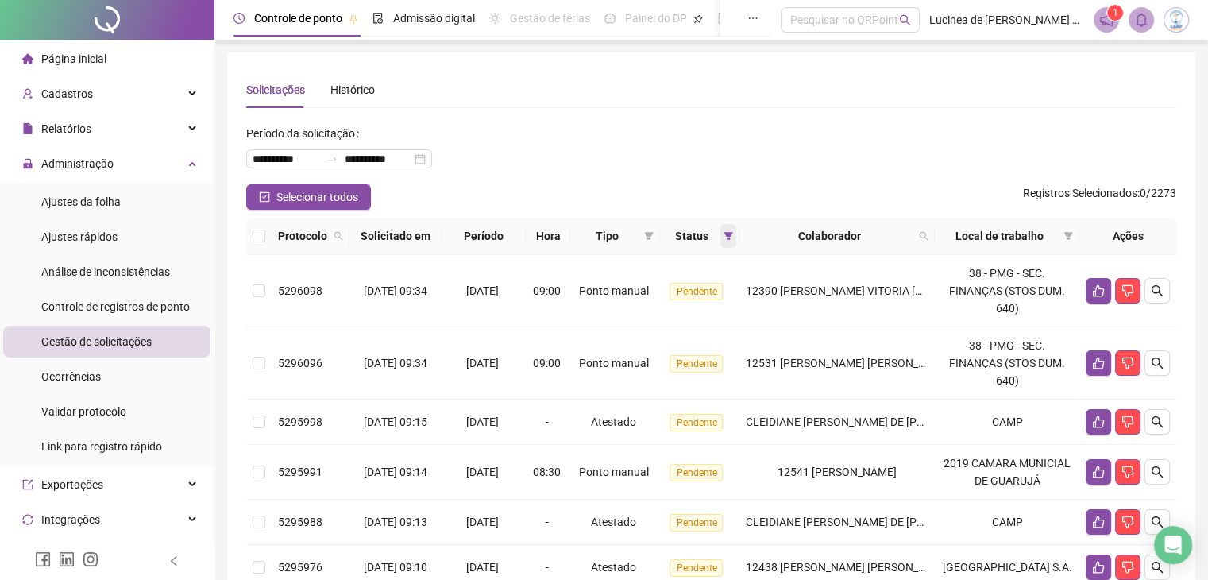
click at [733, 237] on icon "filter" at bounding box center [728, 236] width 9 height 8
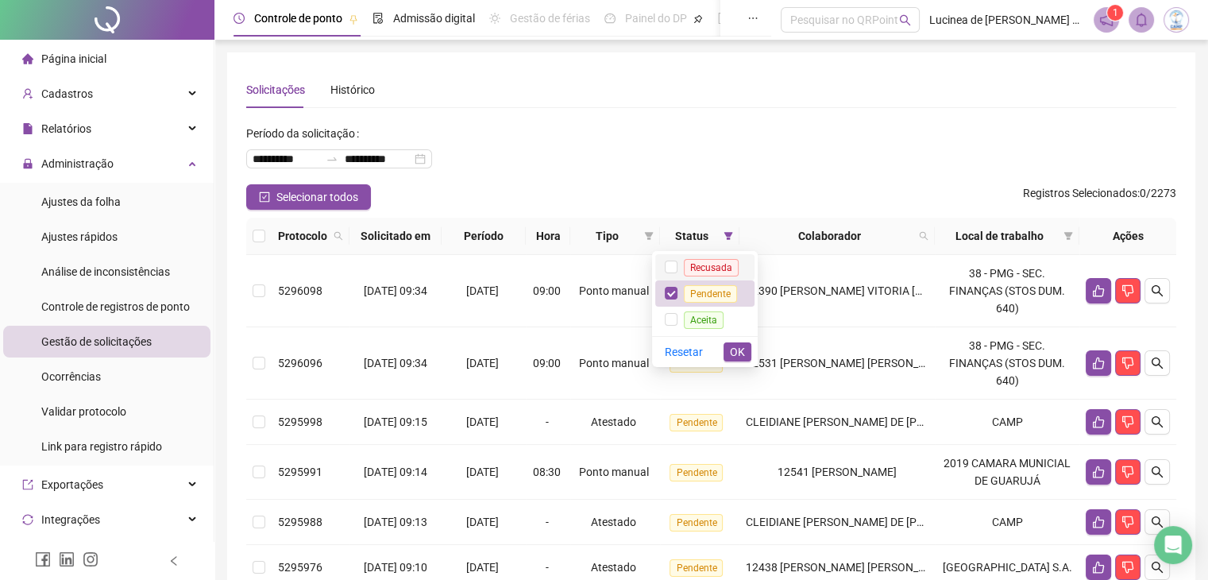
click at [721, 268] on span "Recusada" at bounding box center [711, 267] width 55 height 17
click at [713, 319] on span "Aceita" at bounding box center [704, 319] width 40 height 17
click at [735, 363] on div "Resetar OK" at bounding box center [705, 351] width 106 height 31
click at [740, 357] on span "OK" at bounding box center [737, 351] width 15 height 17
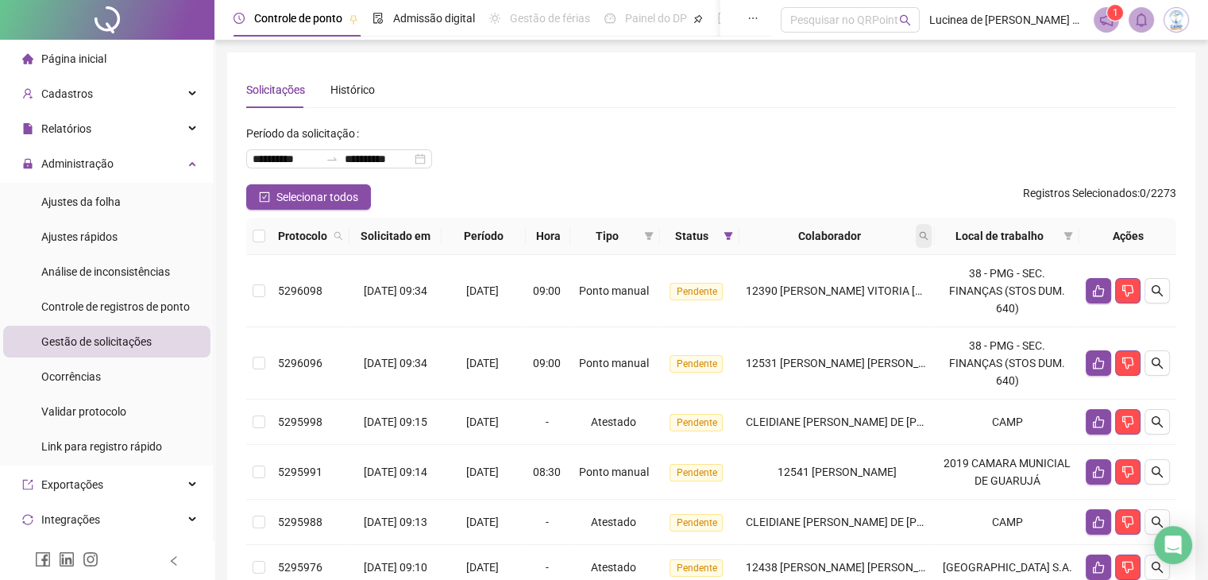
click at [928, 233] on icon "search" at bounding box center [924, 236] width 10 height 10
type input "*****"
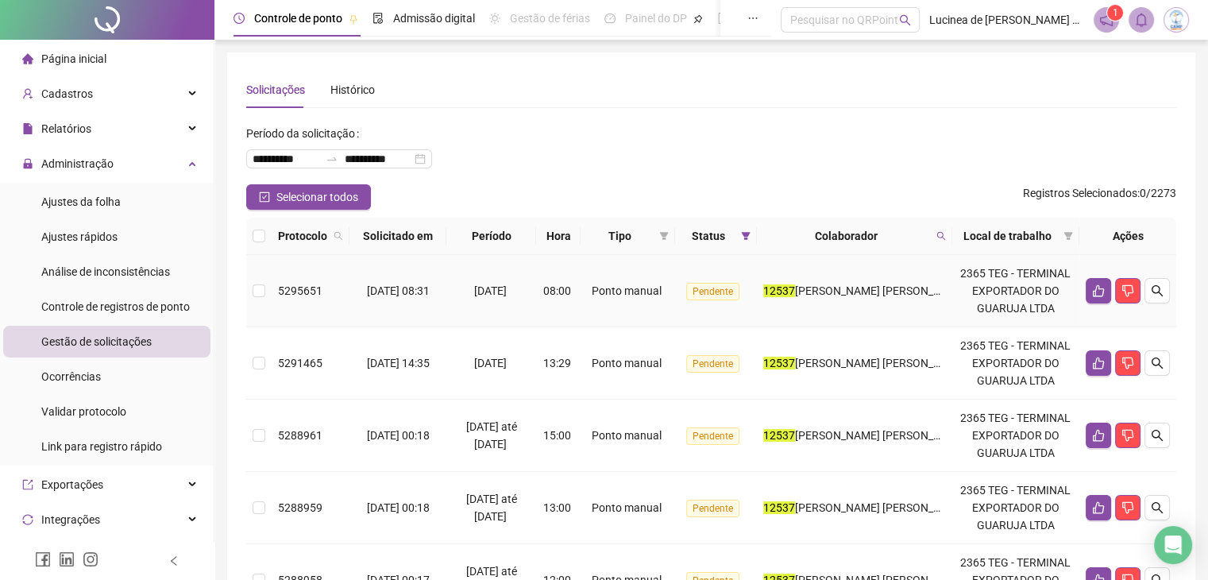
click at [864, 287] on span "[PERSON_NAME] [PERSON_NAME]" at bounding box center [881, 290] width 172 height 13
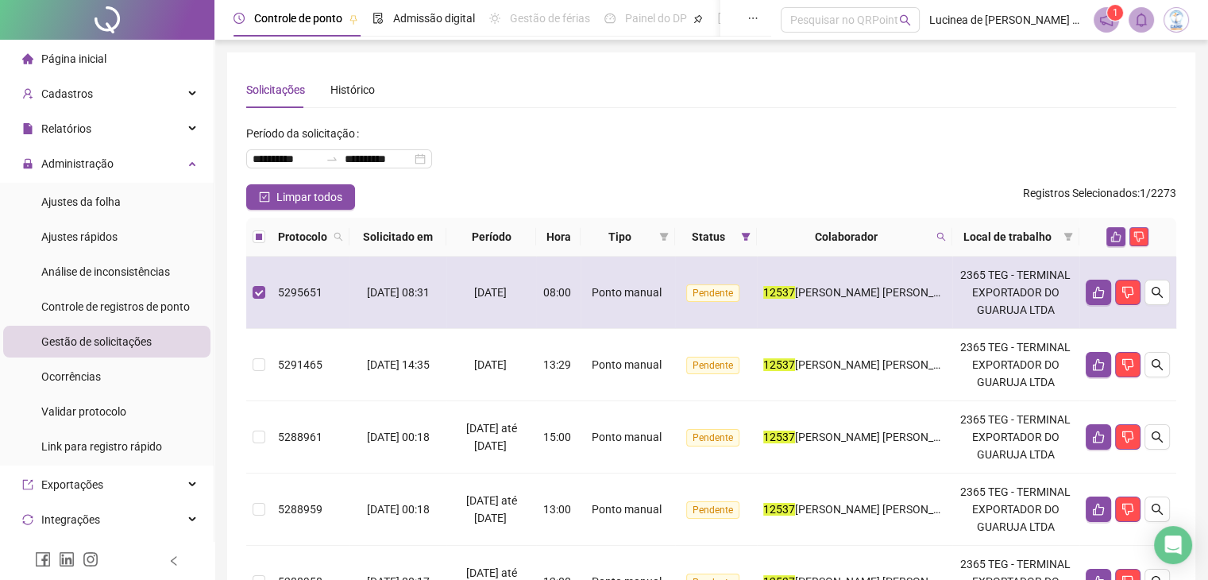
click at [864, 287] on span "[PERSON_NAME] [PERSON_NAME]" at bounding box center [881, 292] width 172 height 13
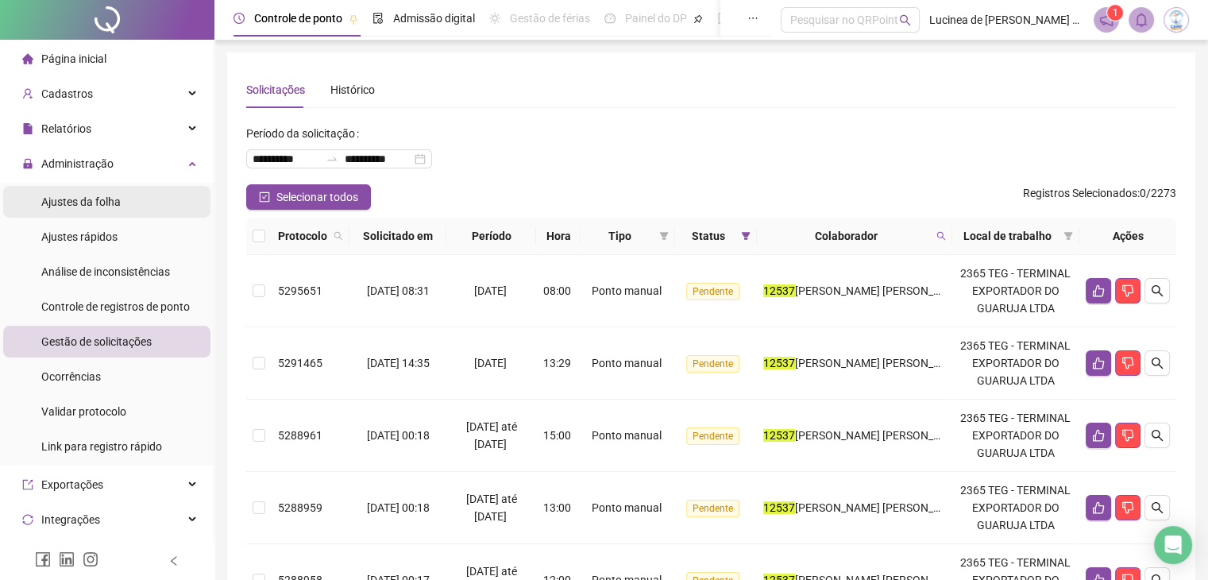
click at [115, 202] on span "Ajustes da folha" at bounding box center [80, 201] width 79 height 13
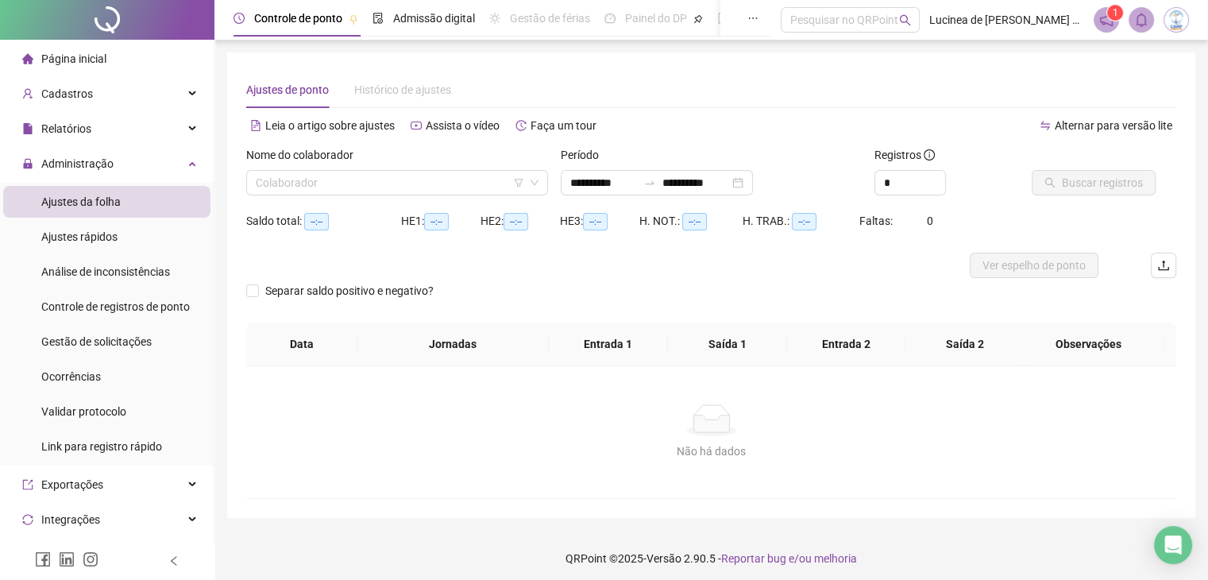
type input "**********"
click at [357, 191] on input "search" at bounding box center [390, 183] width 268 height 24
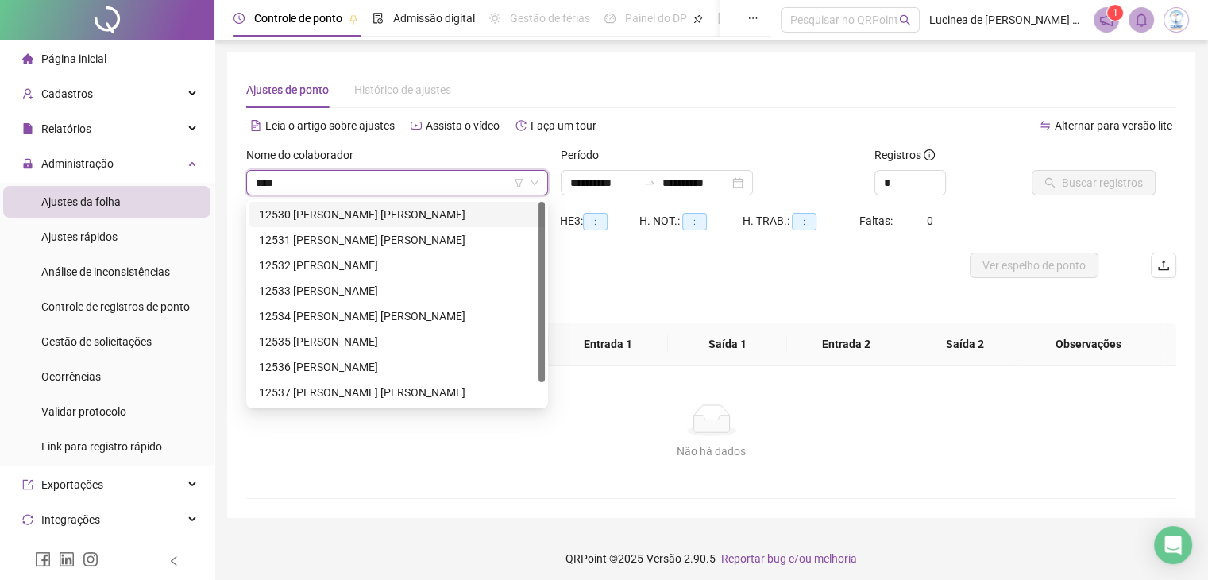
type input "*****"
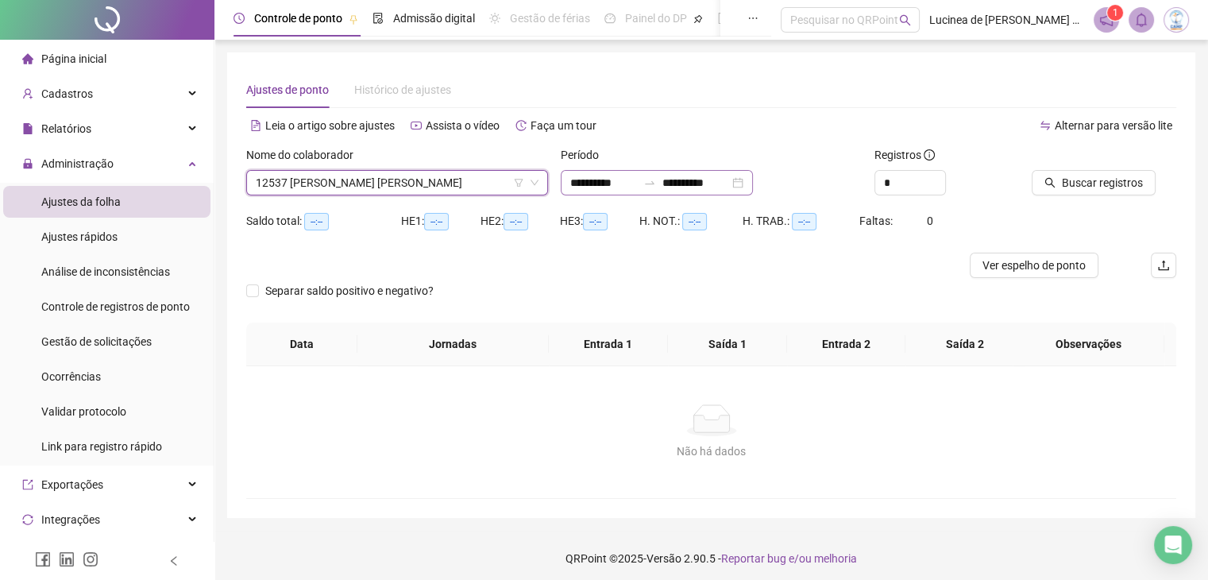
click at [753, 183] on div "**********" at bounding box center [657, 182] width 192 height 25
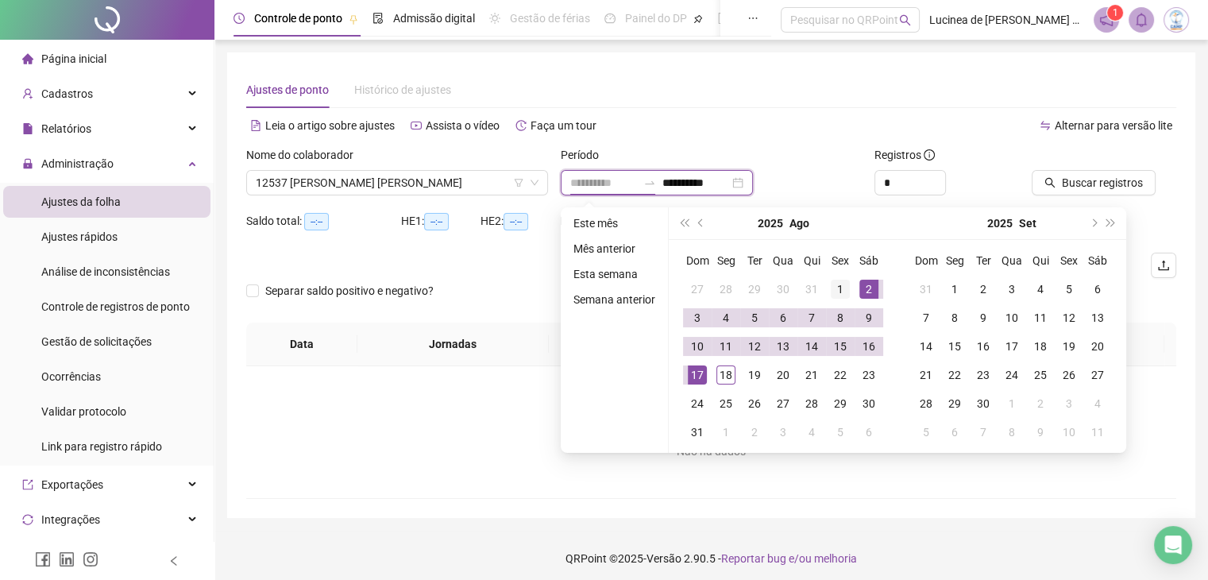
type input "**********"
click at [845, 287] on div "1" at bounding box center [840, 289] width 19 height 19
type input "**********"
click at [730, 366] on div "18" at bounding box center [725, 374] width 19 height 19
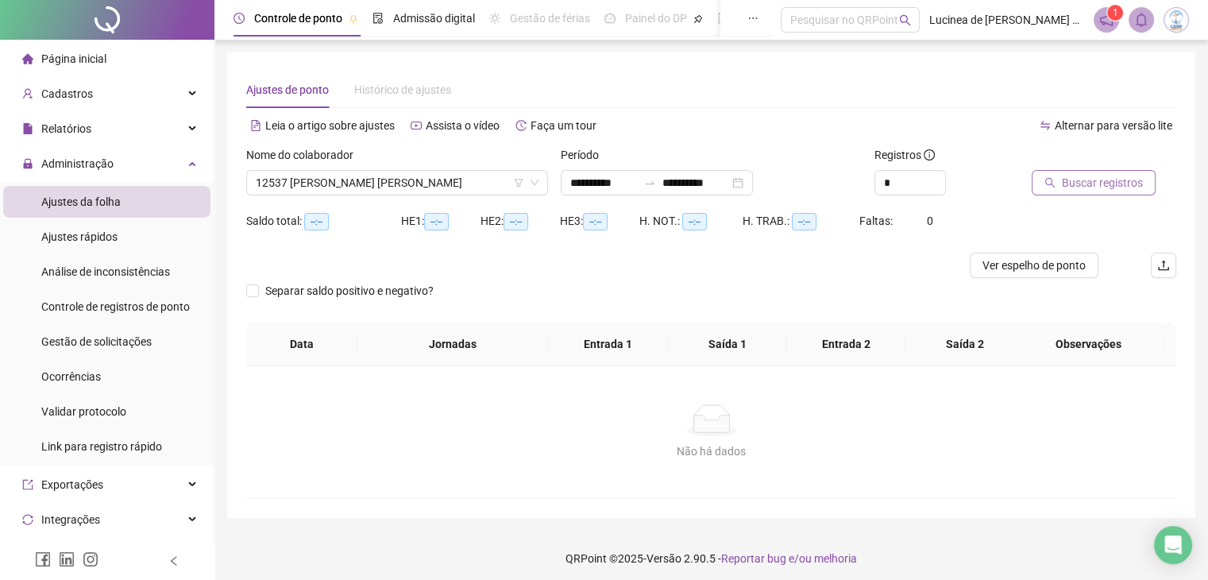
click at [1071, 185] on span "Buscar registros" at bounding box center [1102, 182] width 81 height 17
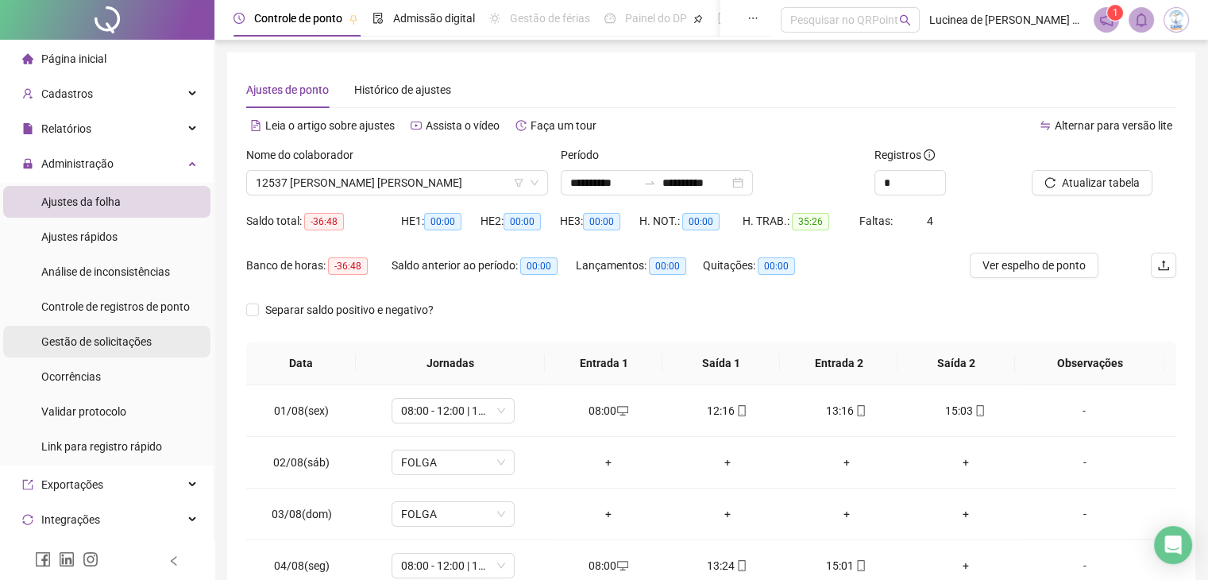
click at [102, 339] on span "Gestão de solicitações" at bounding box center [96, 341] width 110 height 13
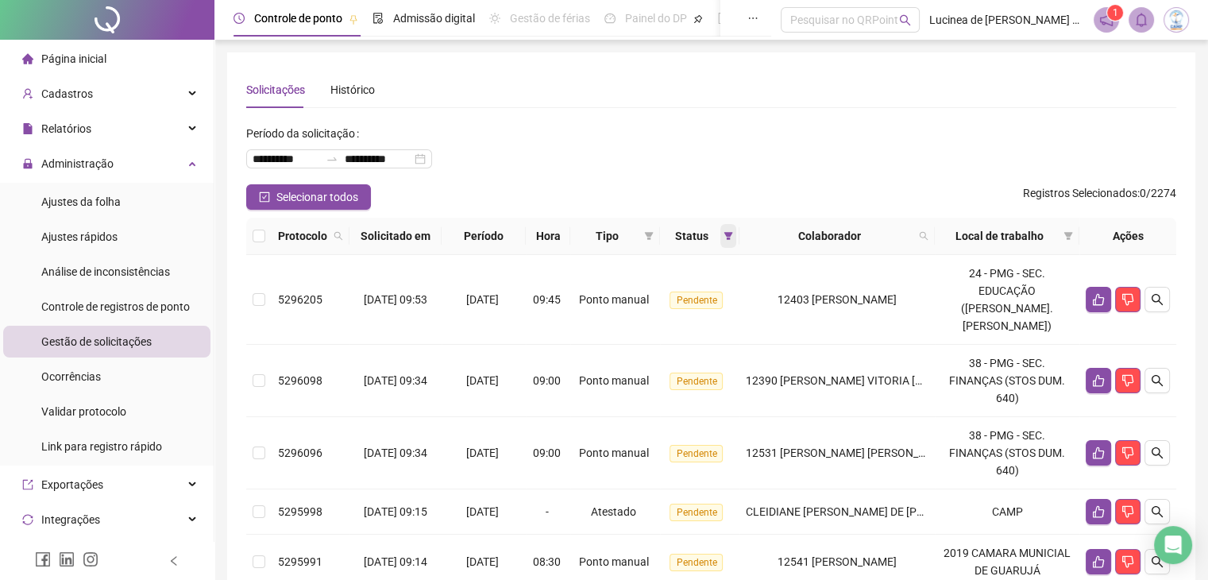
click at [733, 237] on icon "filter" at bounding box center [728, 236] width 10 height 10
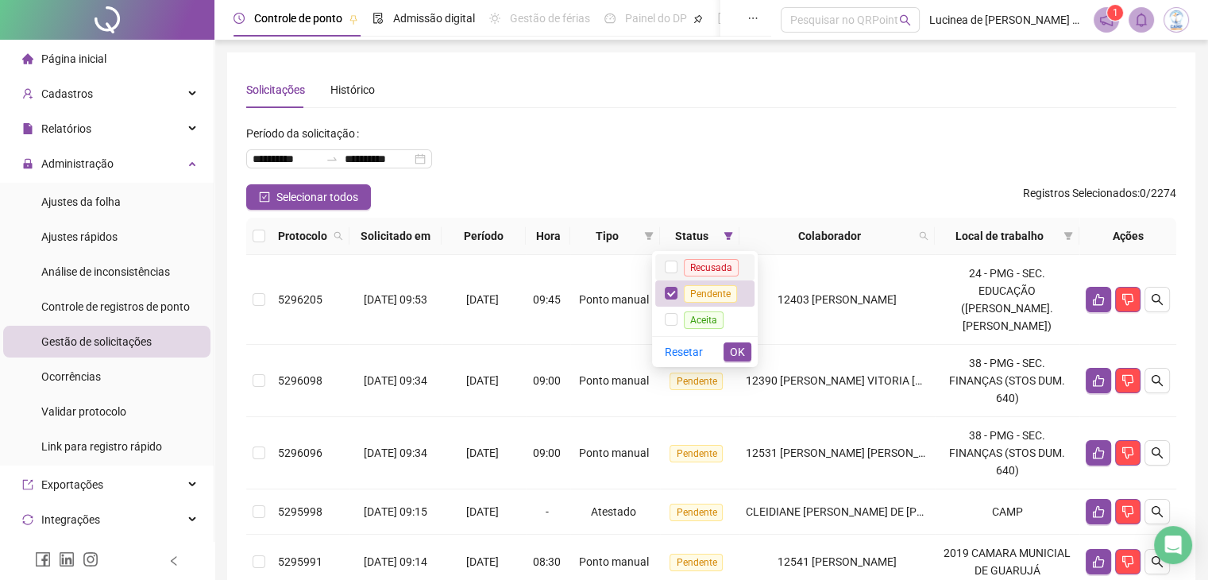
click at [718, 268] on span "Recusada" at bounding box center [711, 267] width 55 height 17
click at [714, 318] on span "Aceita" at bounding box center [704, 319] width 40 height 17
click at [731, 356] on span "OK" at bounding box center [737, 351] width 15 height 17
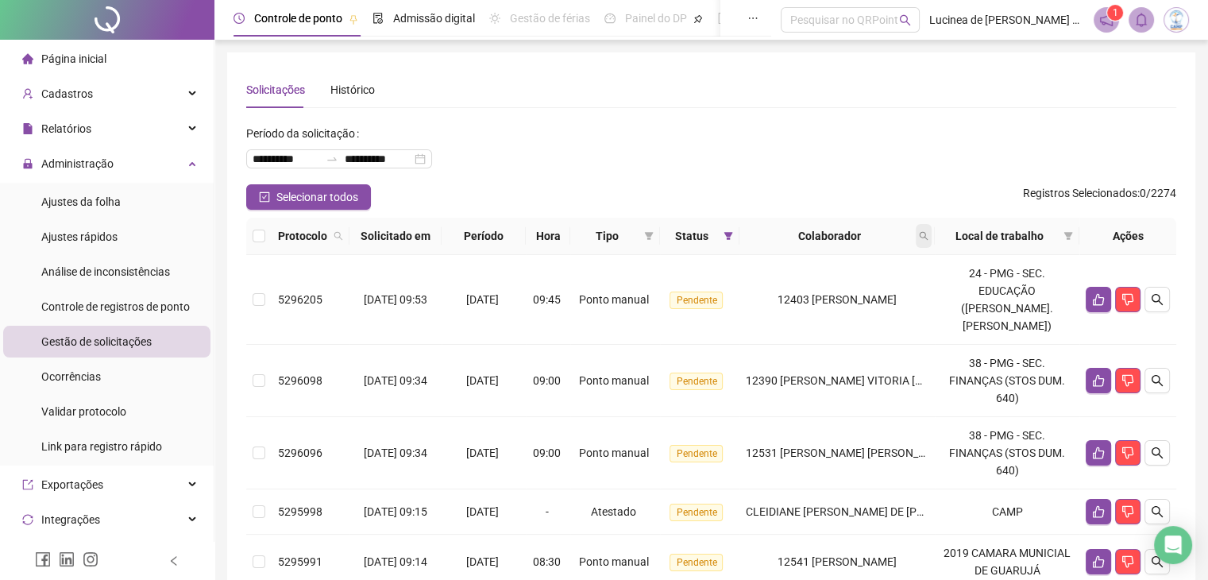
click at [928, 239] on icon "search" at bounding box center [924, 236] width 10 height 10
type input "*****"
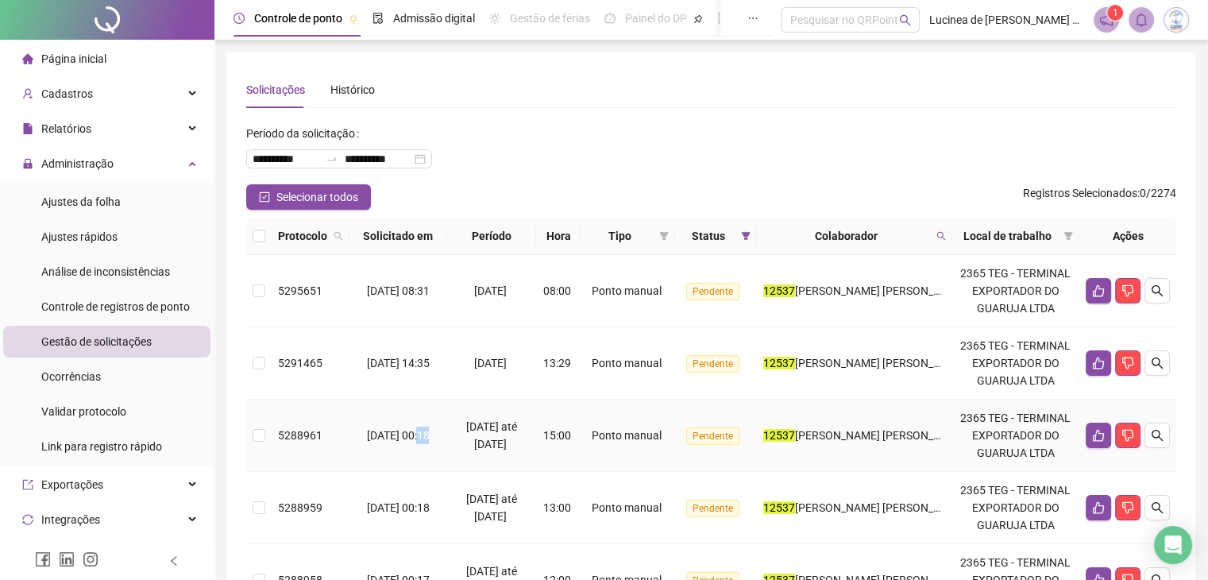
drag, startPoint x: 943, startPoint y: 239, endPoint x: 446, endPoint y: 427, distance: 531.6
click at [446, 427] on tr "5288961 [DATE] 00:18 13/08/2025 até [DATE] 15:00 Ponto manual Pendente [GEOGRAP…" at bounding box center [711, 435] width 930 height 72
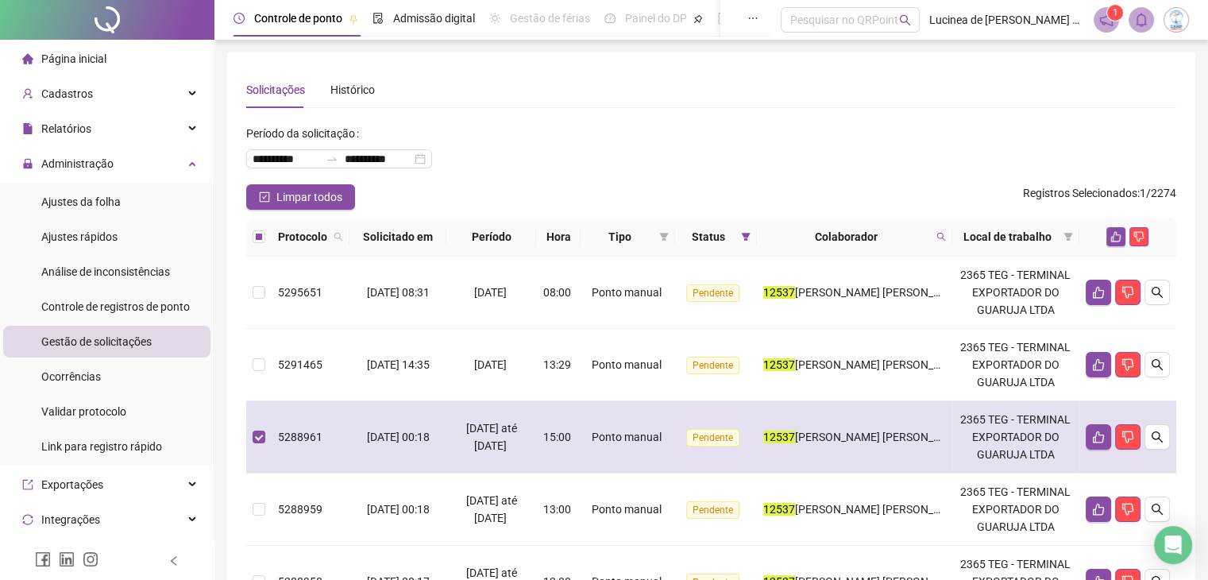
click at [318, 442] on span "5288961" at bounding box center [300, 436] width 44 height 13
